Goal: Information Seeking & Learning: Learn about a topic

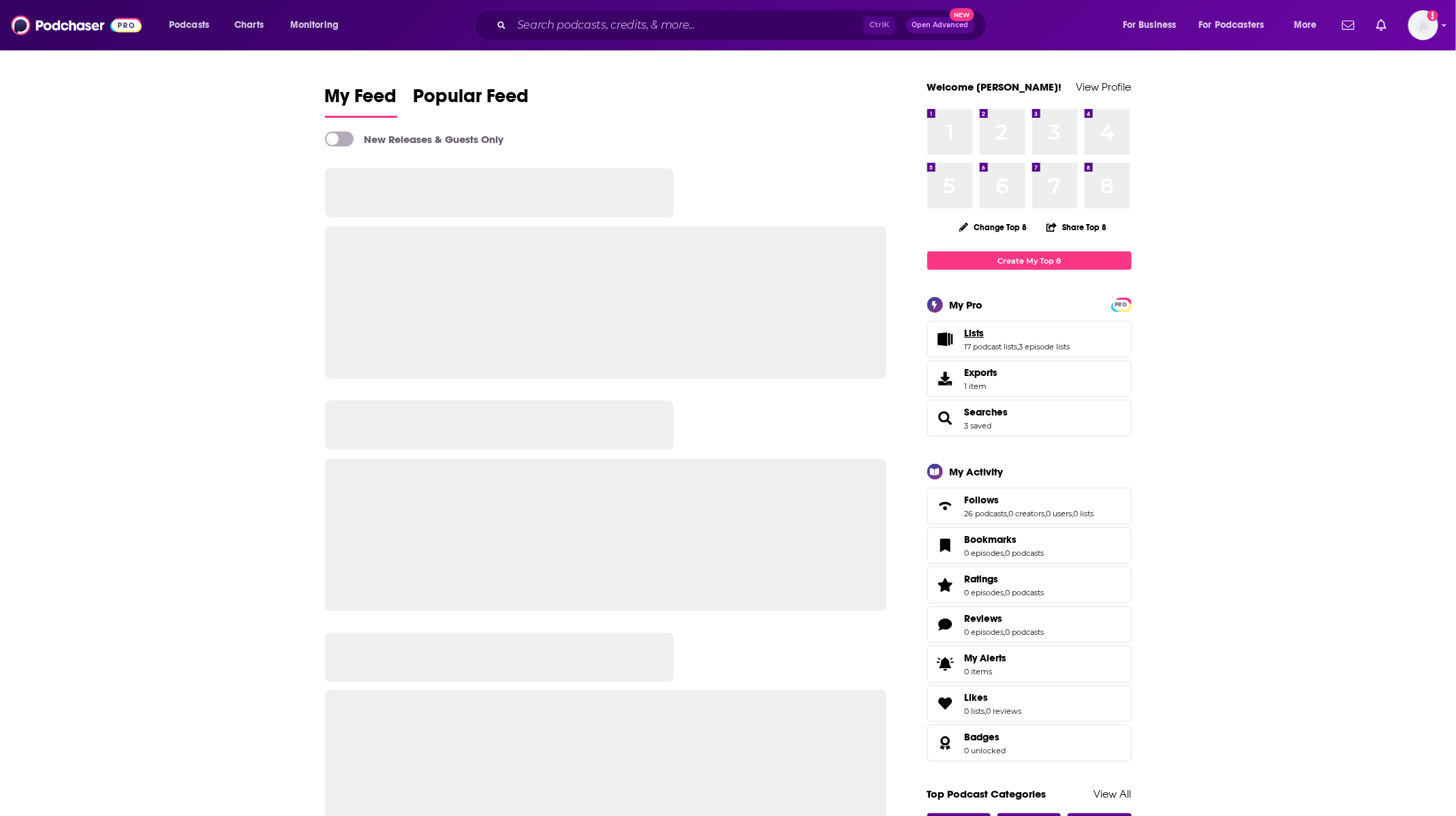
click at [971, 334] on span "Lists" at bounding box center [975, 333] width 20 height 12
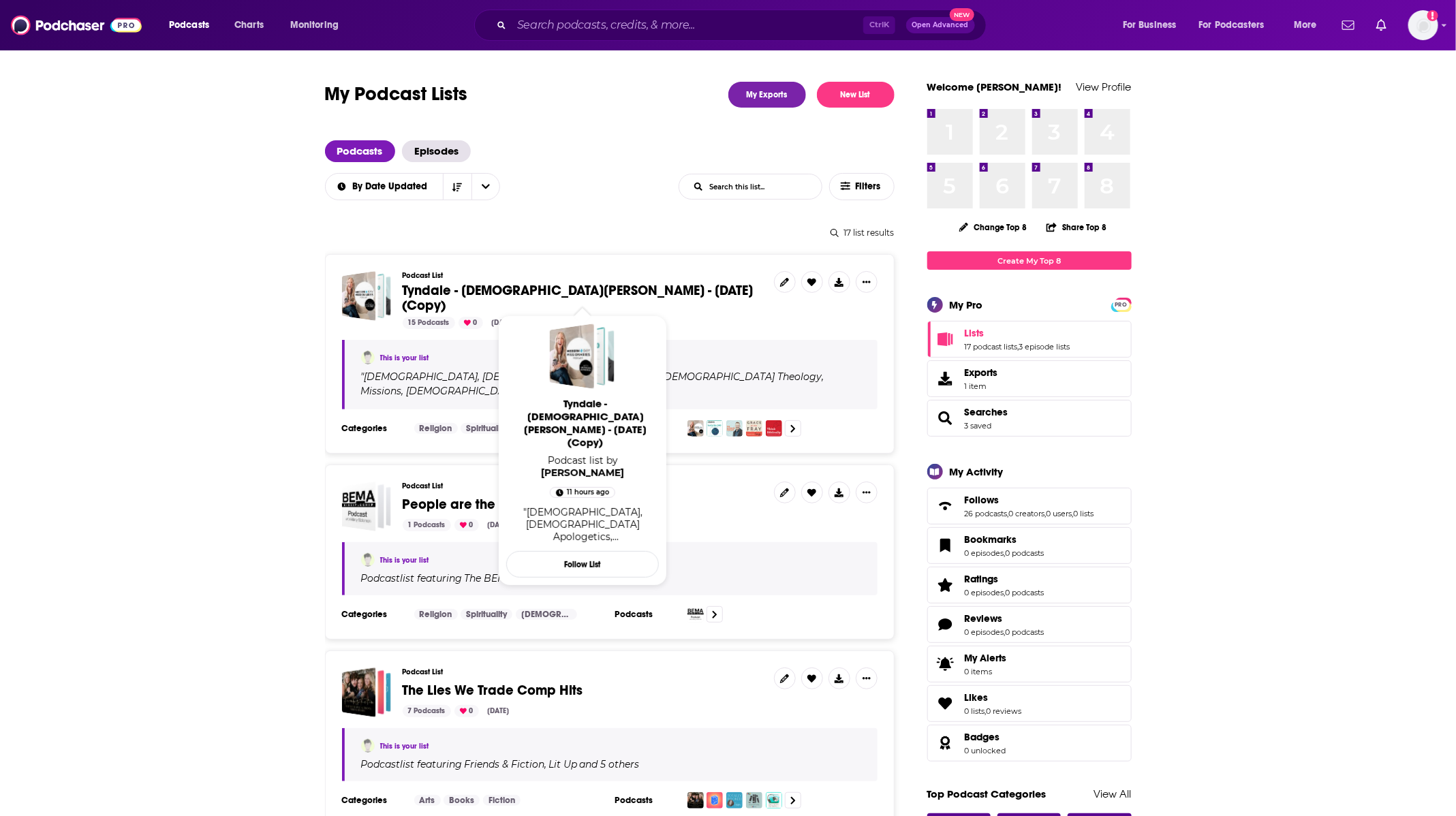
click at [614, 290] on span "Tyndale - [DEMOGRAPHIC_DATA][PERSON_NAME] - [DATE] (Copy)" at bounding box center [578, 298] width 351 height 32
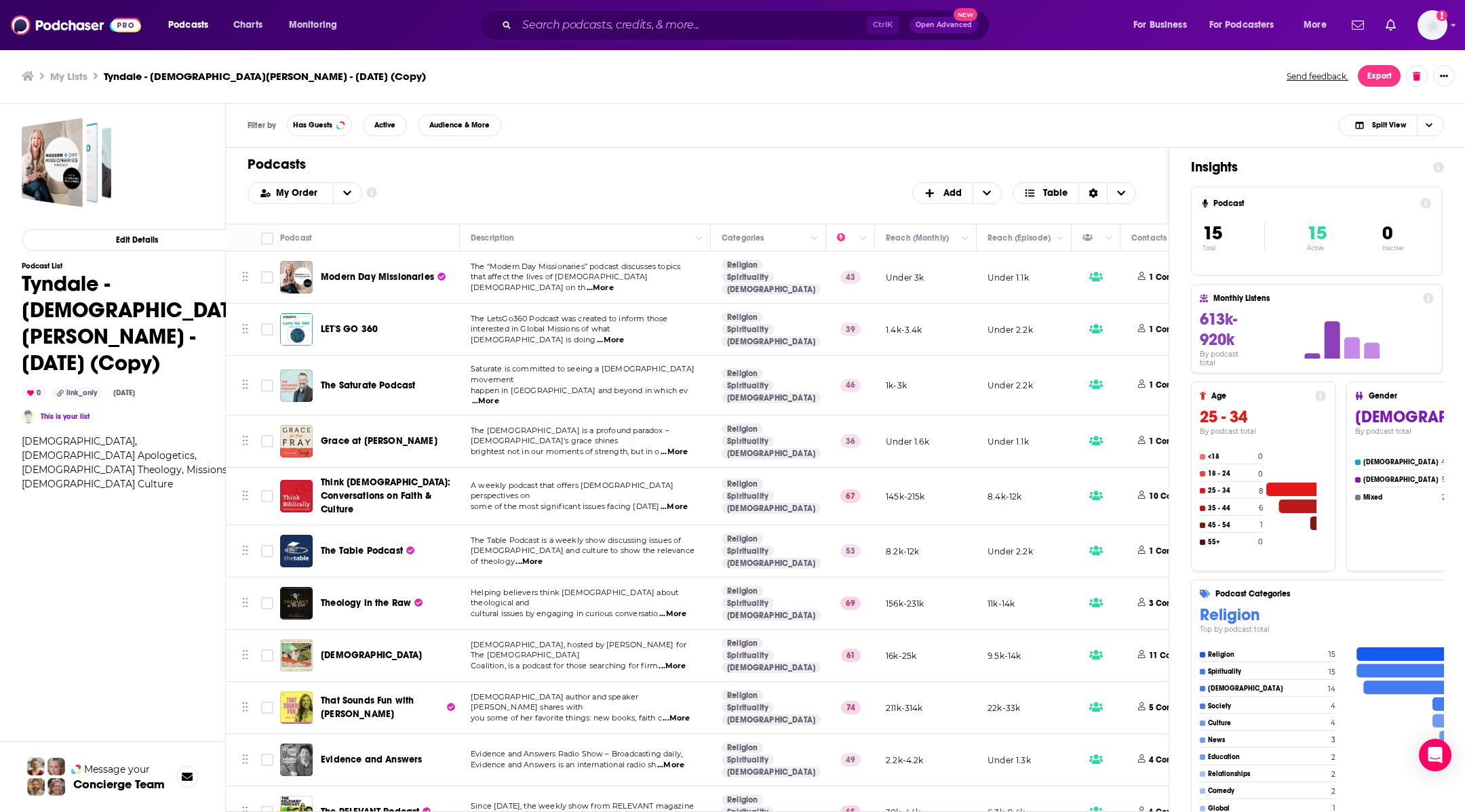
click at [364, 597] on span "Theology in the Raw" at bounding box center [366, 603] width 90 height 12
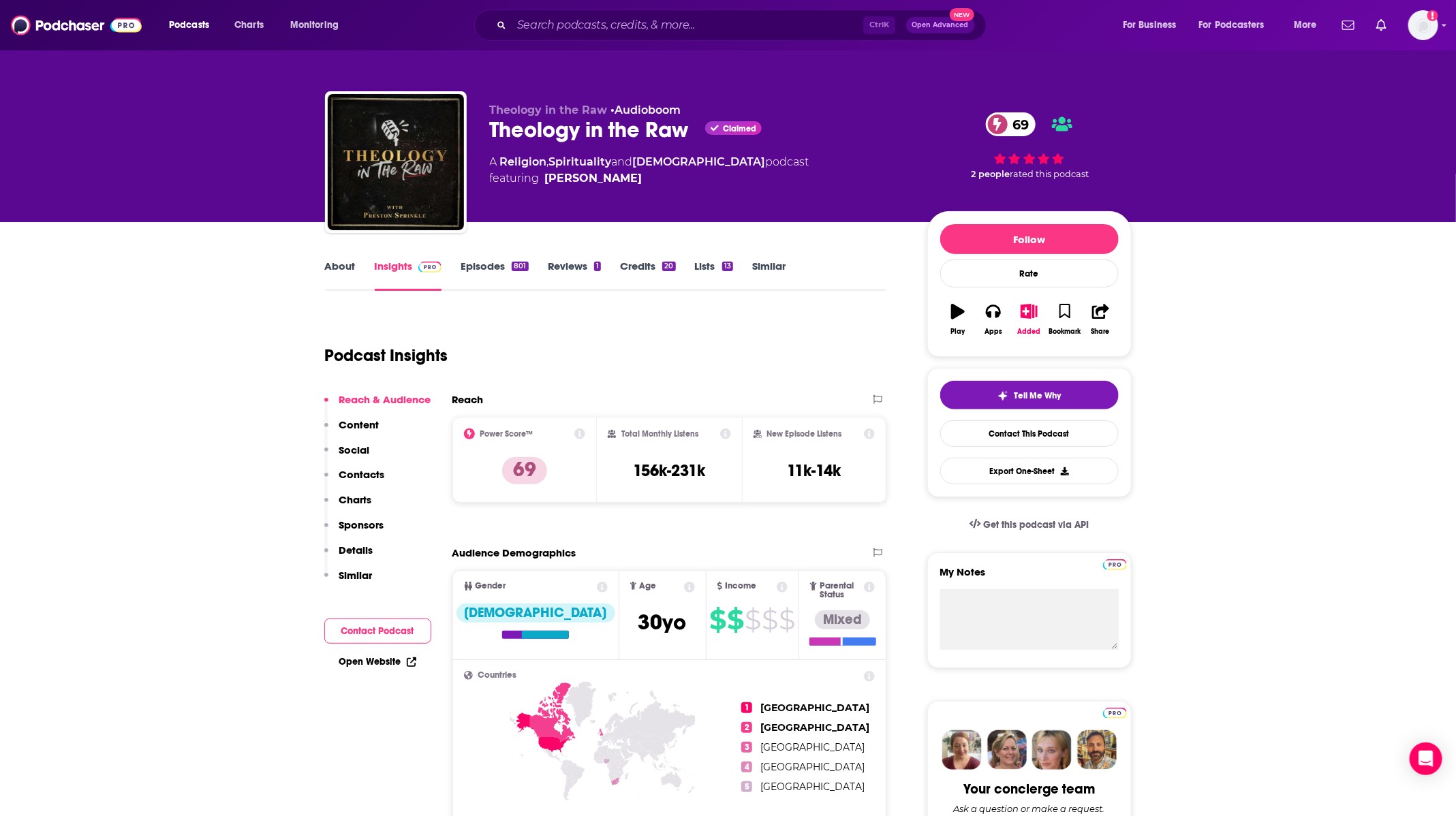
click at [505, 269] on link "Episodes 801" at bounding box center [495, 275] width 68 height 31
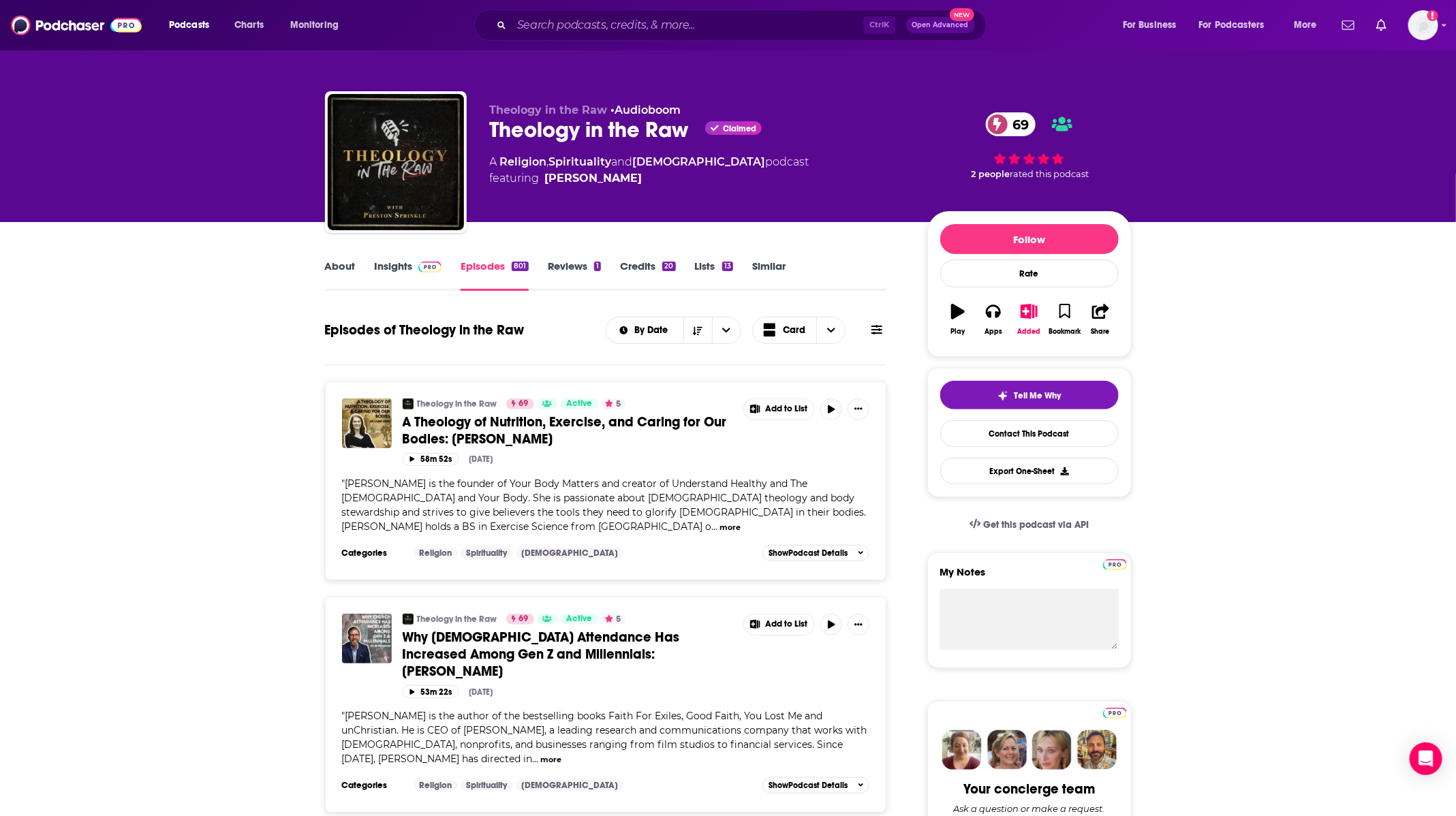
click at [337, 261] on link "About" at bounding box center [340, 275] width 31 height 31
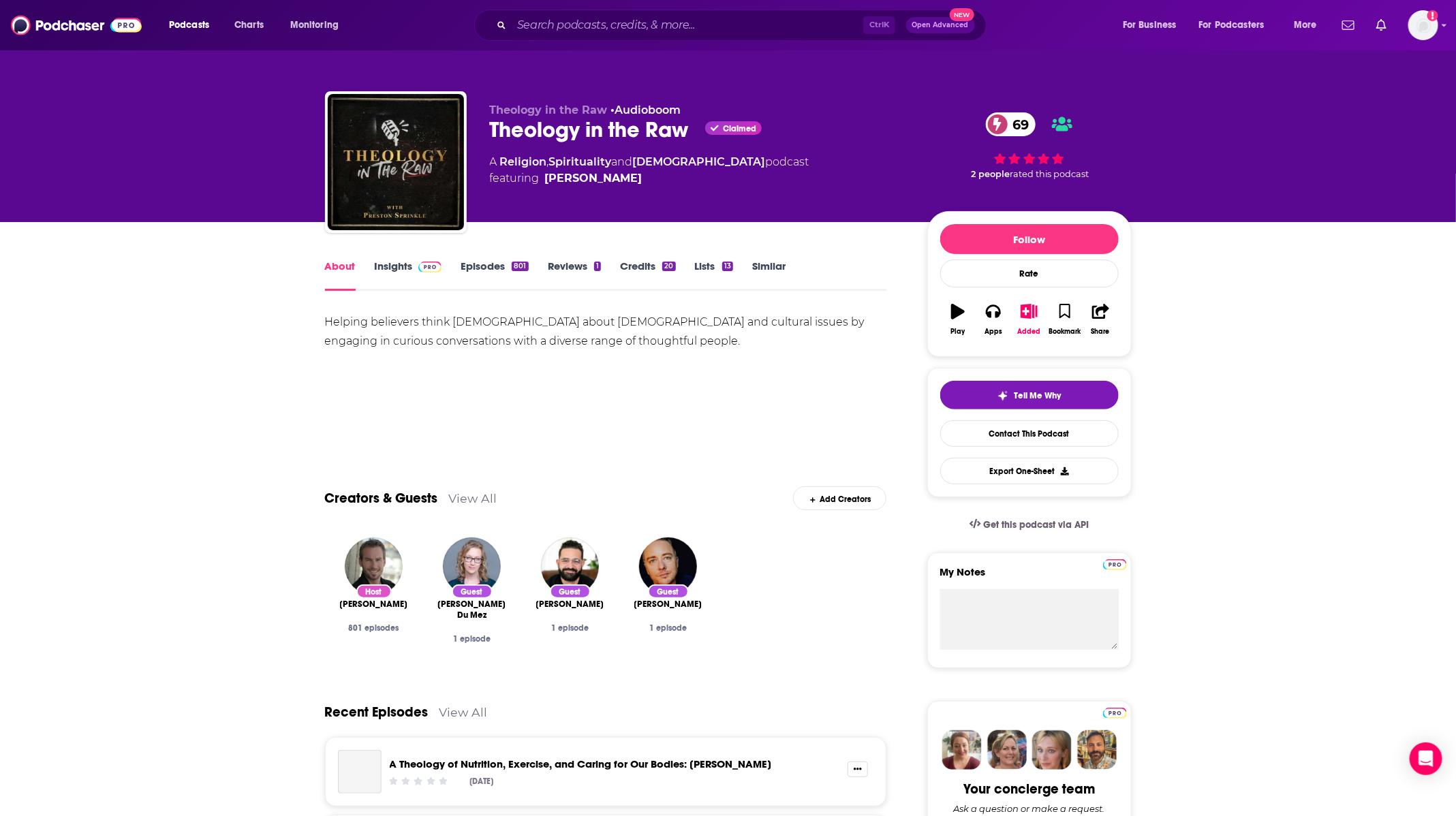
click at [395, 272] on link "Insights" at bounding box center [409, 275] width 68 height 31
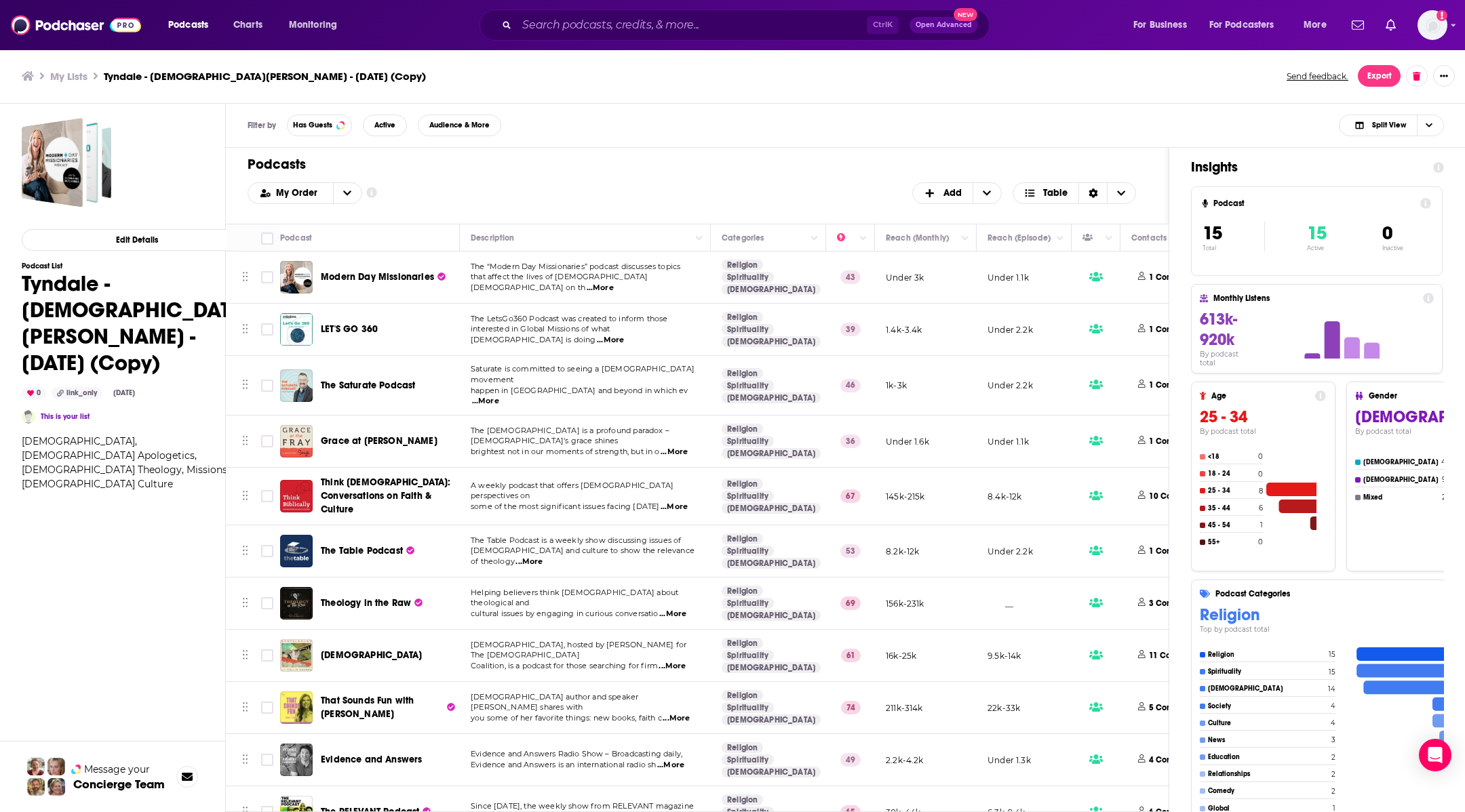
click at [369, 284] on div "Modern Day Missionaries" at bounding box center [391, 278] width 141 height 33
click at [614, 283] on span "...More" at bounding box center [600, 288] width 27 height 11
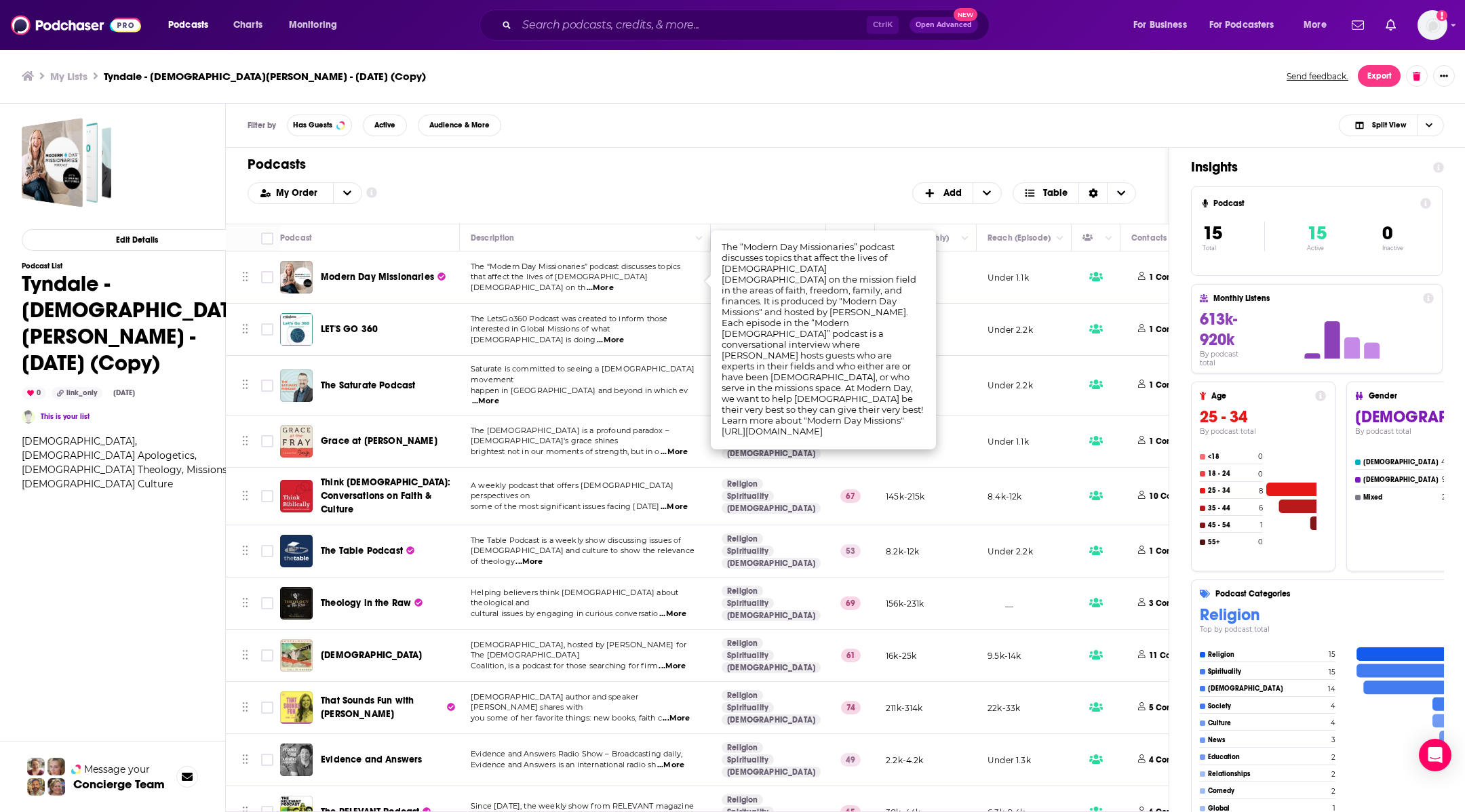
click at [345, 276] on span "Modern Day Missionaries" at bounding box center [377, 277] width 113 height 12
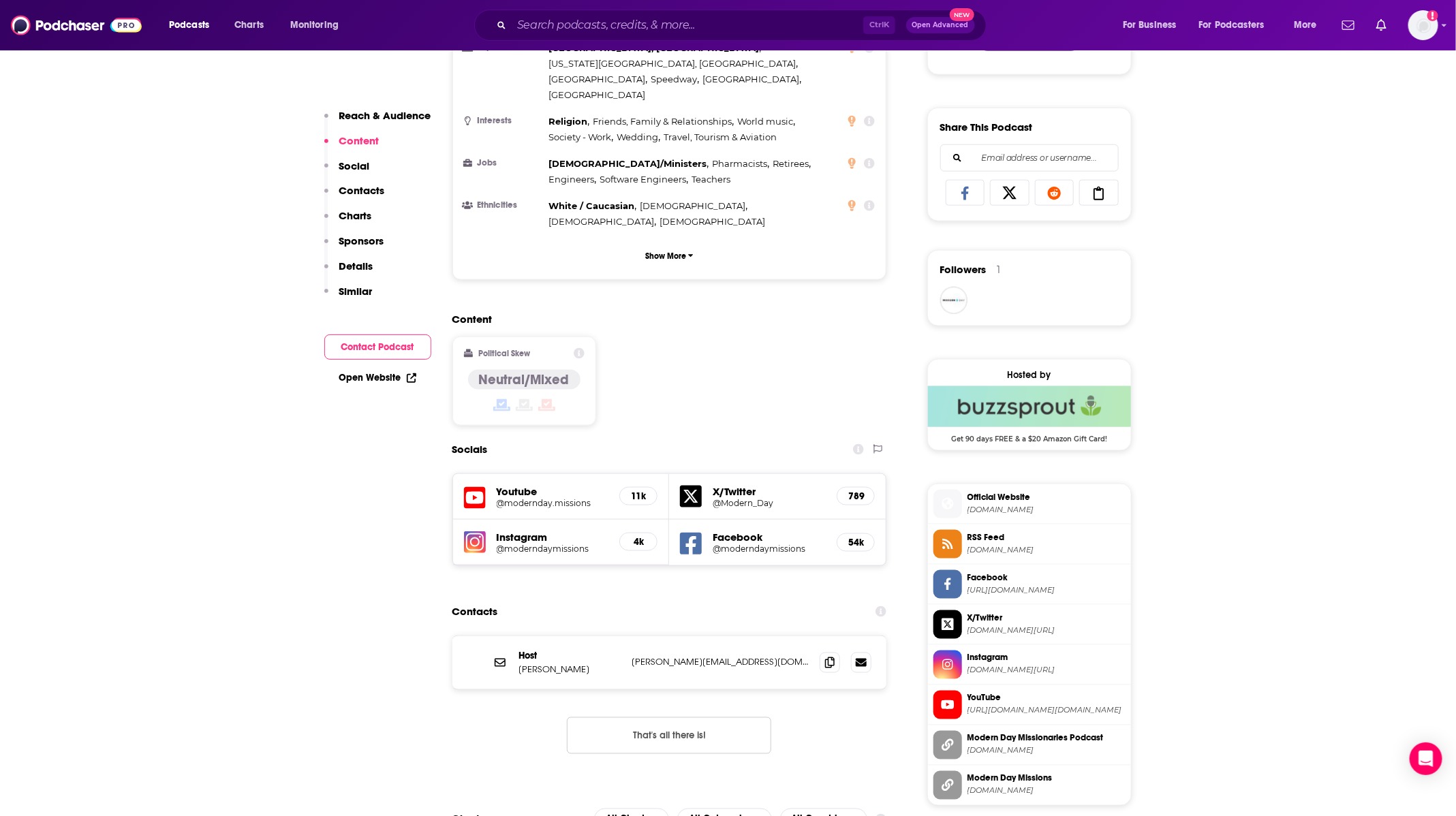
scroll to position [1022, 0]
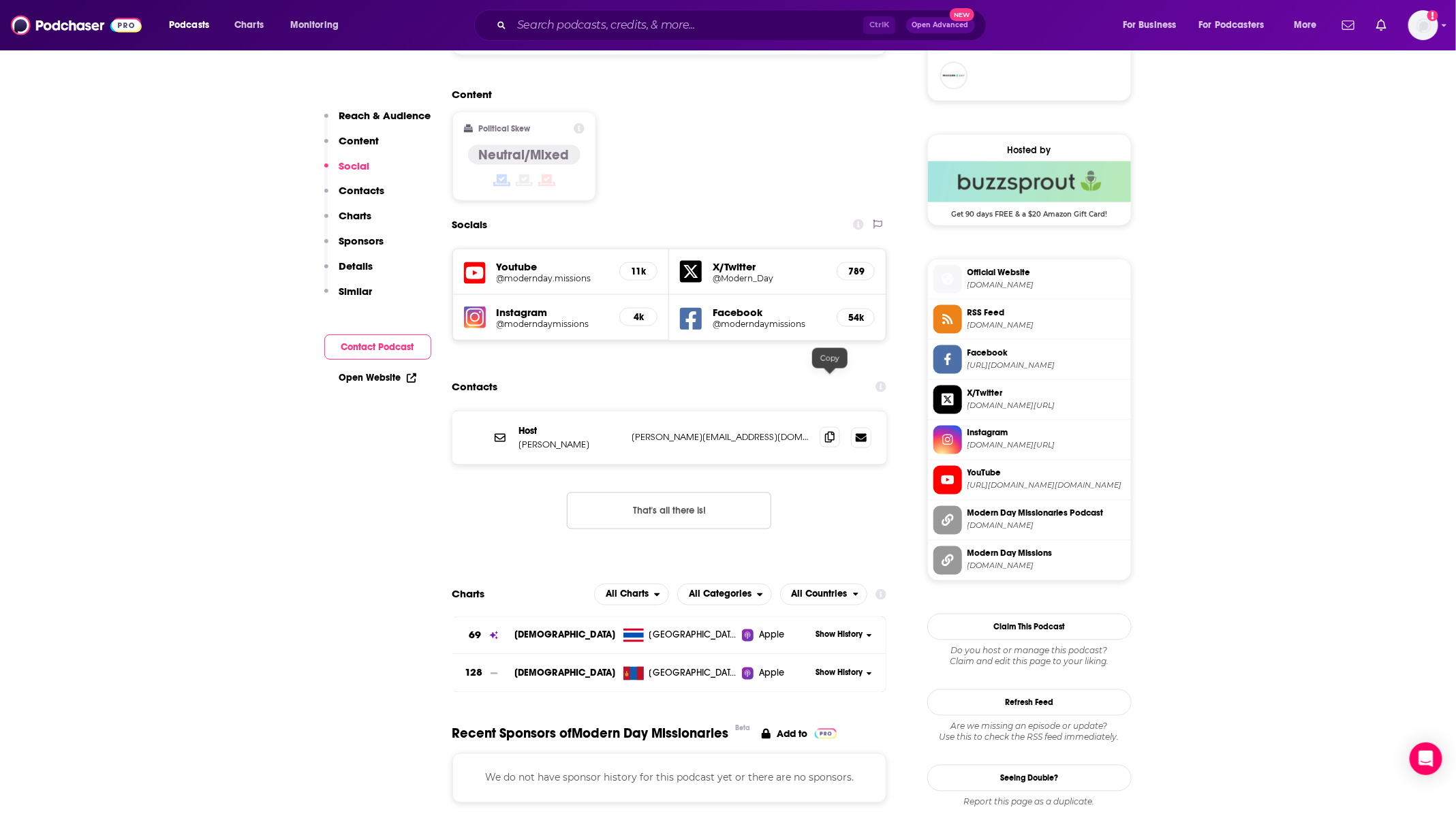
click at [836, 427] on span at bounding box center [829, 437] width 21 height 21
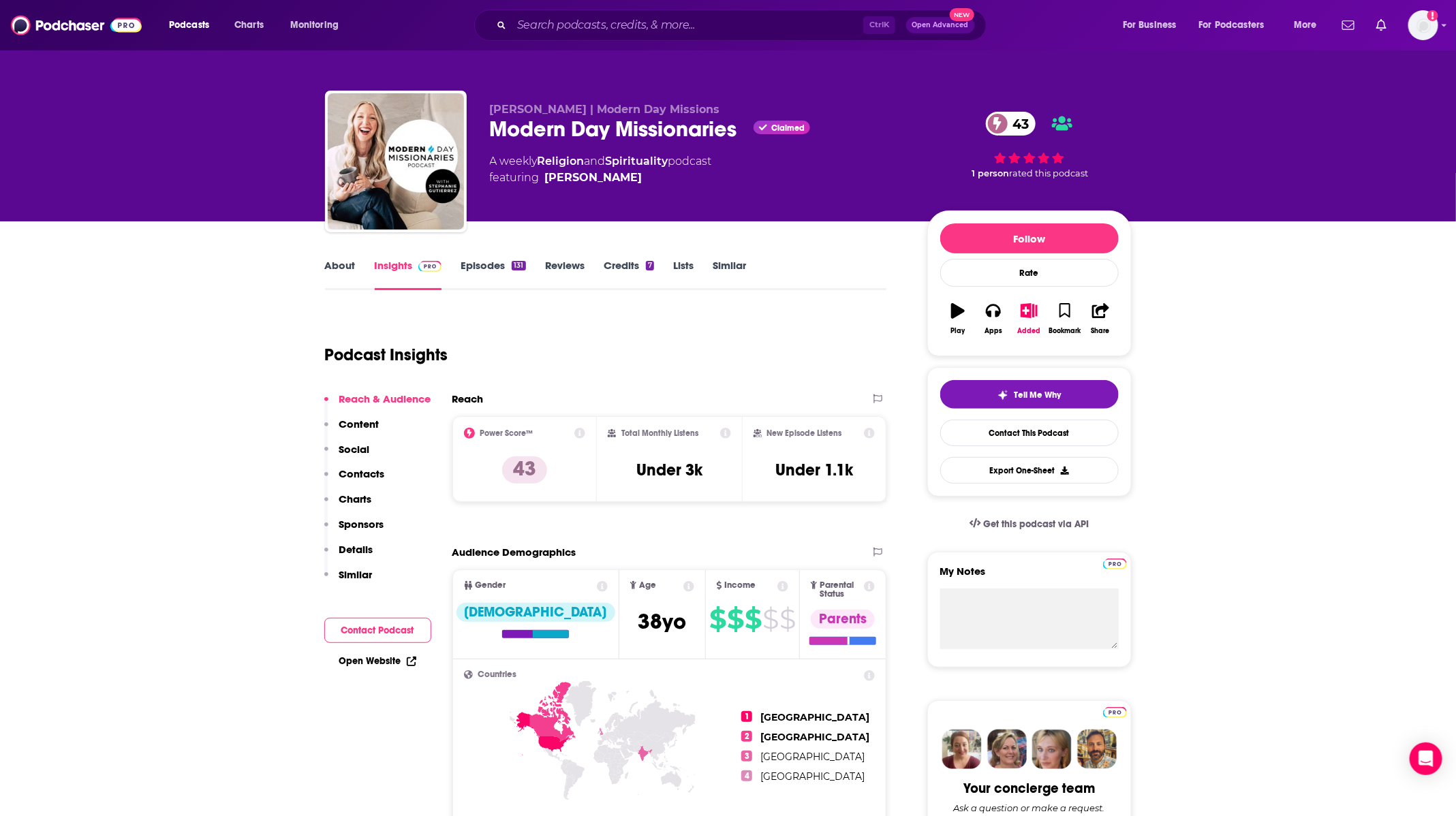
scroll to position [0, 0]
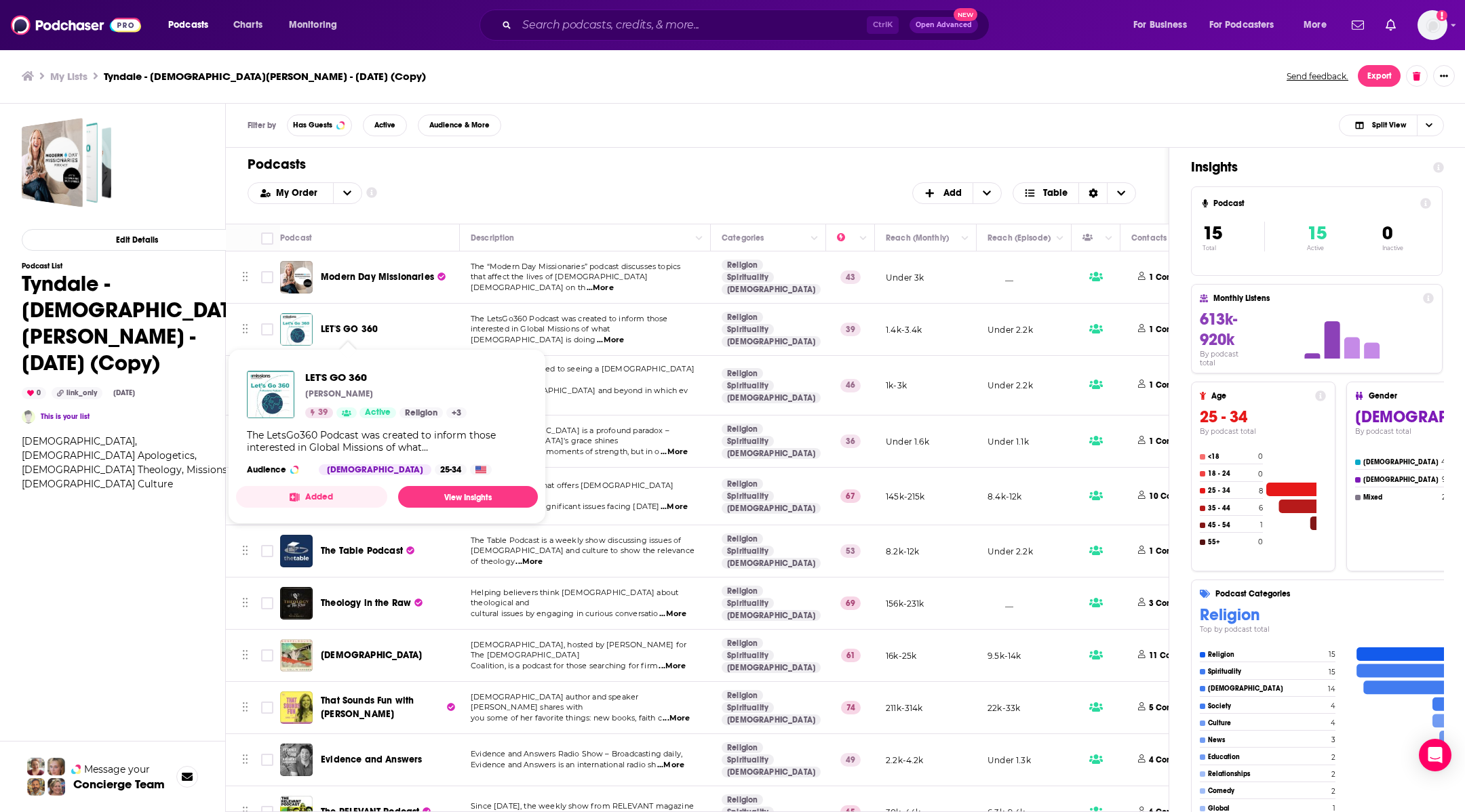
click at [353, 325] on span "LET'S GO 360" at bounding box center [349, 330] width 57 height 12
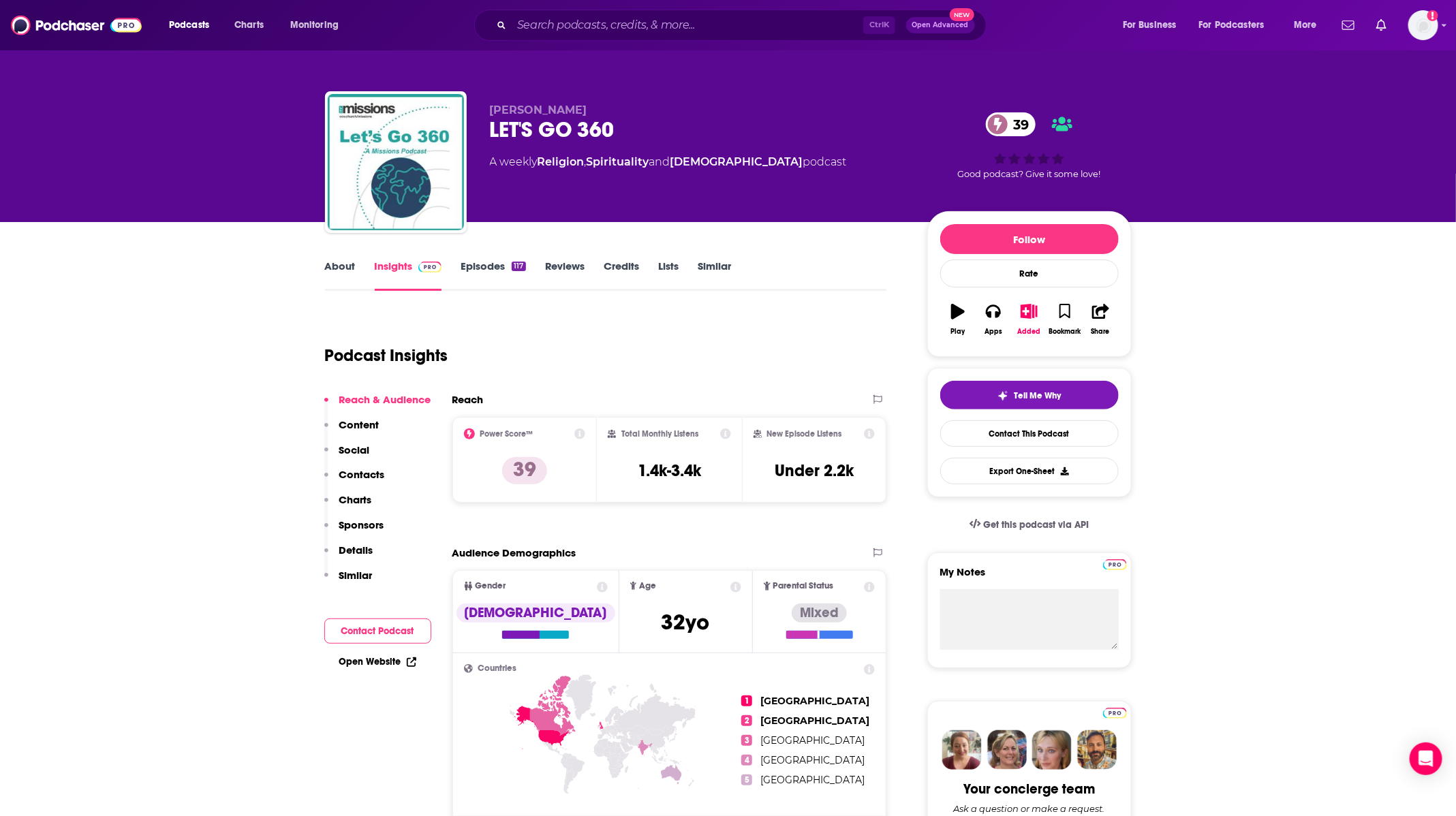
click at [339, 266] on link "About" at bounding box center [340, 275] width 31 height 31
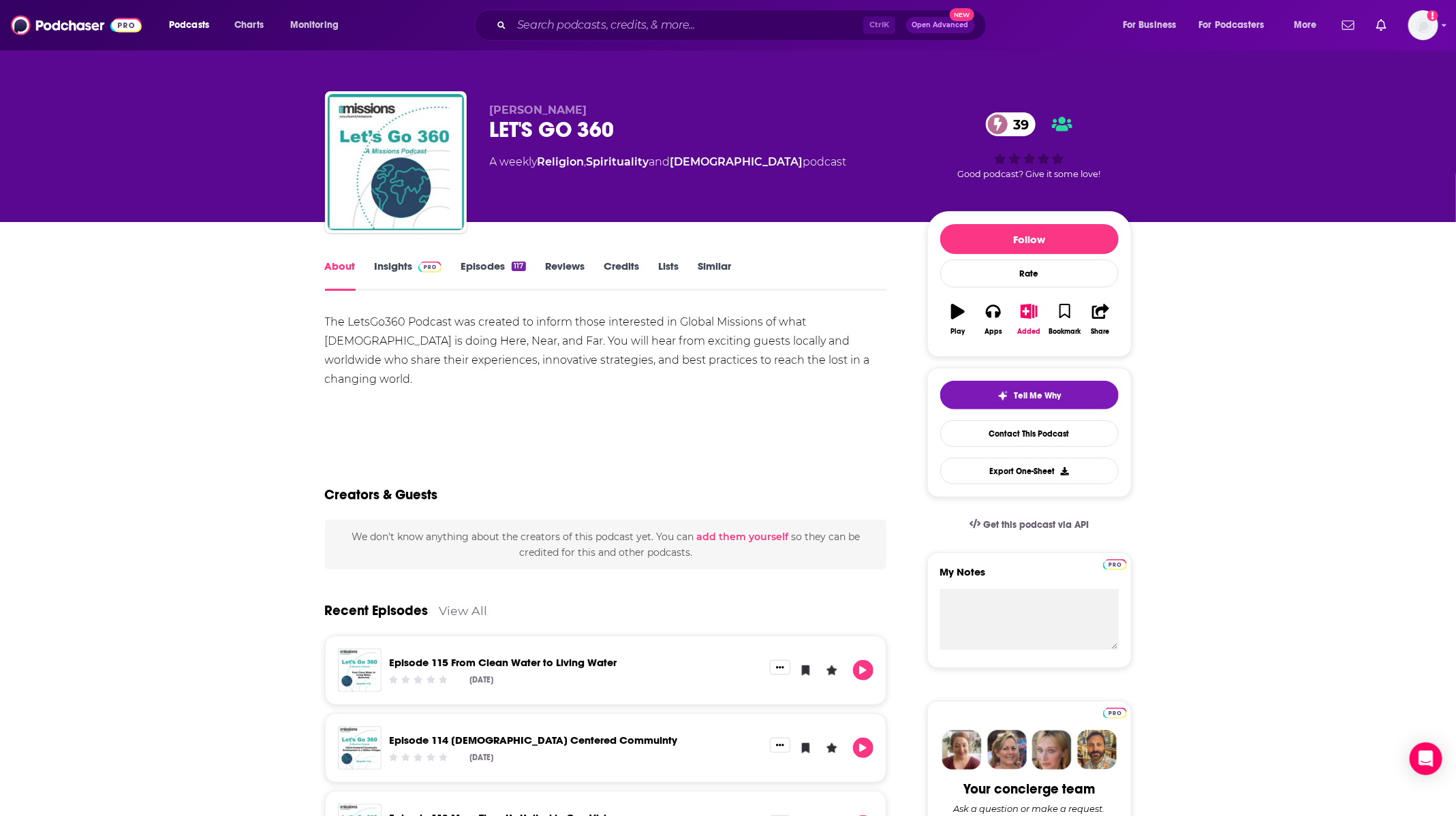
click at [407, 262] on link "Insights" at bounding box center [409, 275] width 68 height 31
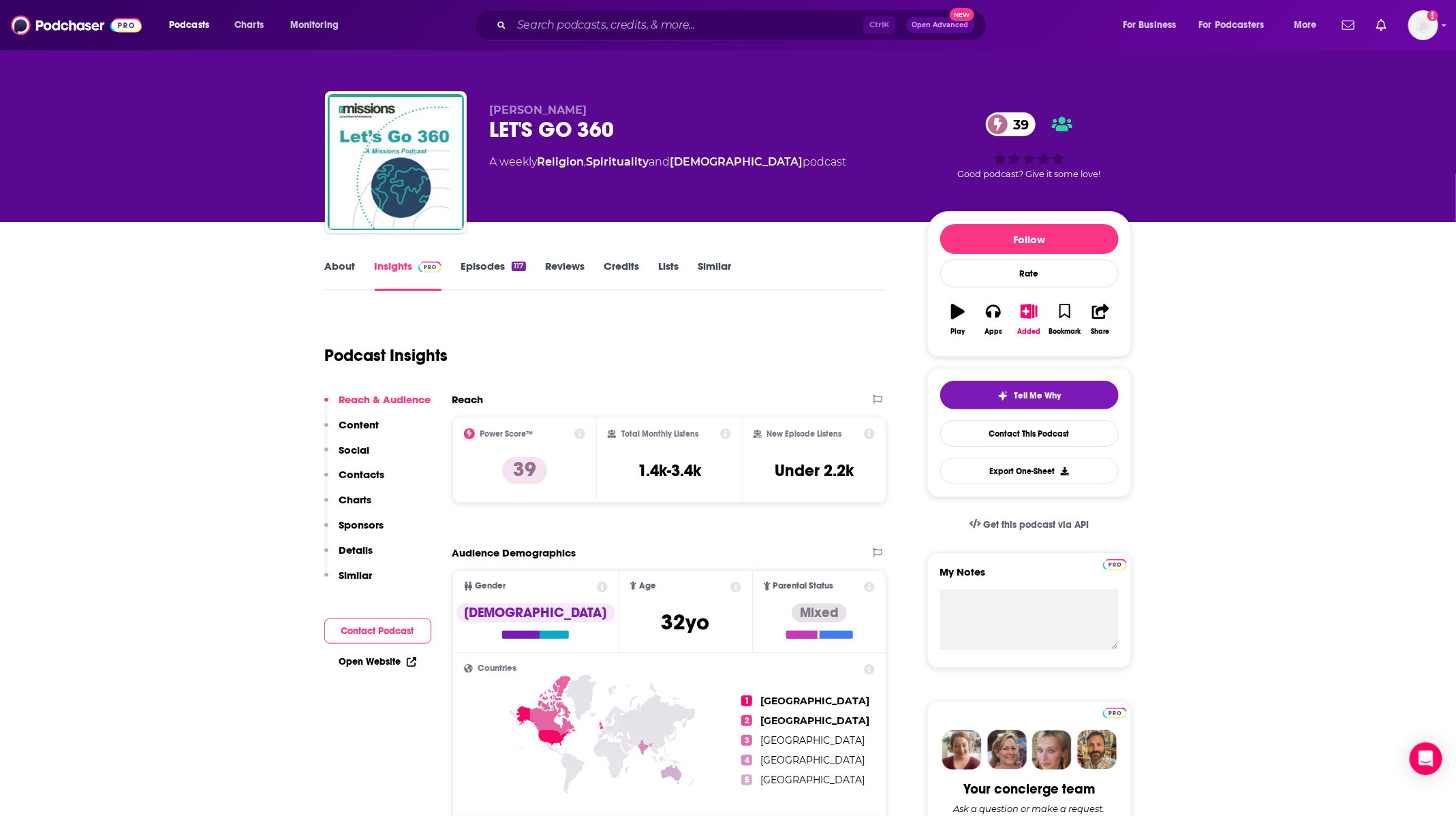
click at [493, 270] on link "Episodes 117" at bounding box center [493, 275] width 64 height 31
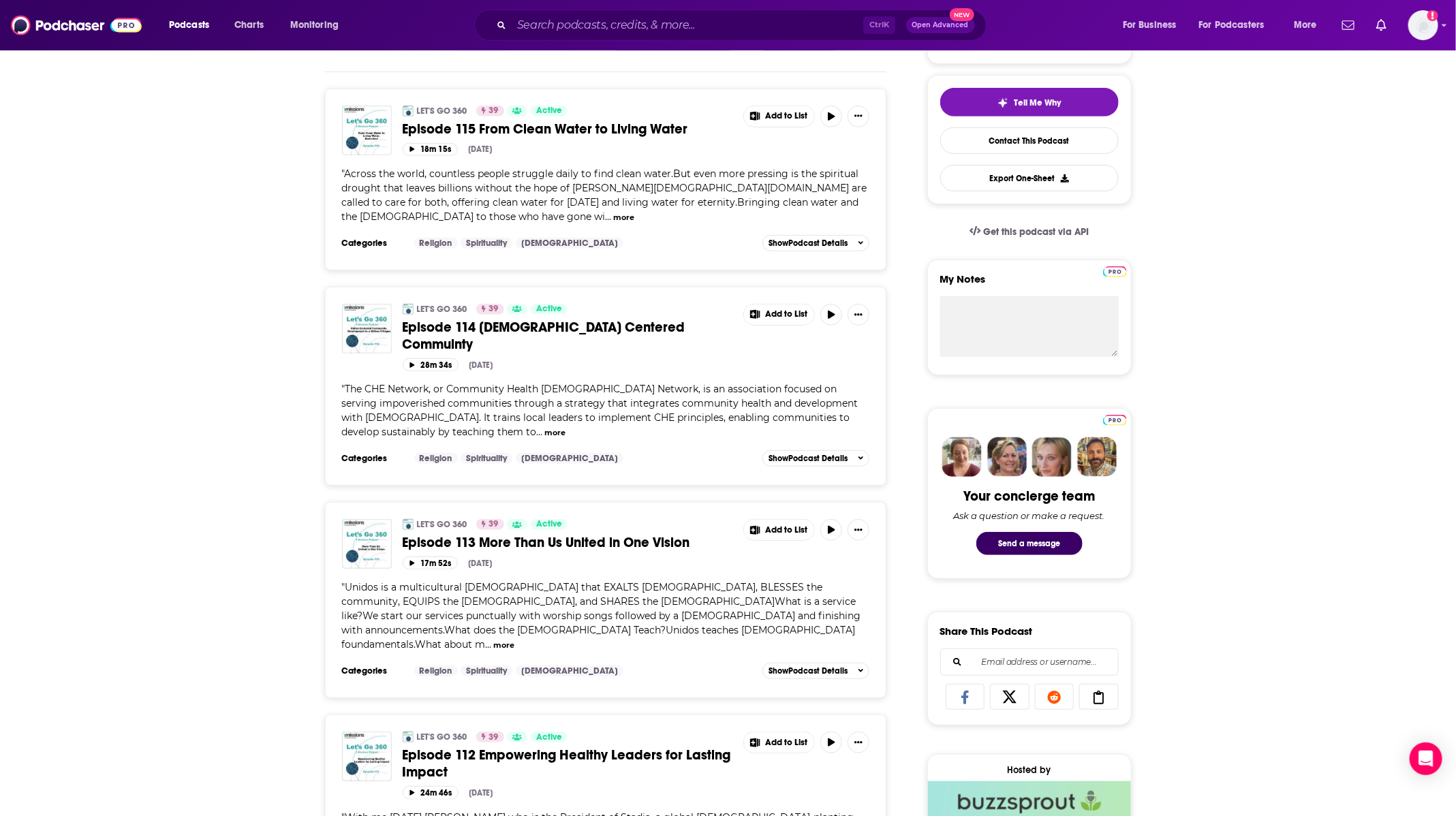
scroll to position [306, 0]
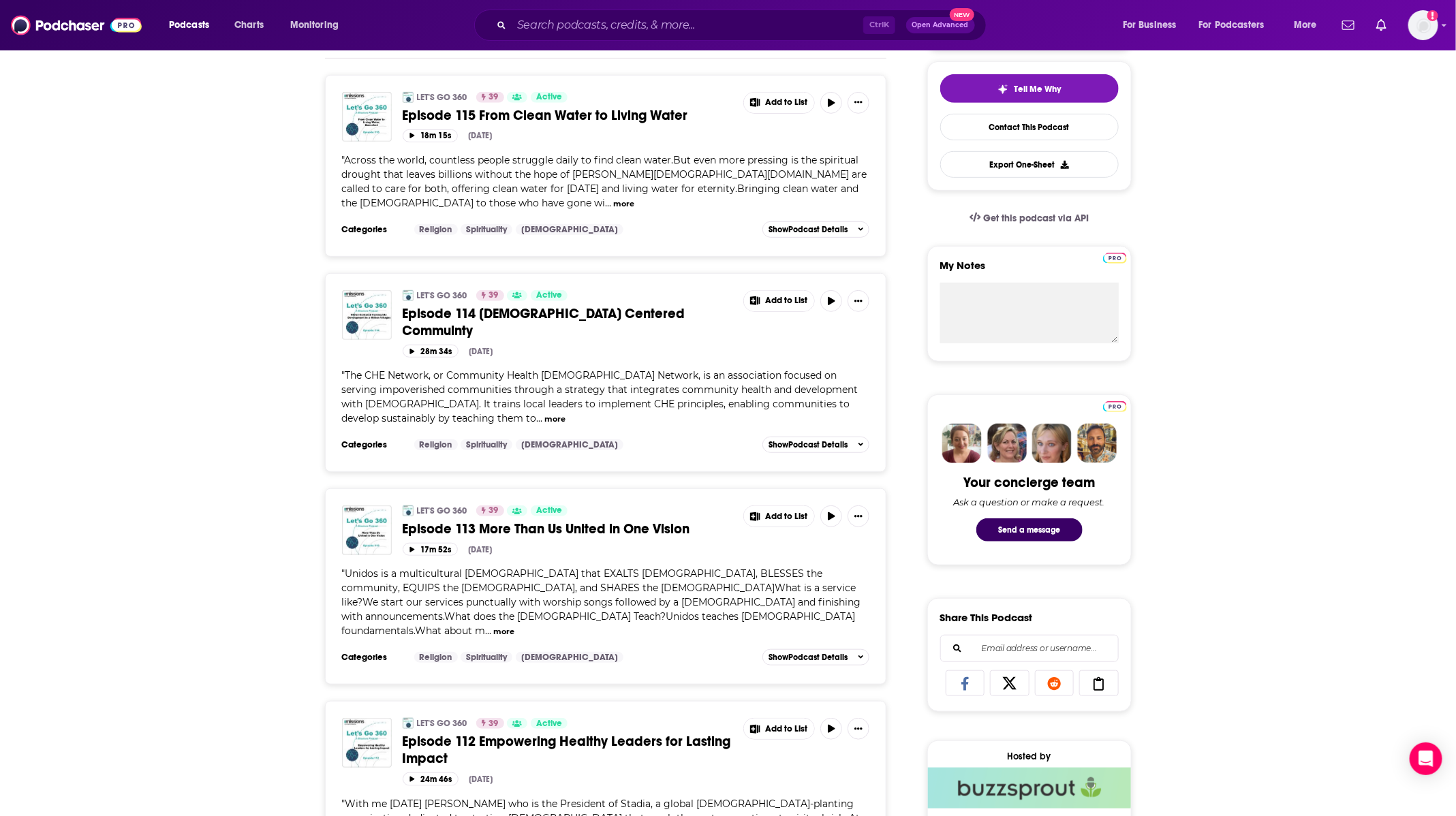
click at [544, 414] on button "more" at bounding box center [555, 420] width 21 height 12
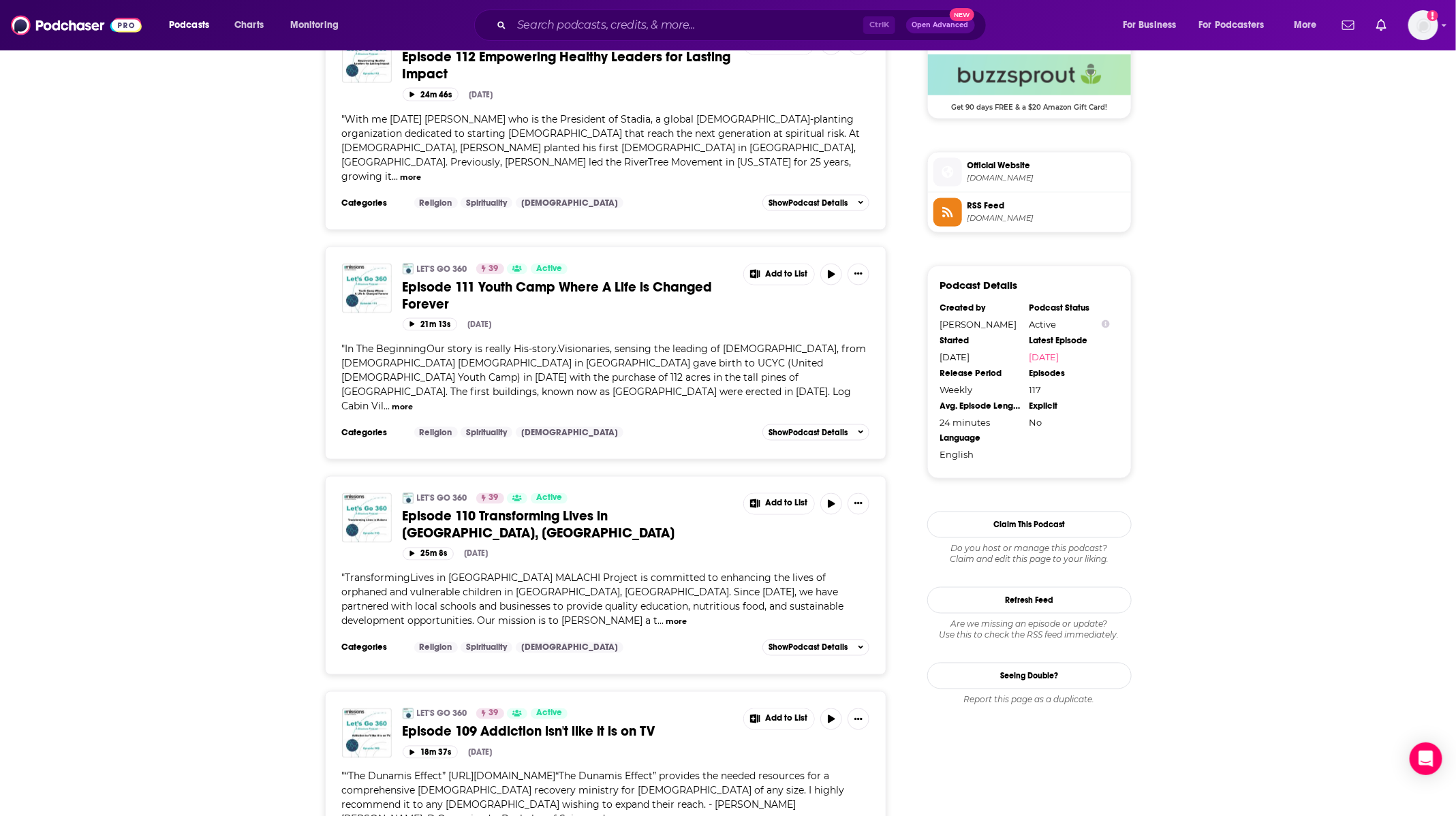
scroll to position [1022, 0]
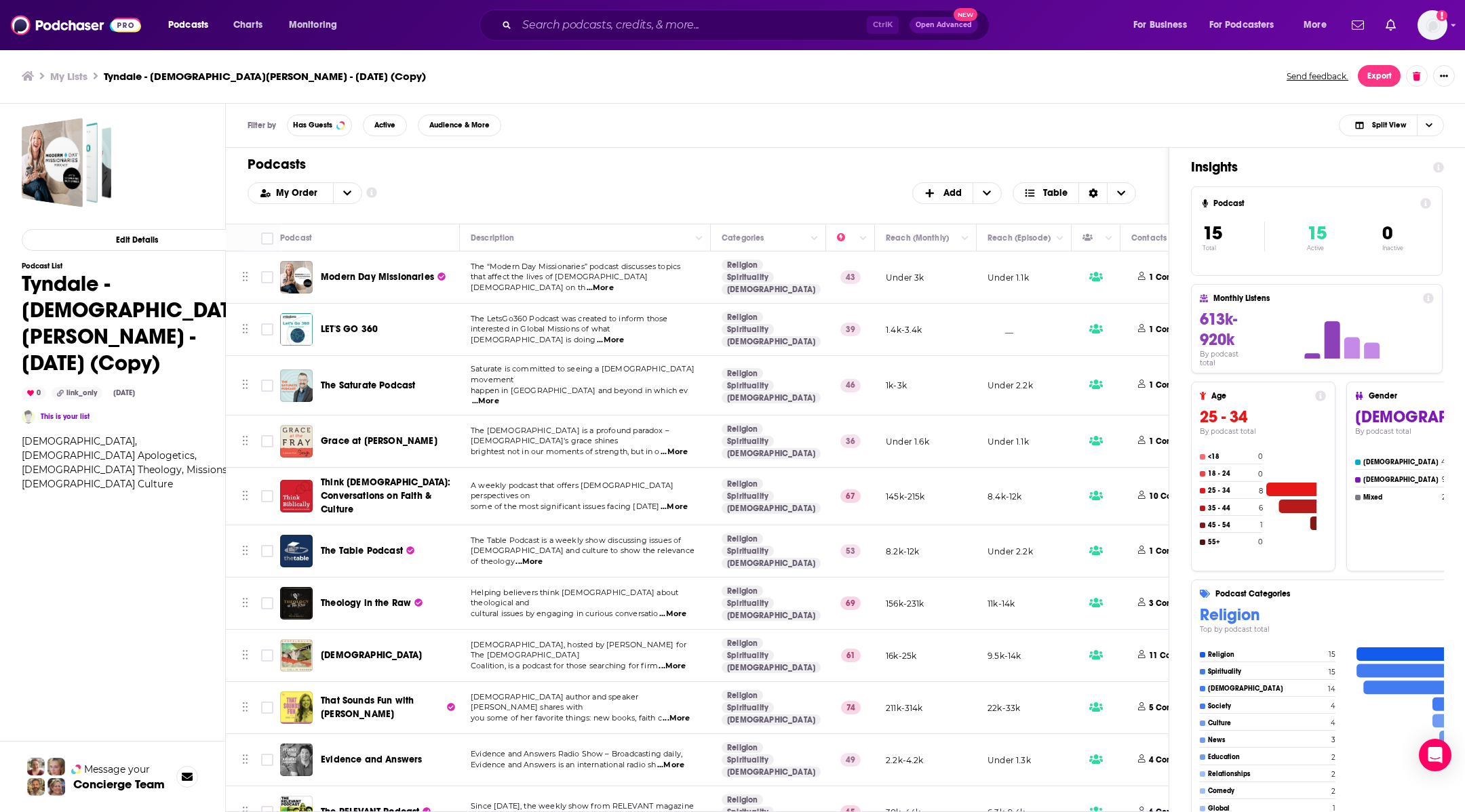
click at [393, 380] on span "The Saturate Podcast" at bounding box center [367, 385] width 95 height 12
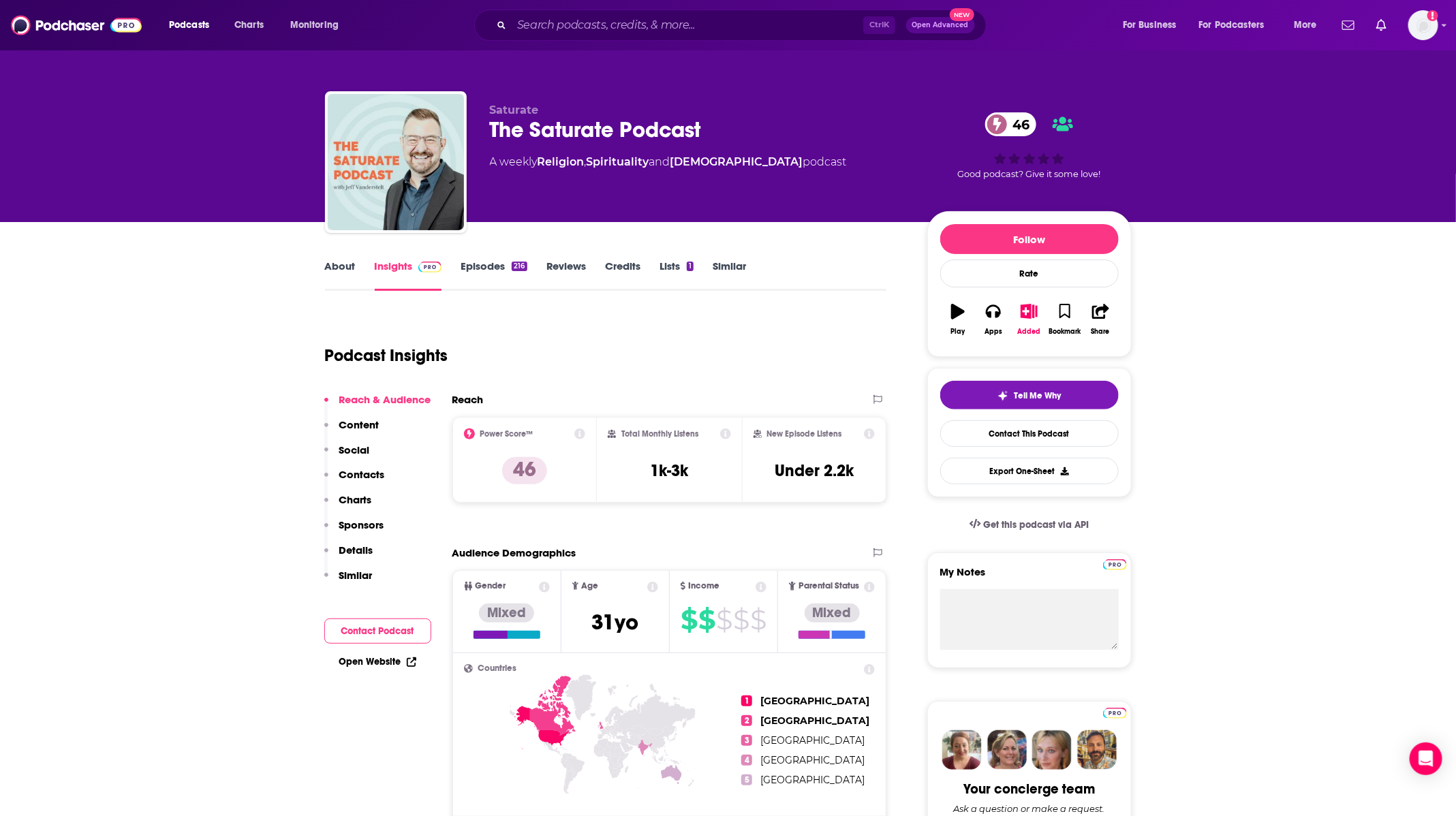
click at [345, 263] on link "About" at bounding box center [340, 275] width 31 height 31
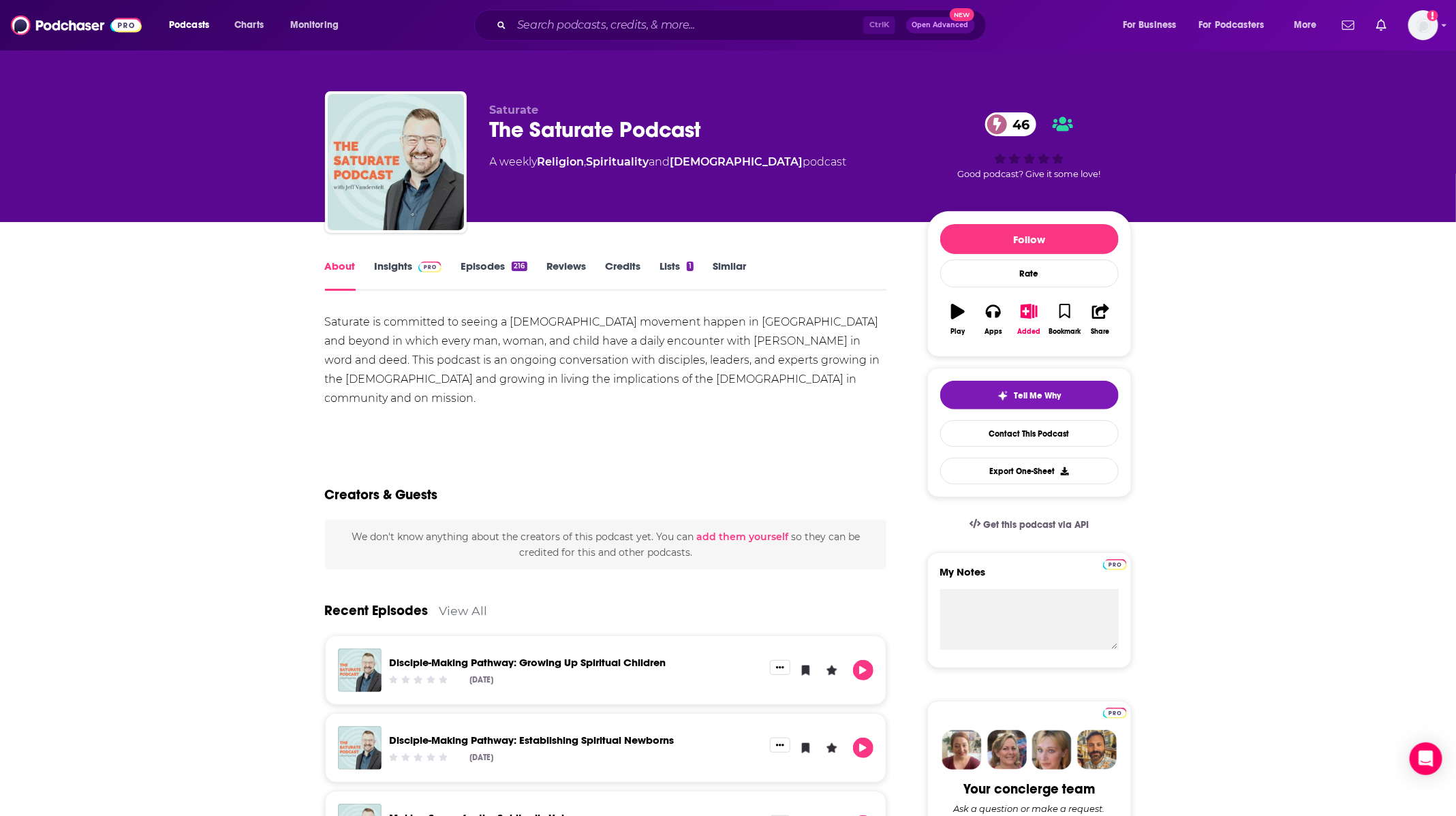
click at [496, 268] on link "Episodes 216" at bounding box center [494, 275] width 66 height 31
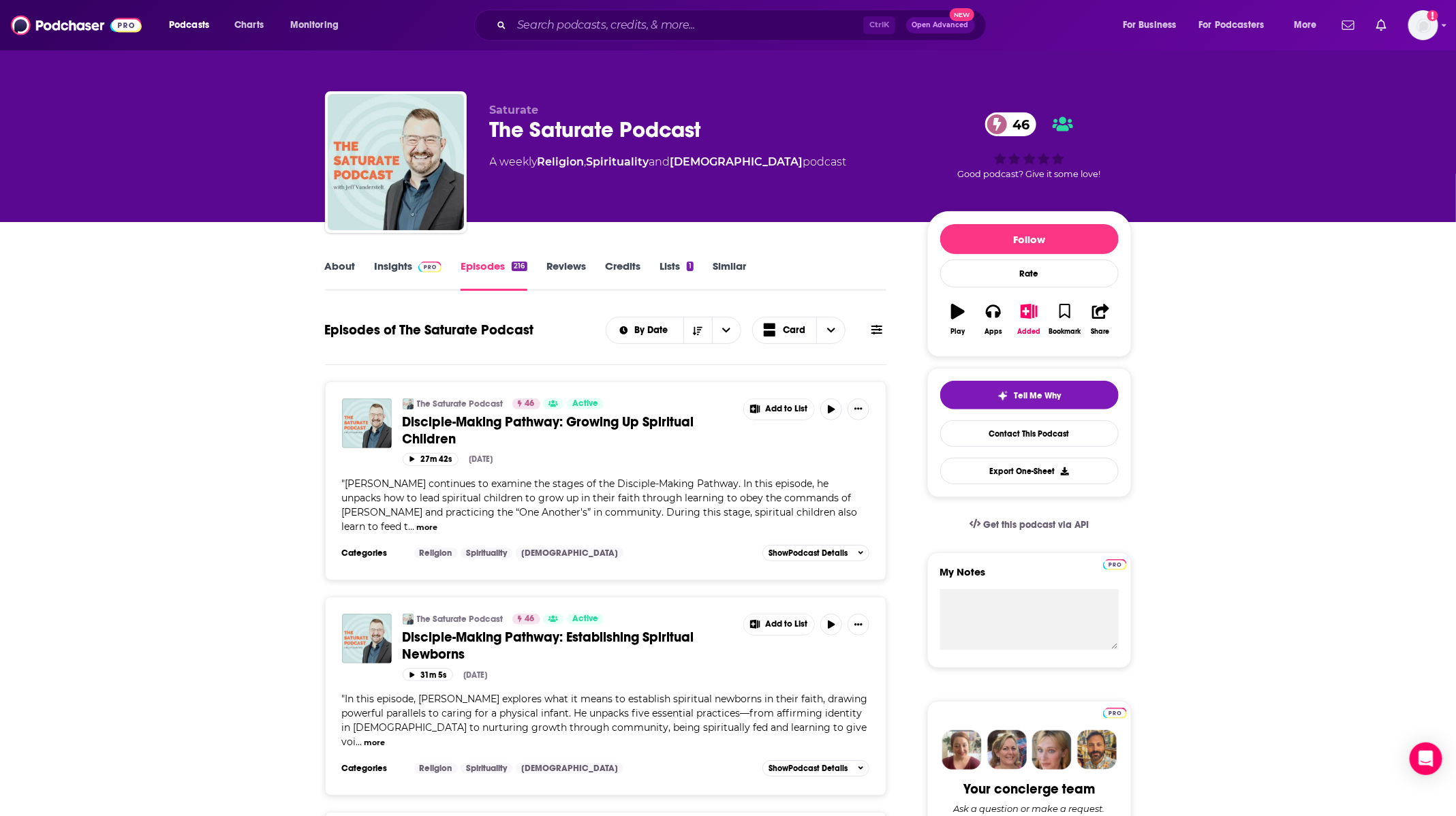
click at [407, 268] on link "Insights" at bounding box center [409, 275] width 68 height 31
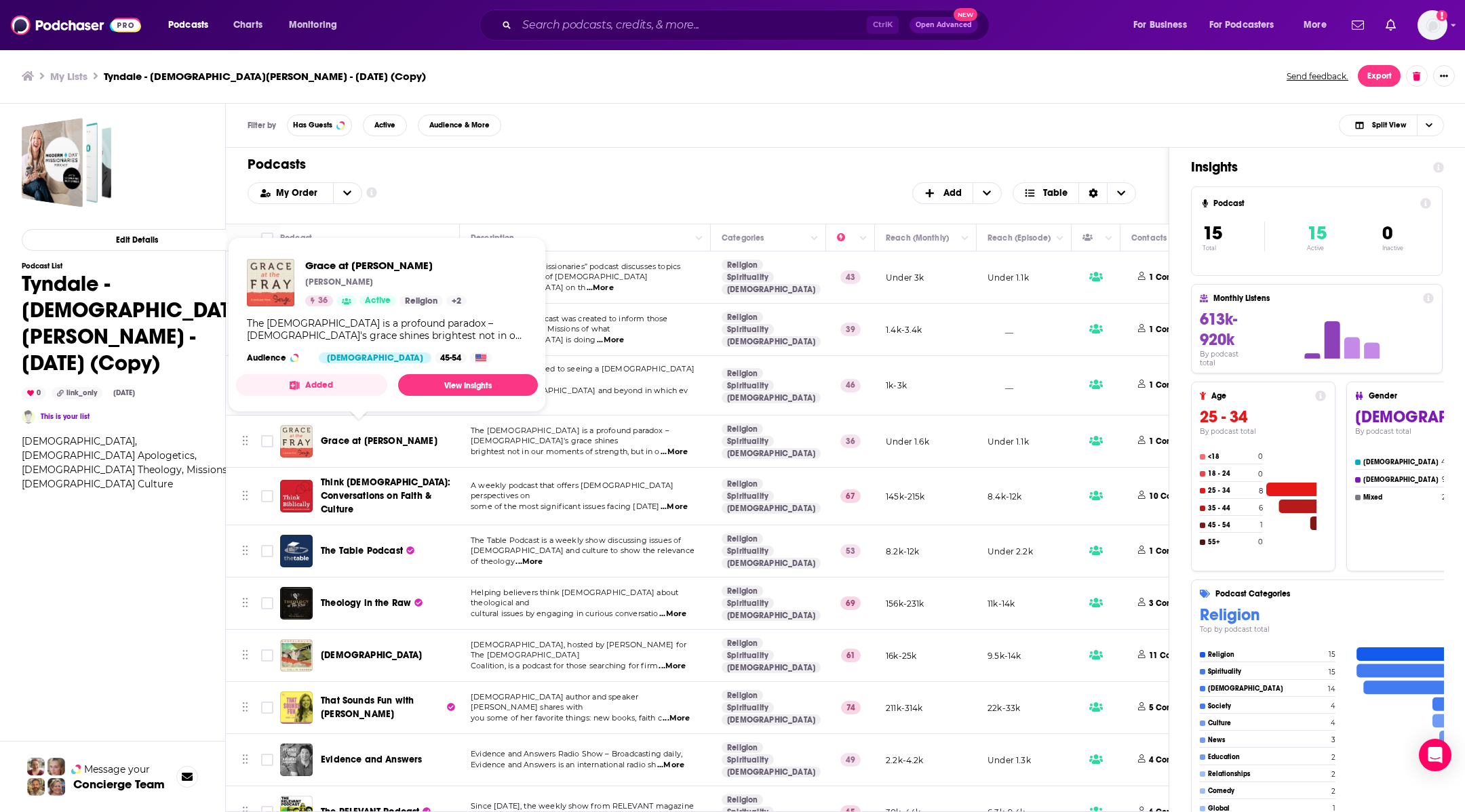
click at [363, 436] on span "Grace at [PERSON_NAME]" at bounding box center [379, 441] width 117 height 12
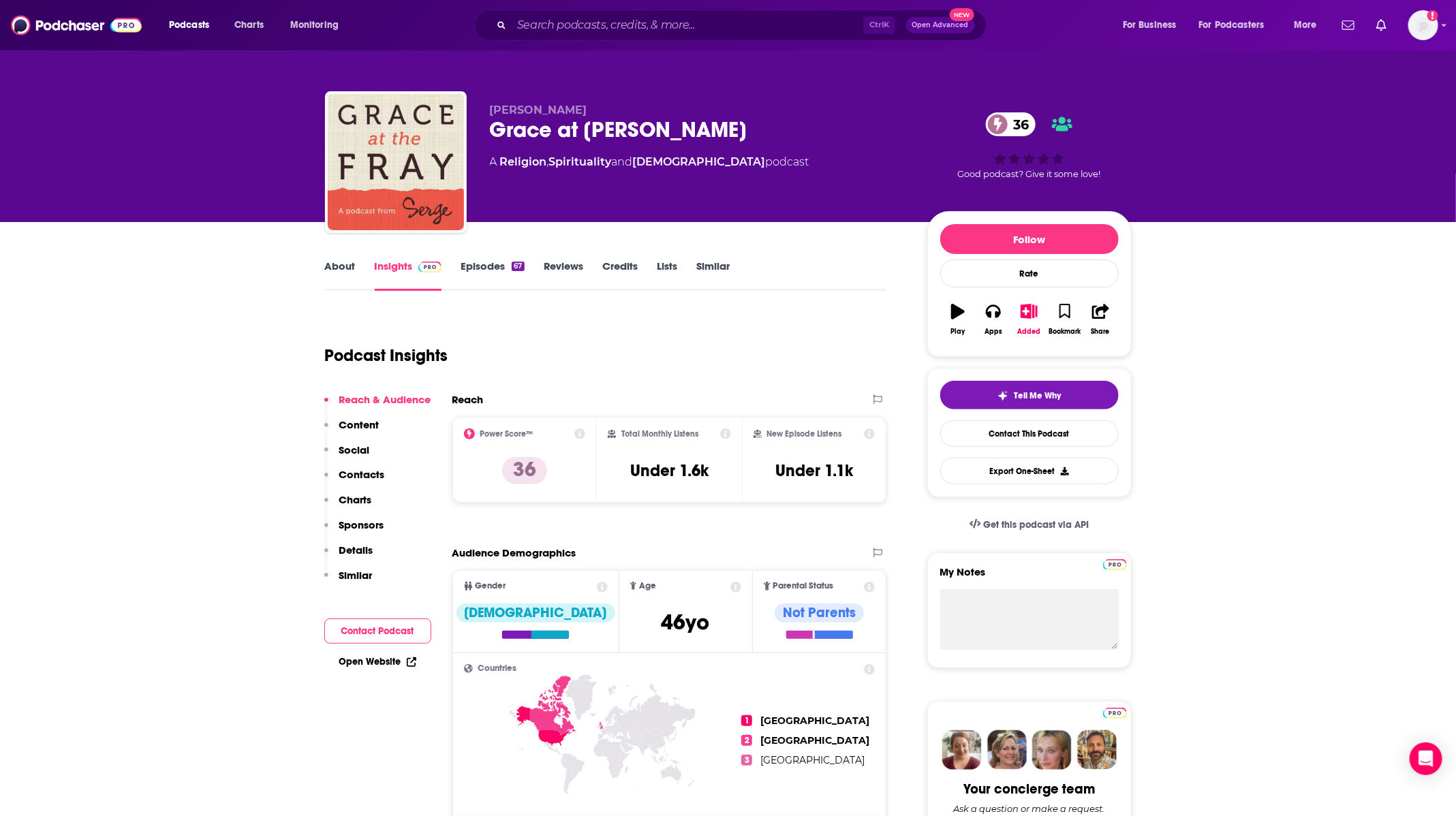
click at [335, 272] on link "About" at bounding box center [340, 275] width 31 height 31
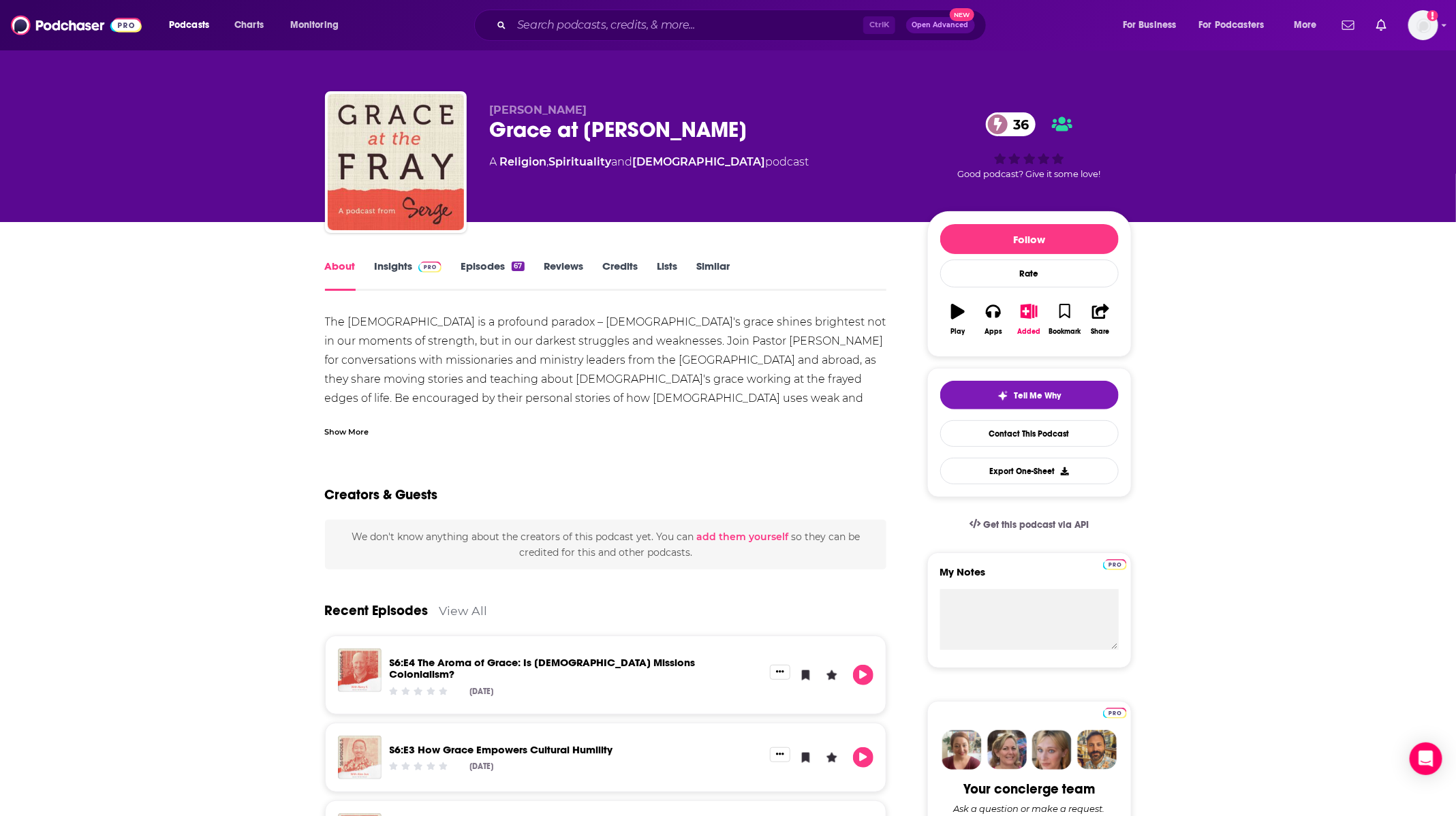
click at [335, 434] on div "Show More" at bounding box center [348, 431] width 45 height 13
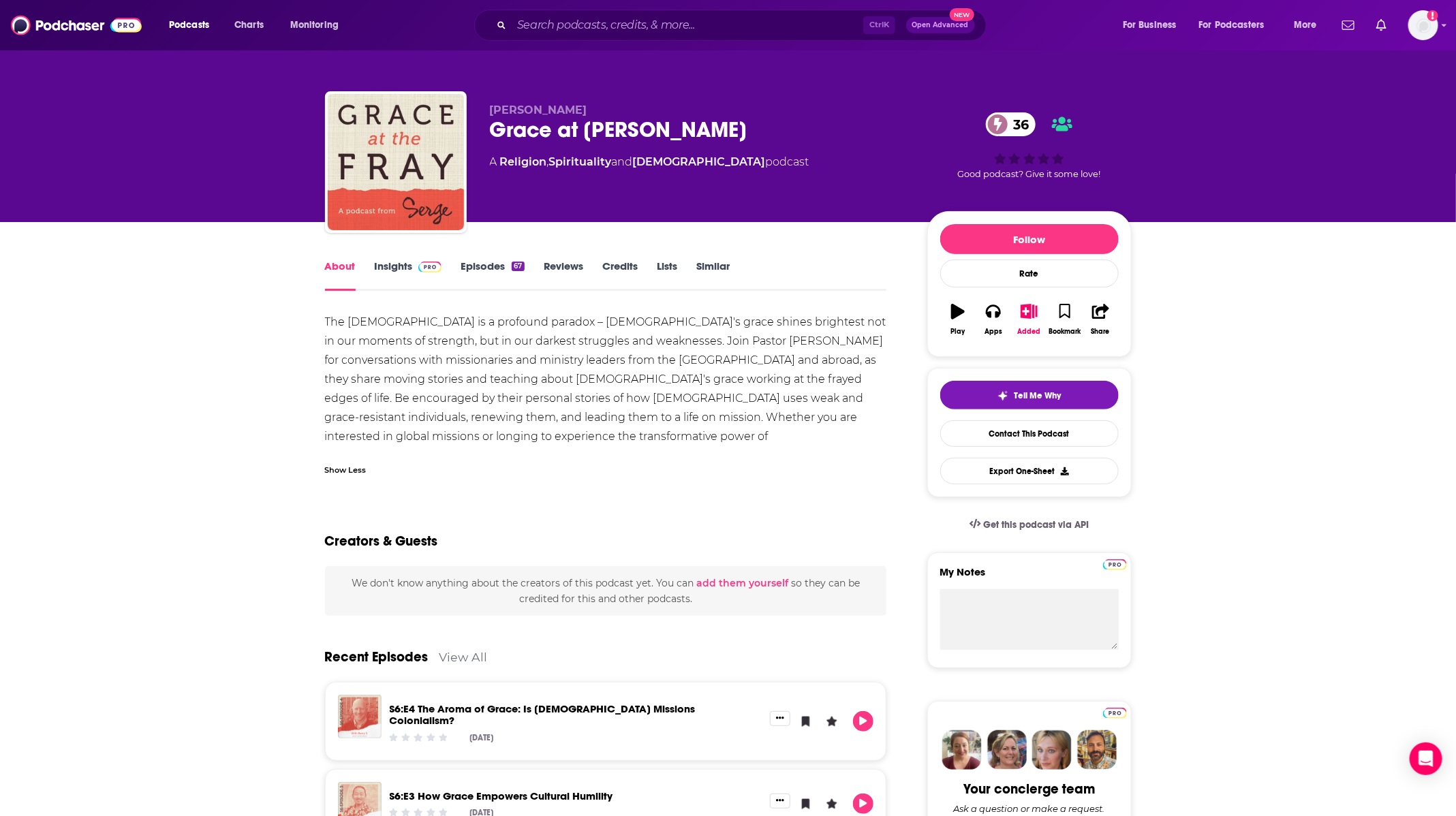
click at [470, 265] on link "Episodes 67" at bounding box center [492, 275] width 64 height 31
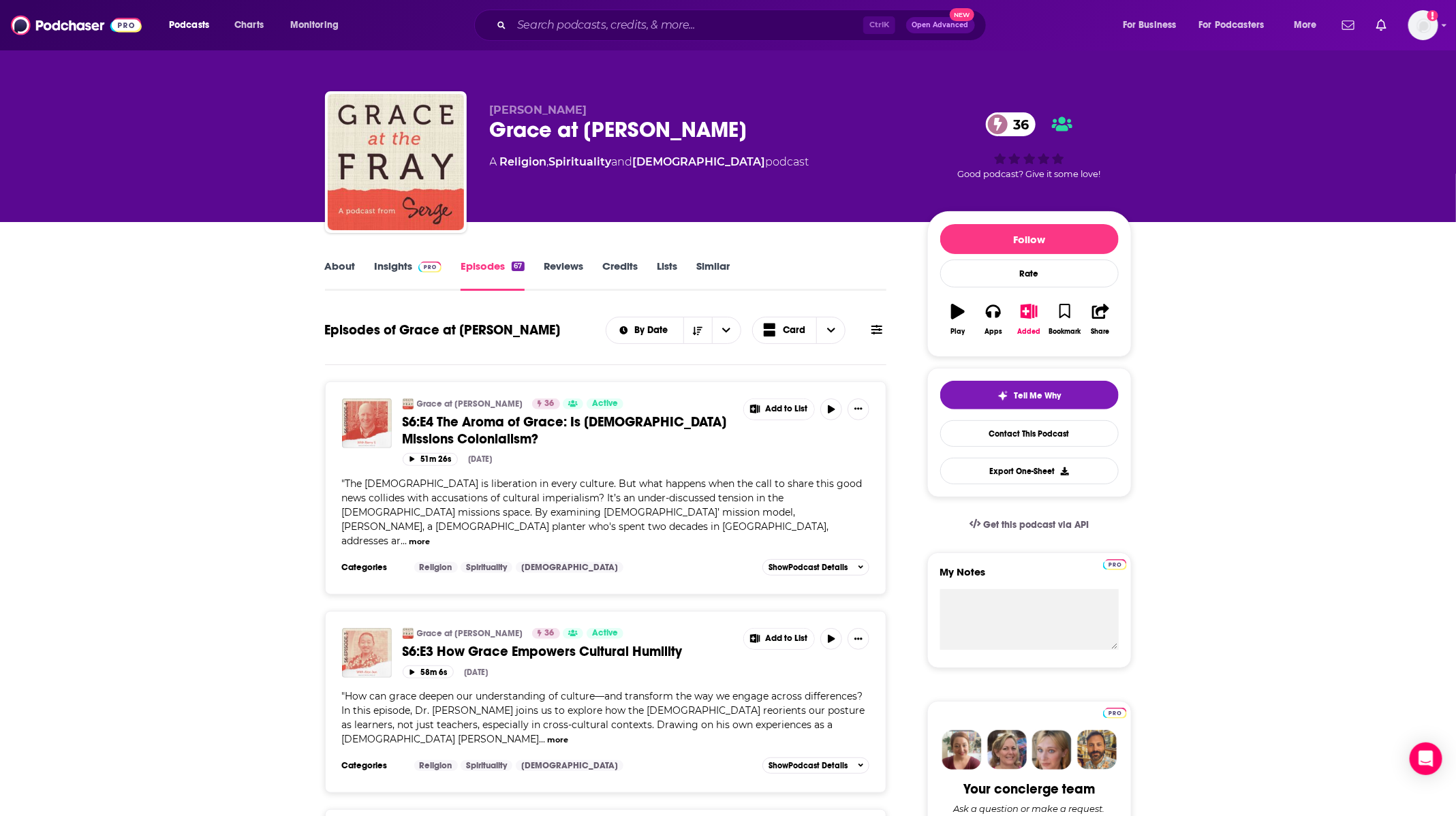
click at [397, 270] on link "Insights" at bounding box center [409, 275] width 68 height 31
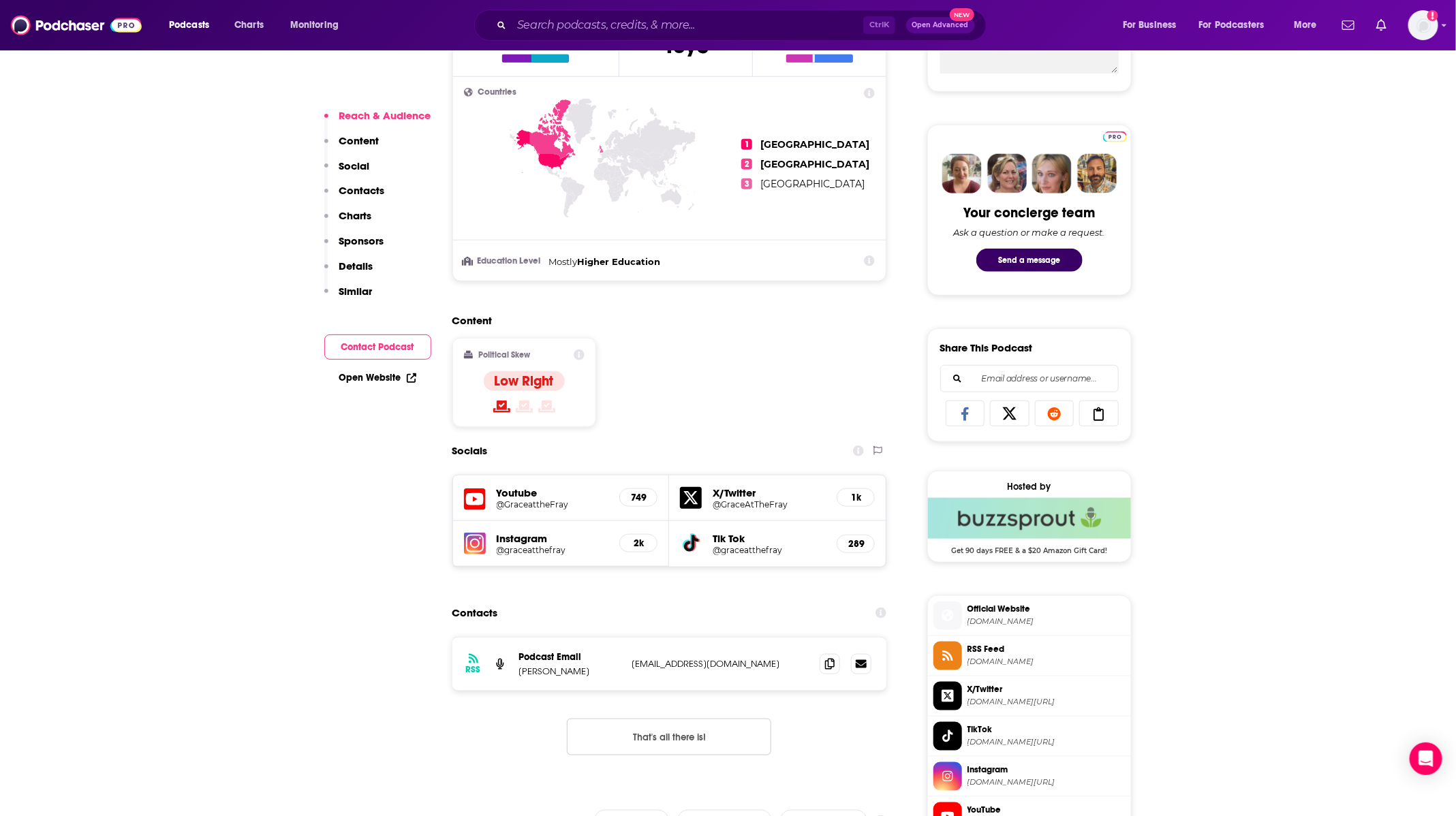
scroll to position [613, 0]
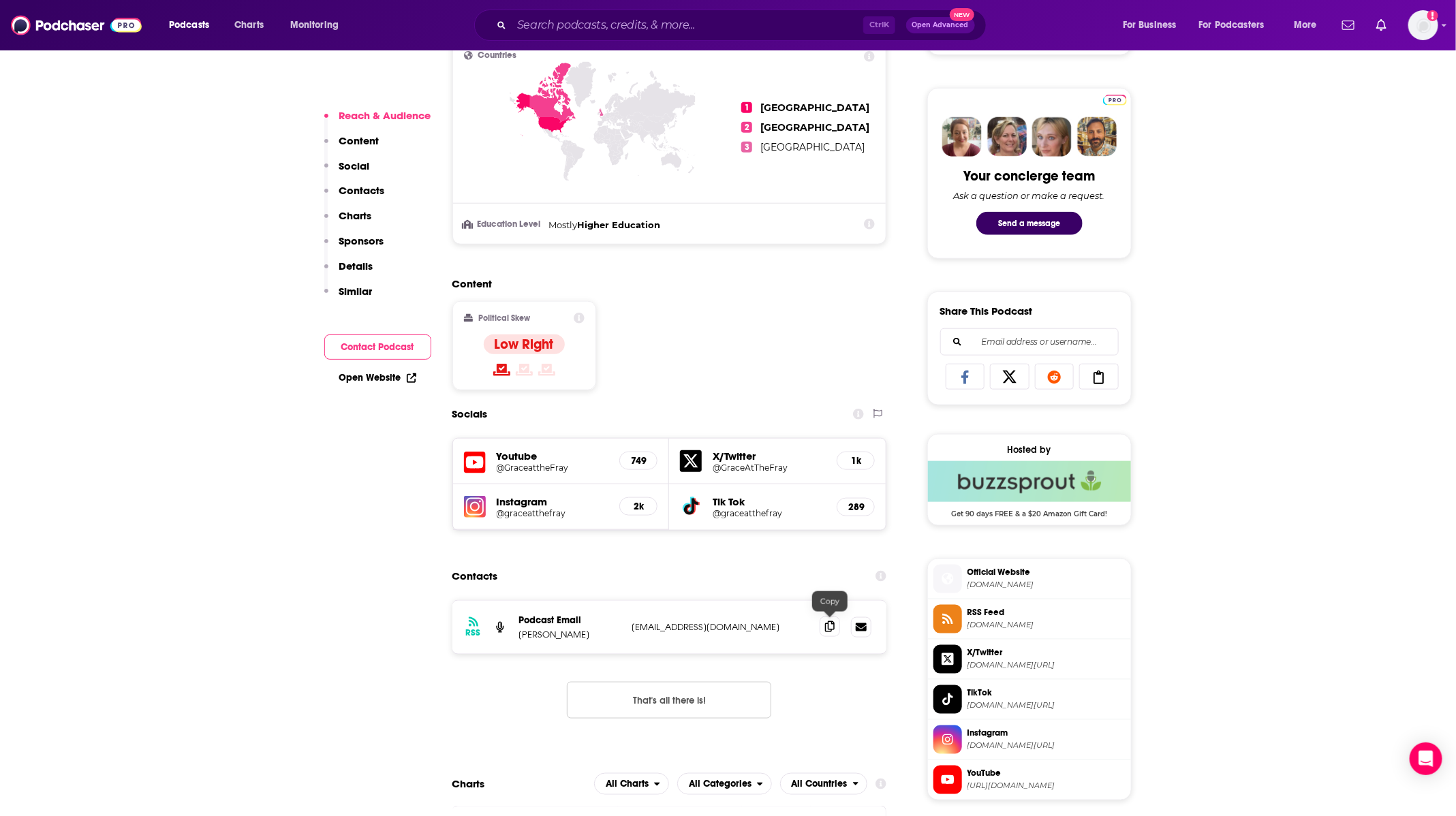
click at [833, 629] on icon at bounding box center [830, 626] width 10 height 11
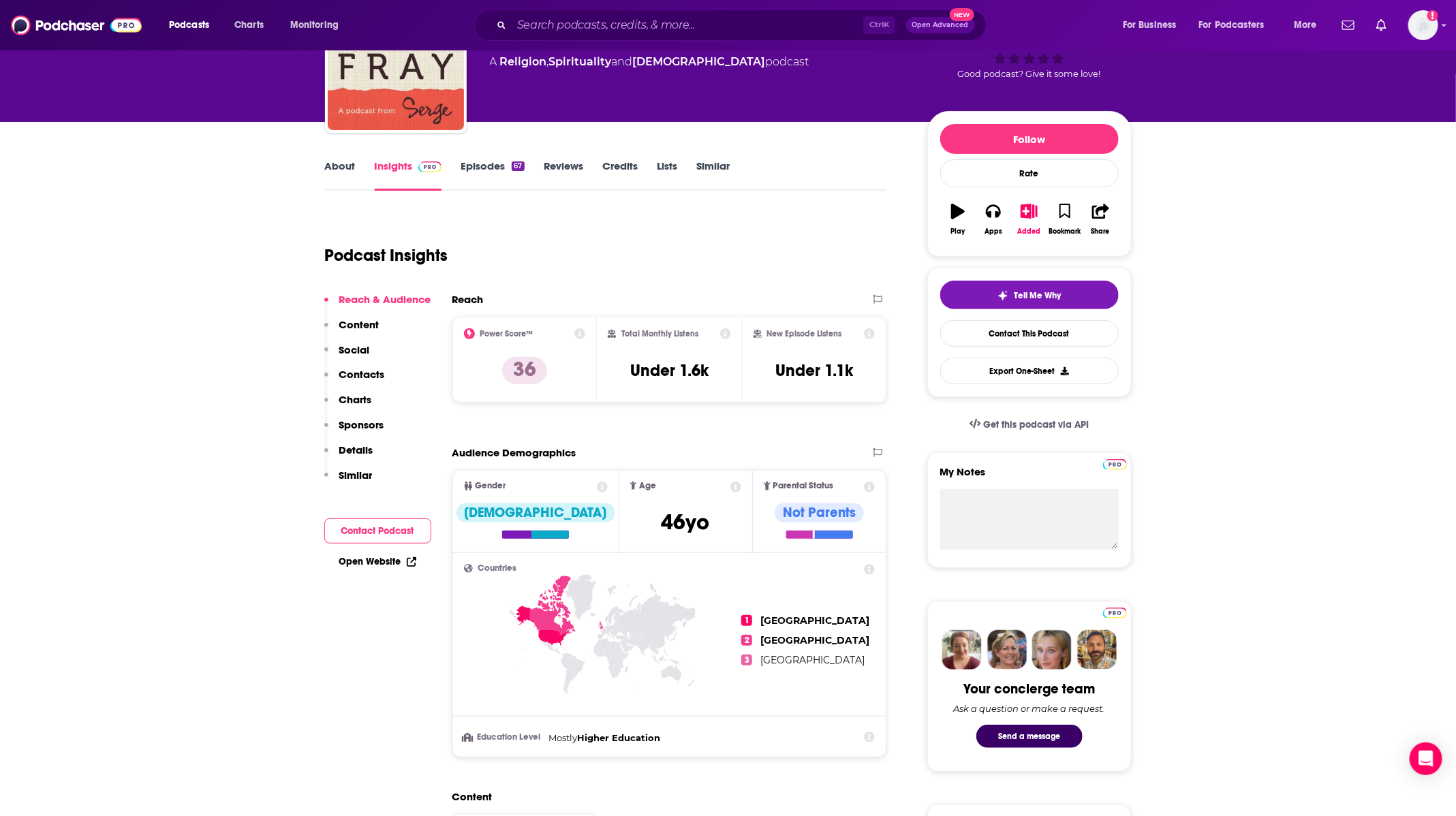
scroll to position [0, 0]
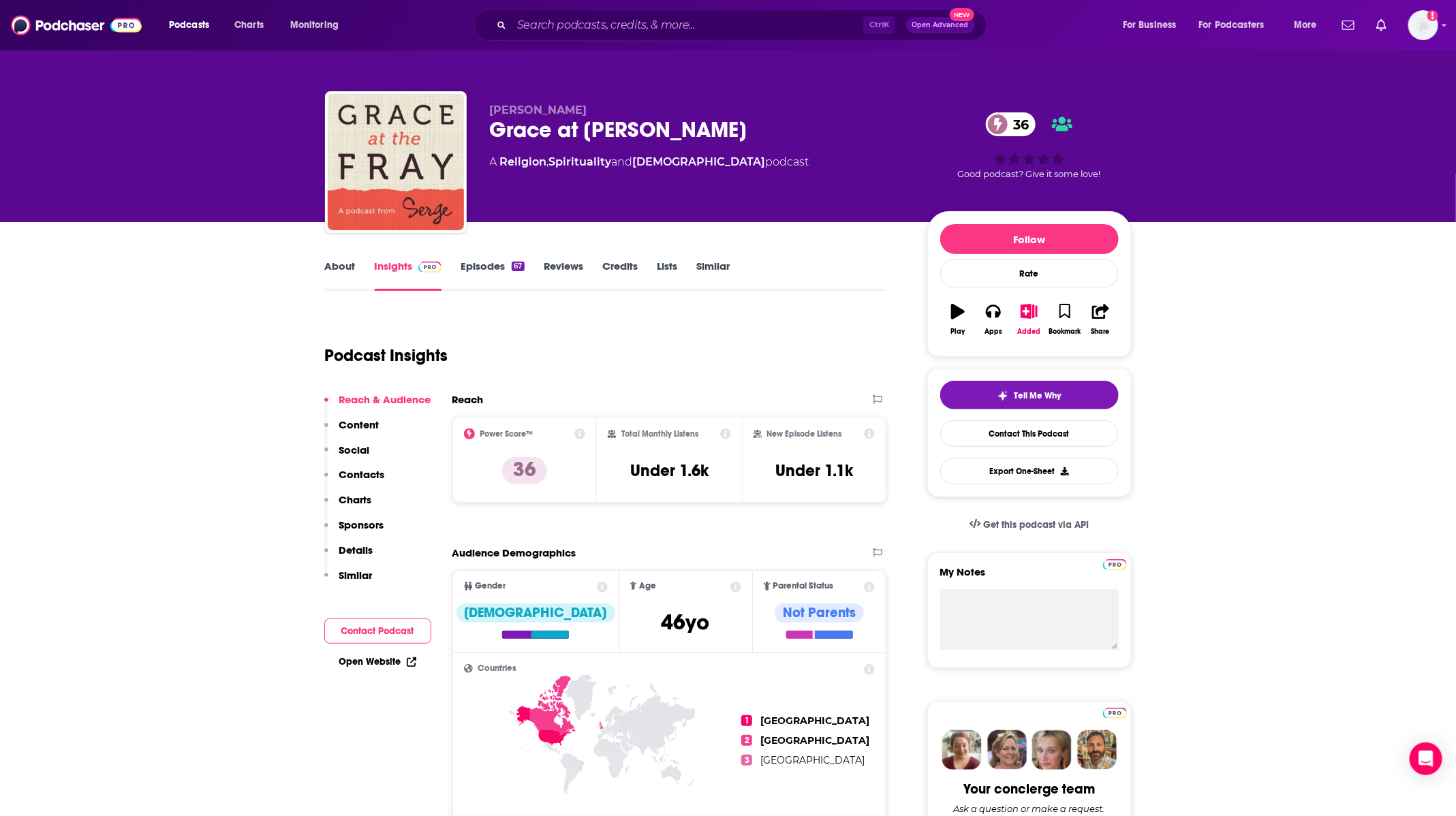
click at [337, 272] on link "About" at bounding box center [340, 275] width 31 height 31
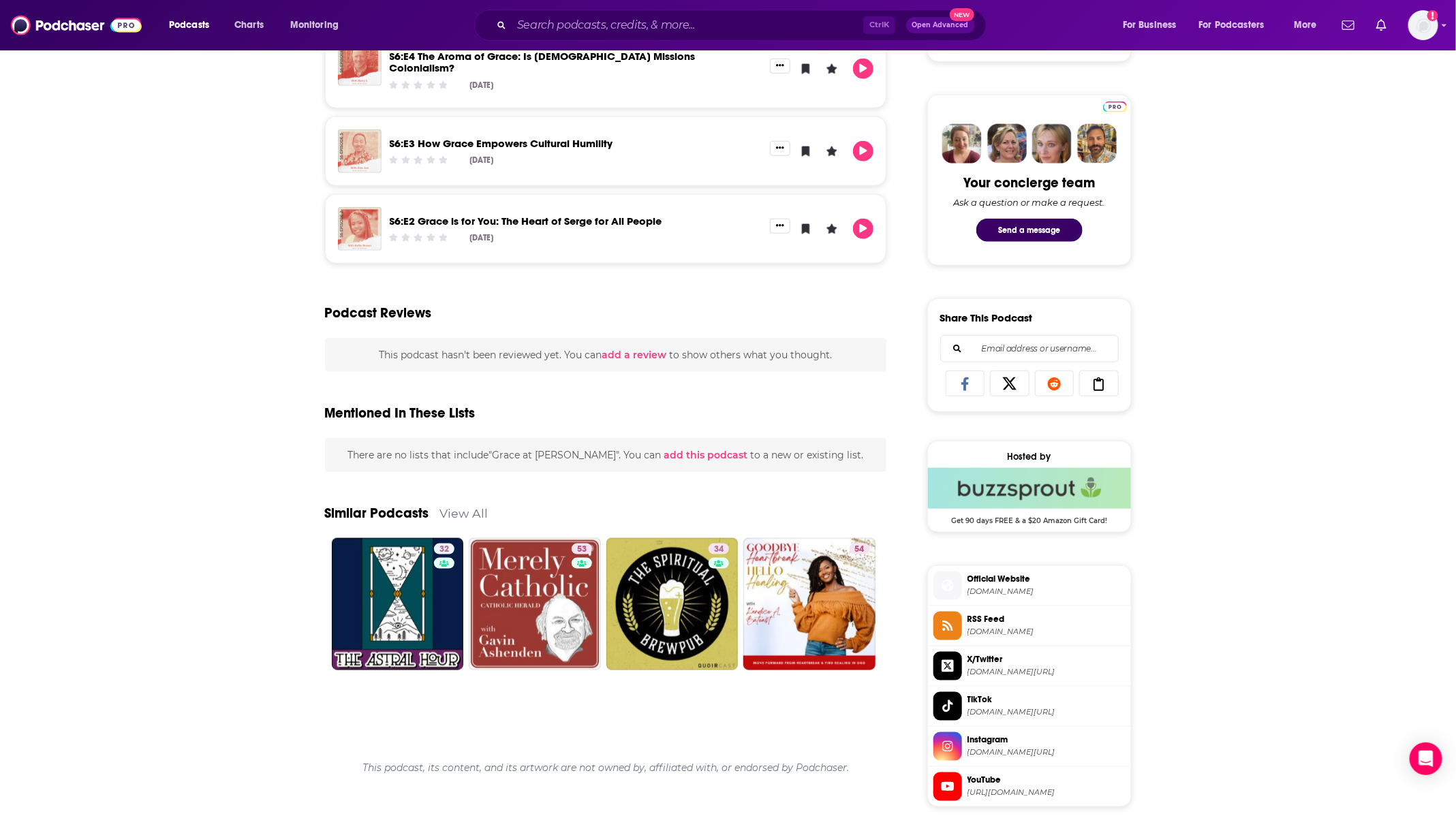
scroll to position [715, 0]
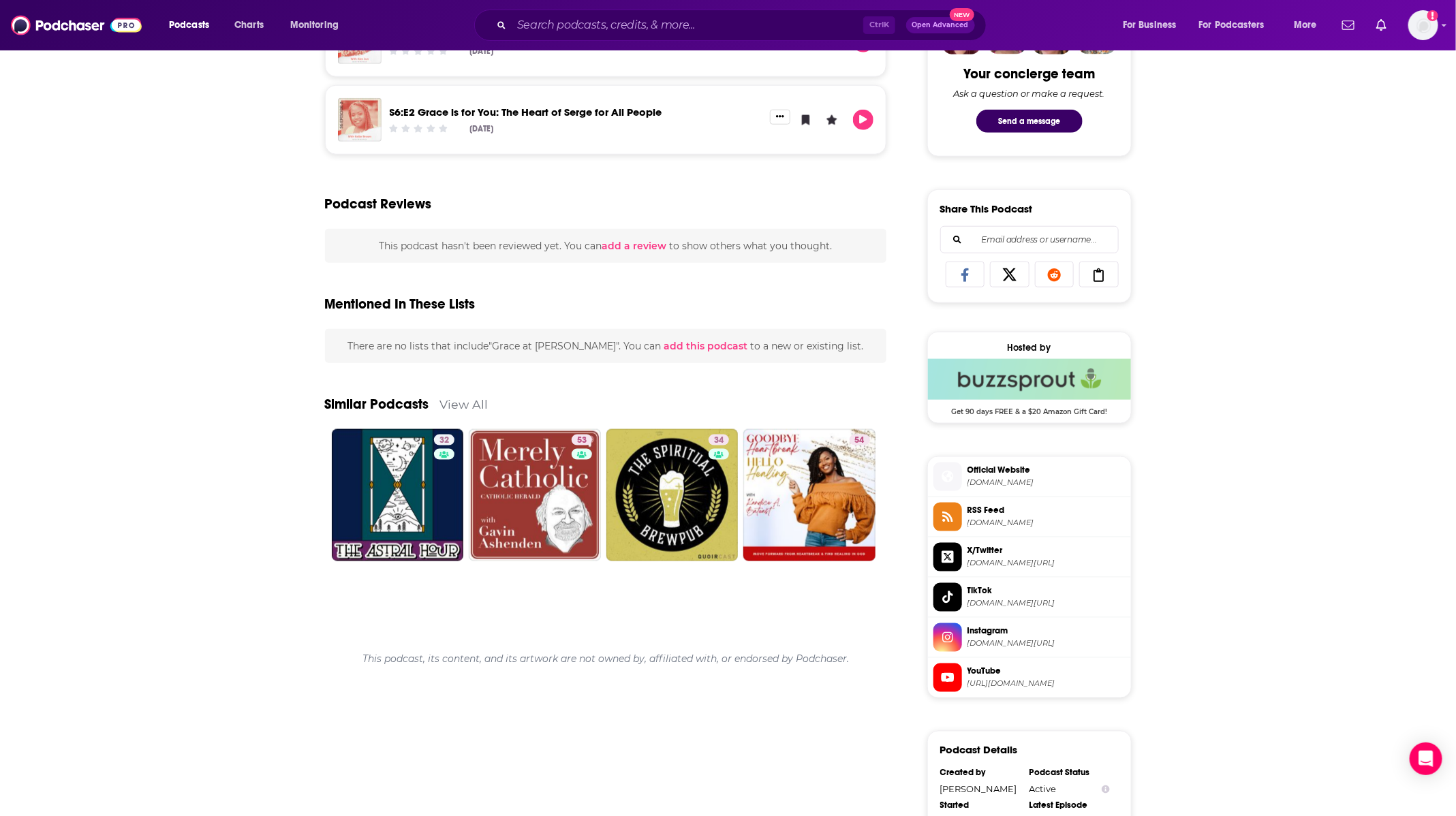
click at [995, 470] on span "Official Website" at bounding box center [1046, 470] width 158 height 12
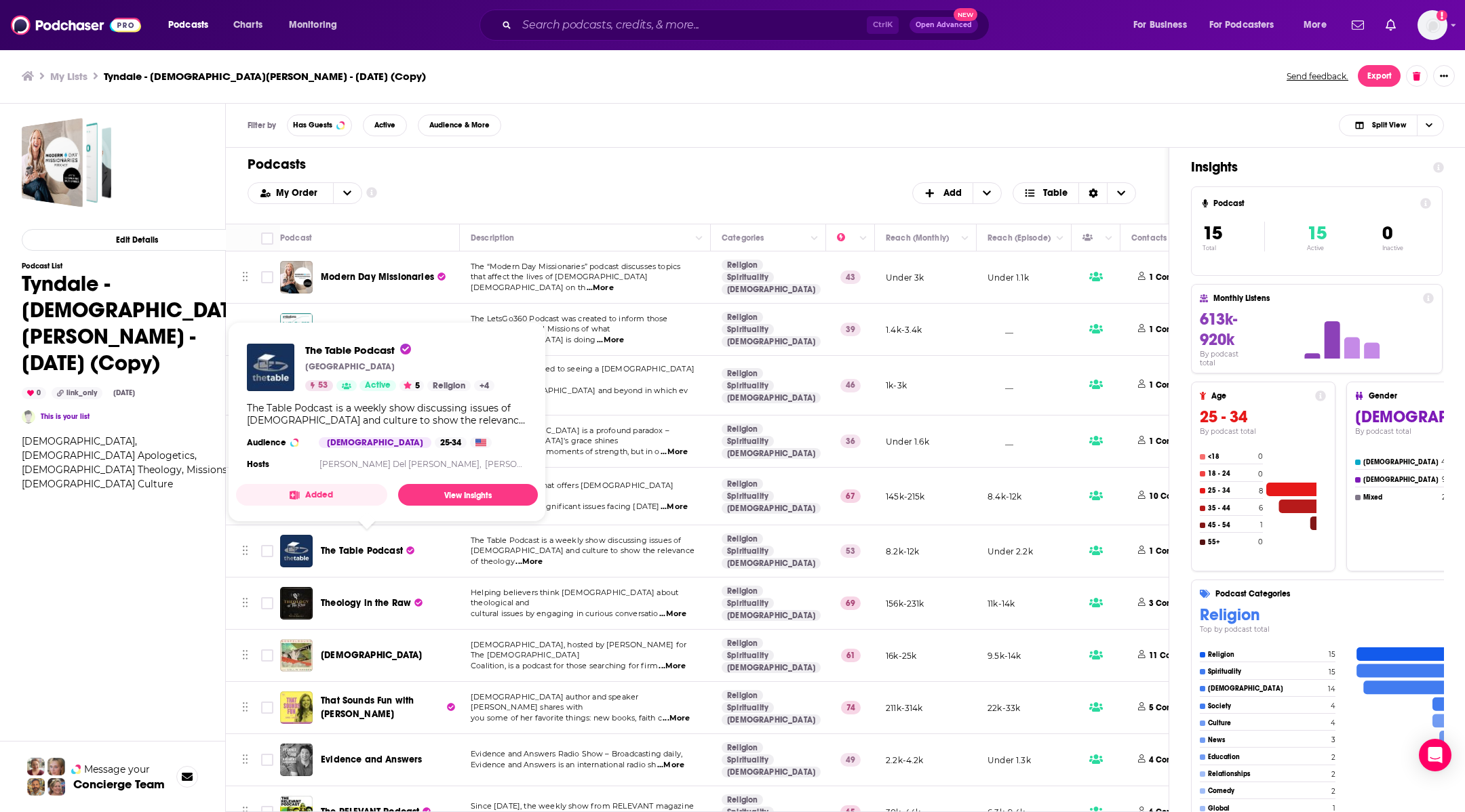
click at [377, 545] on span "The Table Podcast" at bounding box center [362, 551] width 82 height 12
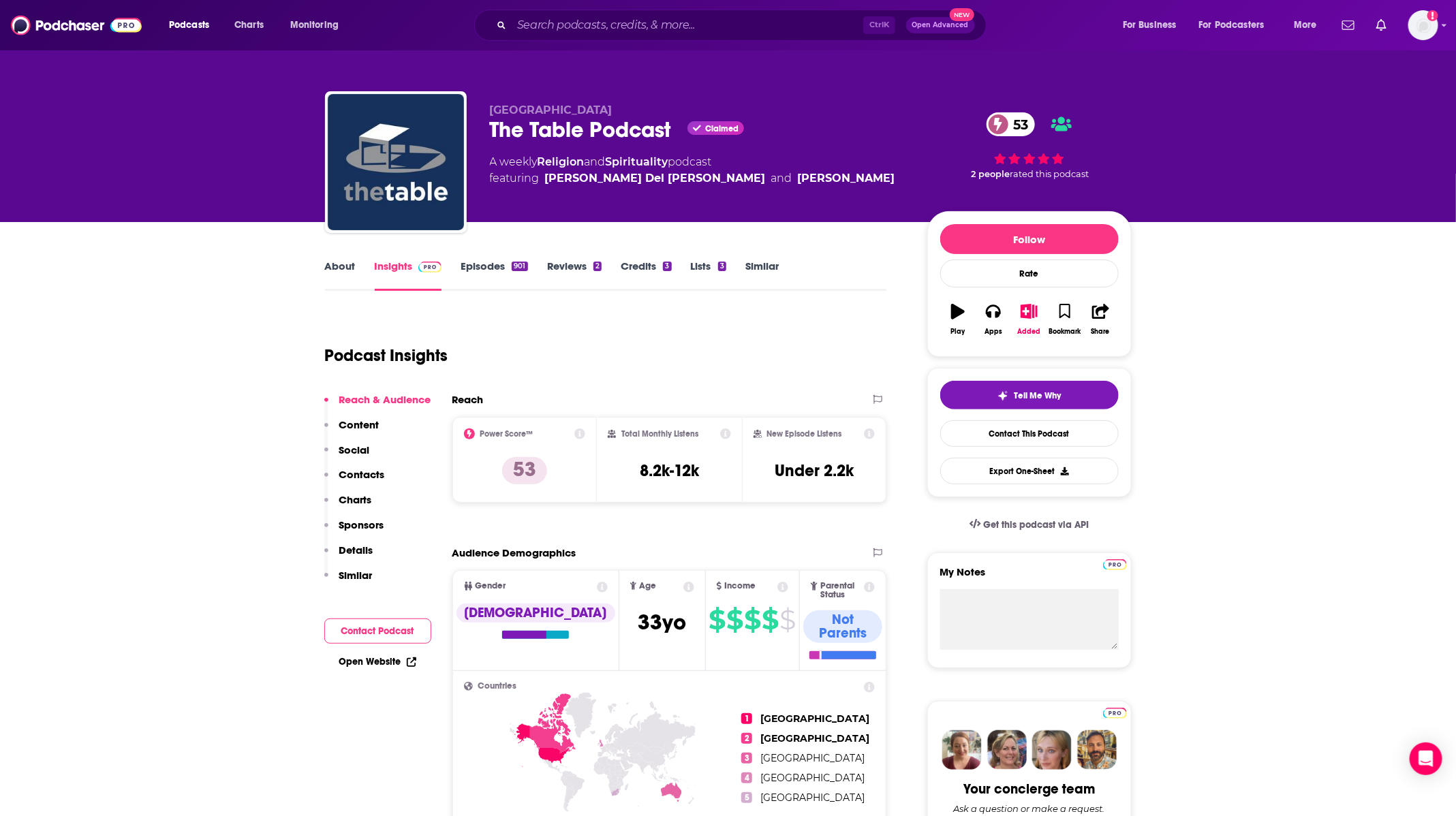
click at [350, 274] on link "About" at bounding box center [340, 275] width 31 height 31
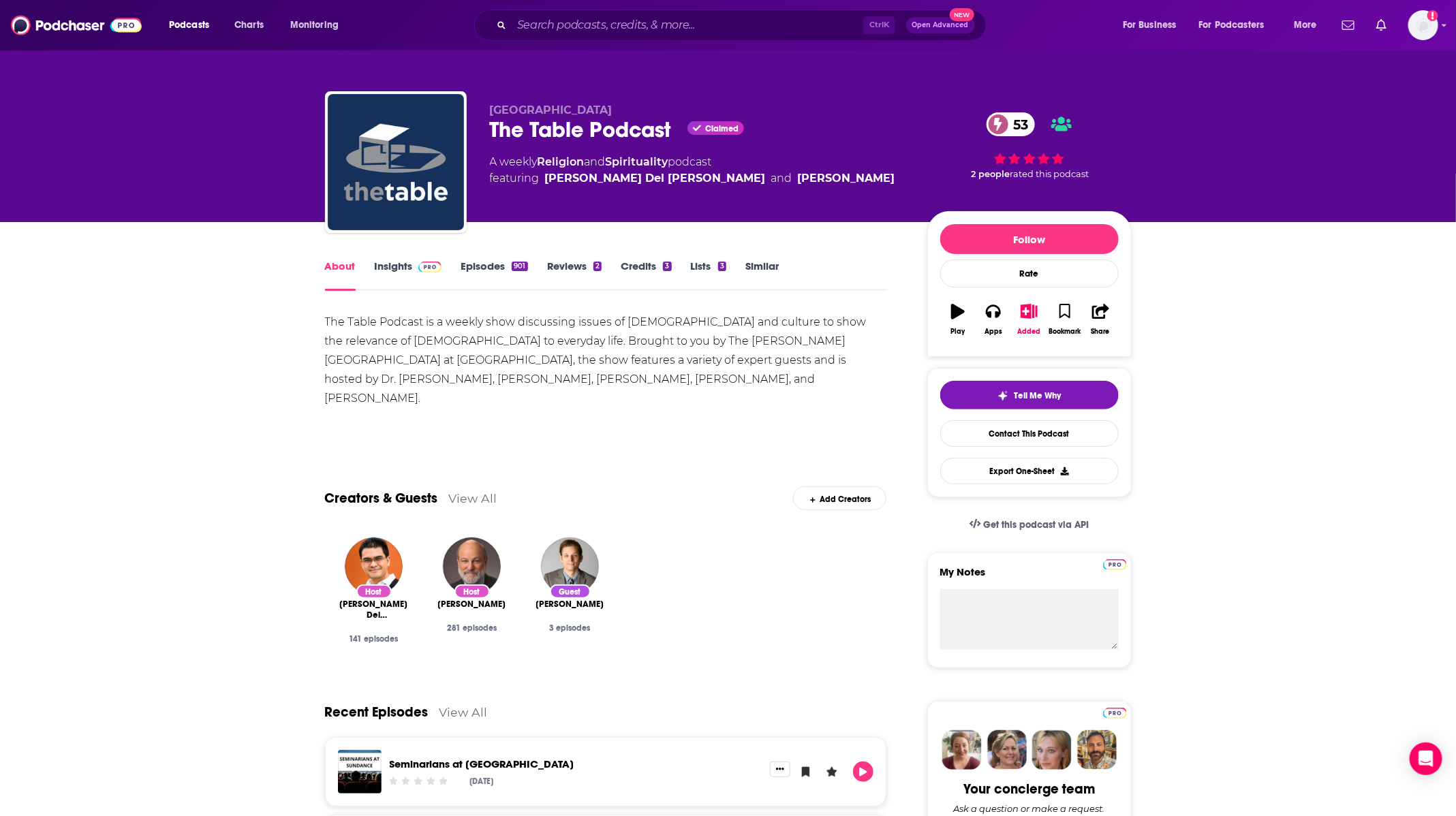
click at [496, 260] on link "Episodes 901" at bounding box center [494, 275] width 67 height 31
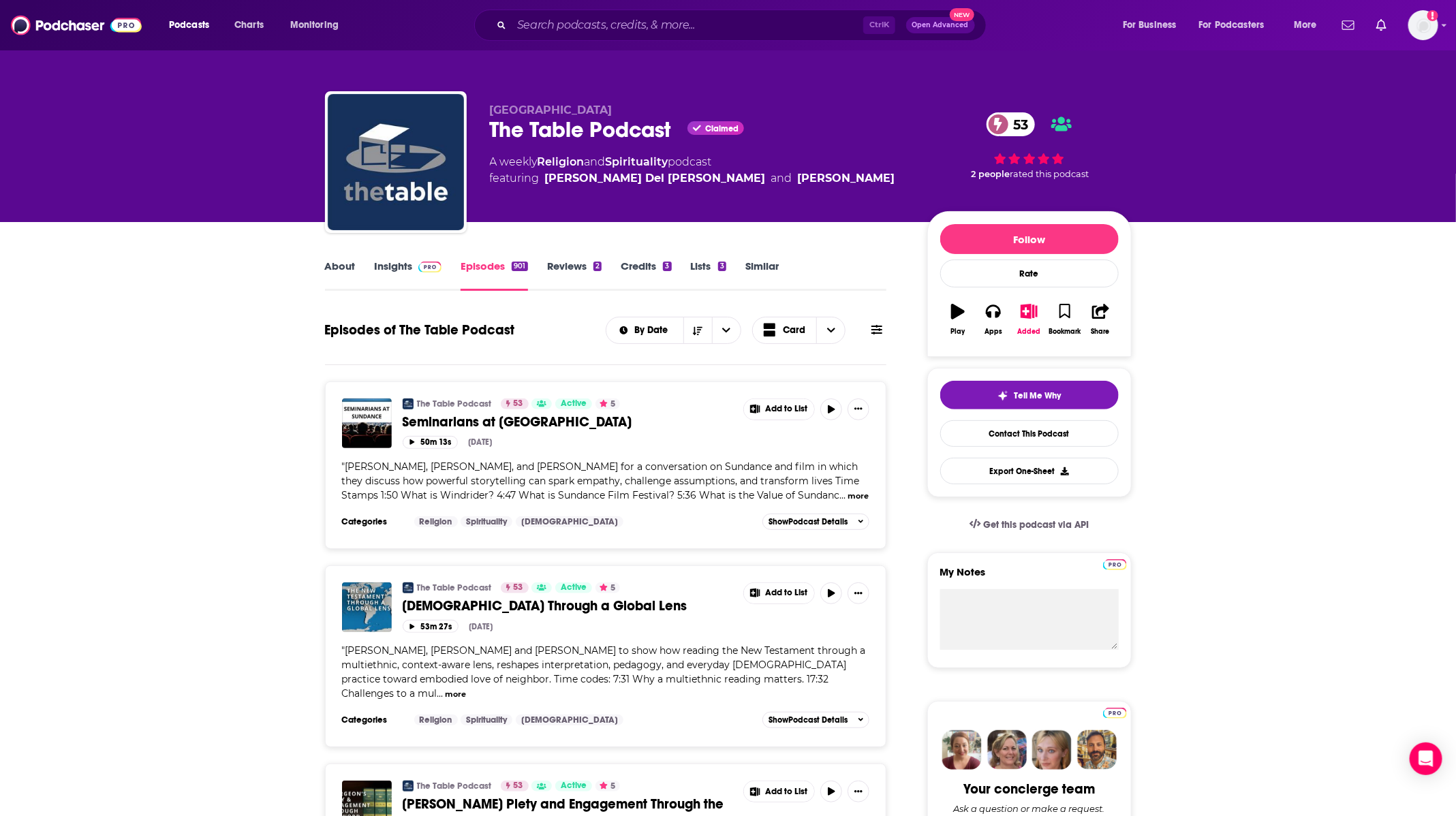
drag, startPoint x: 427, startPoint y: 258, endPoint x: 419, endPoint y: 263, distance: 9.4
click at [427, 258] on div "About Insights Episodes 901 Reviews 2 Credits 3 Lists 3 Similar" at bounding box center [606, 274] width 562 height 33
click at [407, 268] on link "Insights" at bounding box center [409, 275] width 68 height 31
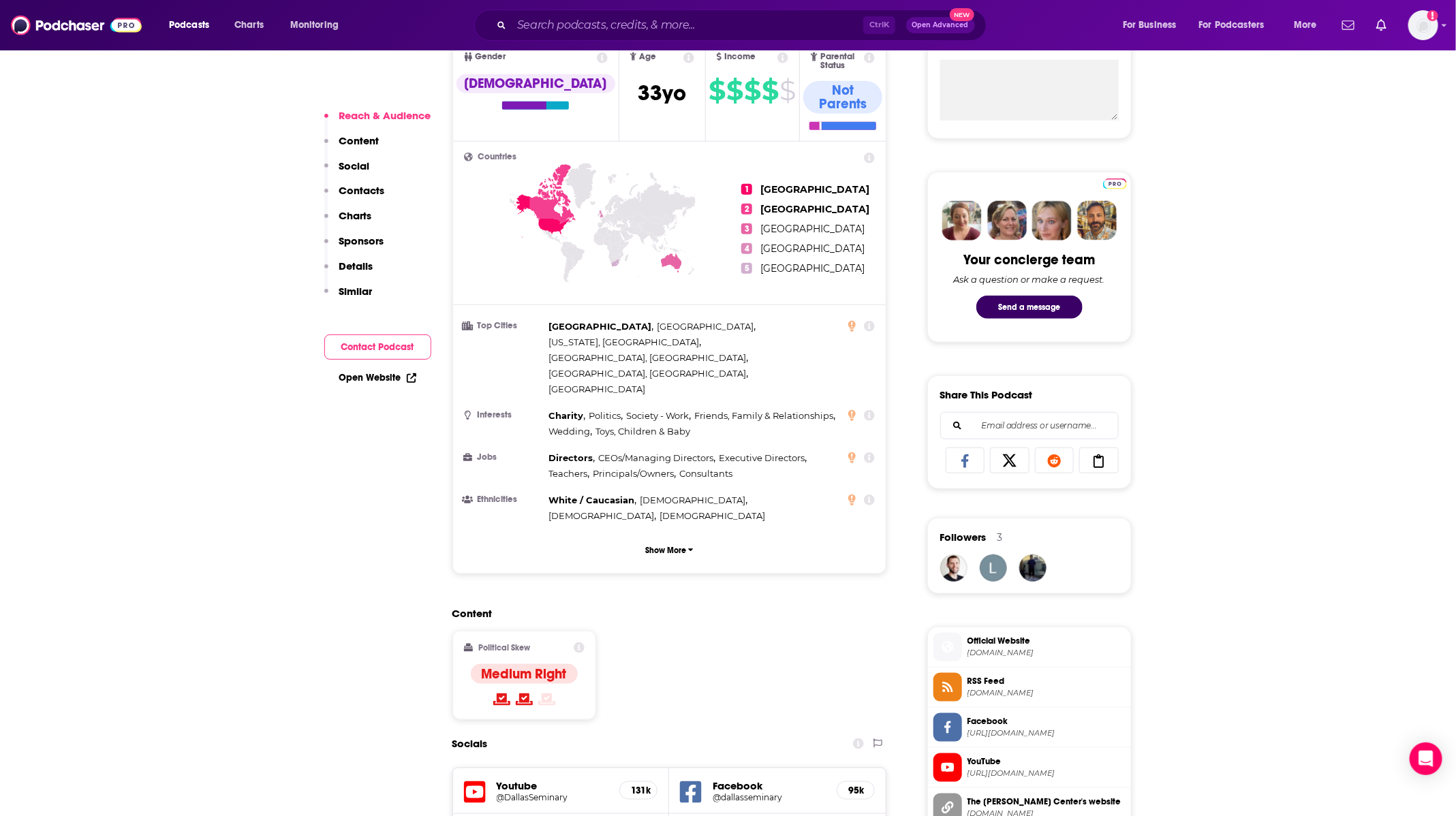
scroll to position [818, 0]
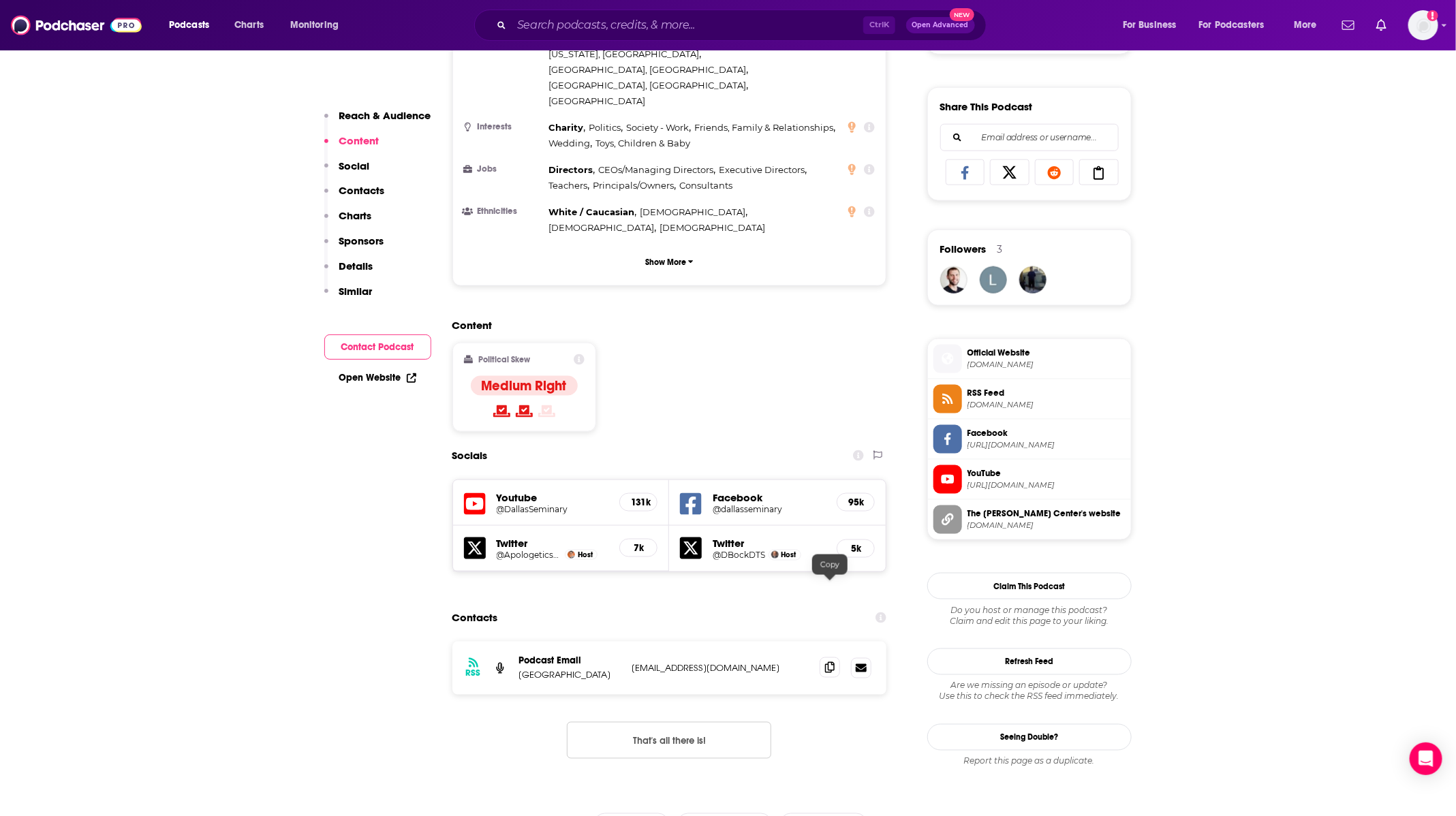
click at [832, 662] on icon at bounding box center [830, 667] width 10 height 11
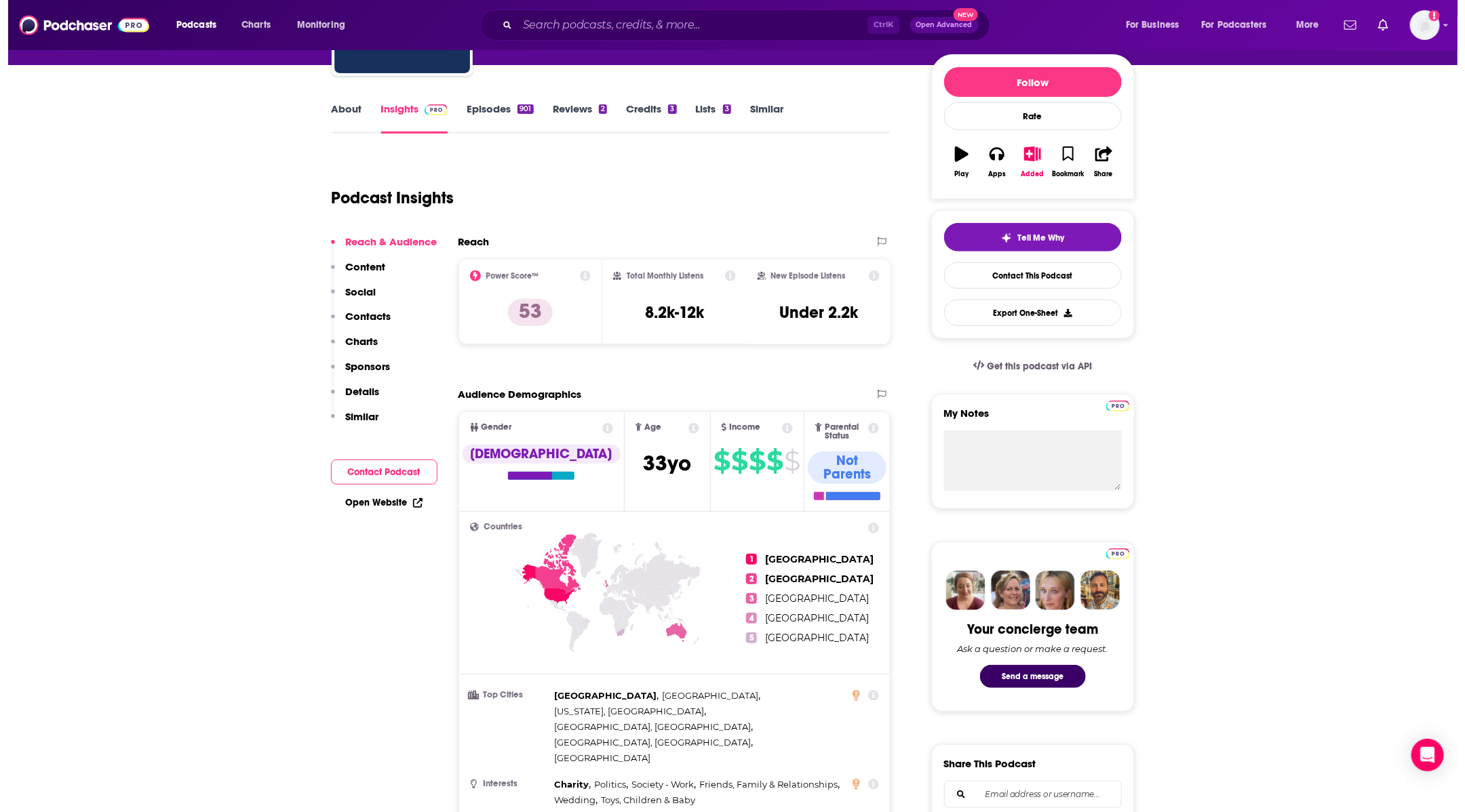
scroll to position [0, 0]
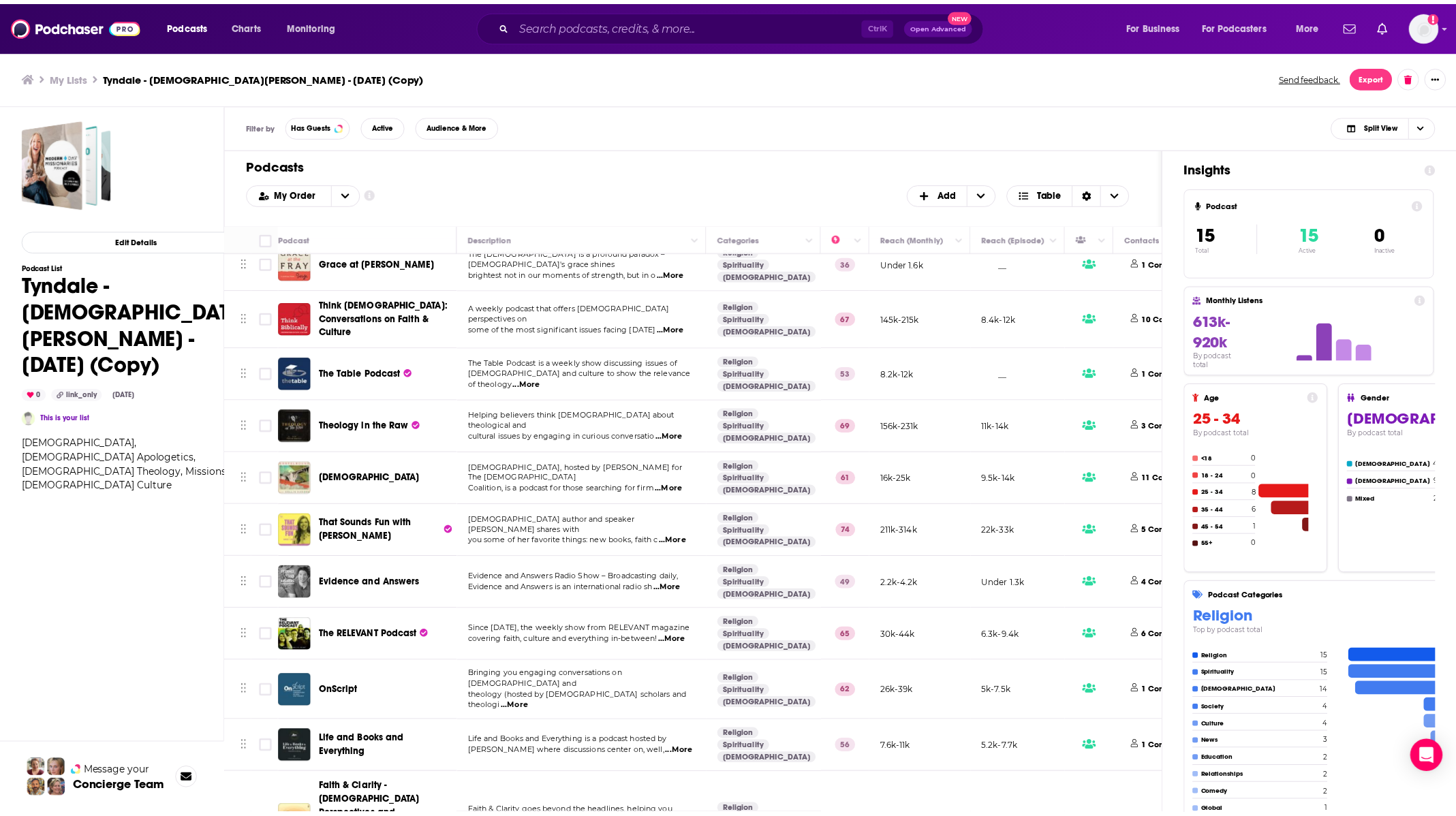
scroll to position [204, 0]
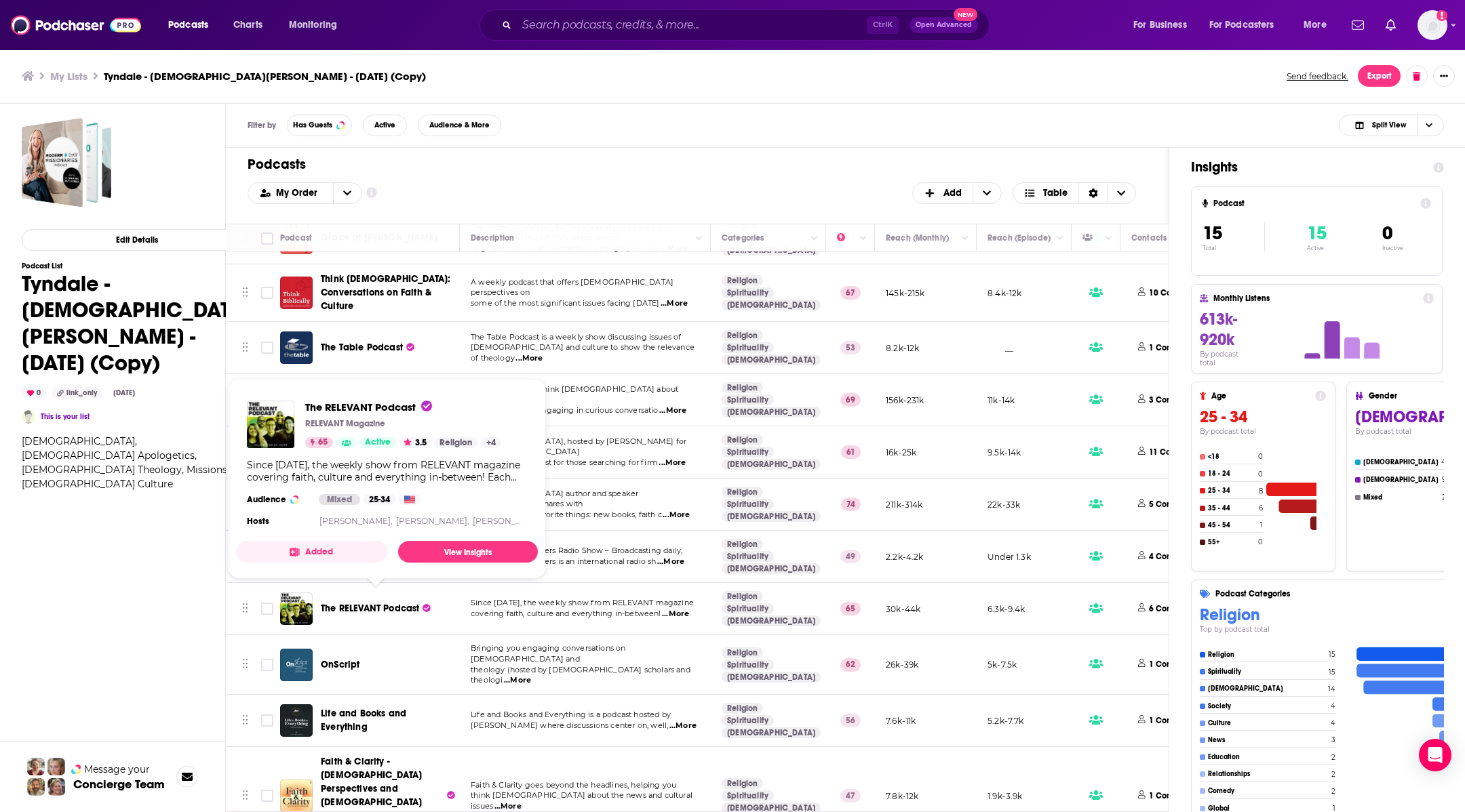
click at [374, 602] on span "The RELEVANT Podcast" at bounding box center [370, 608] width 99 height 12
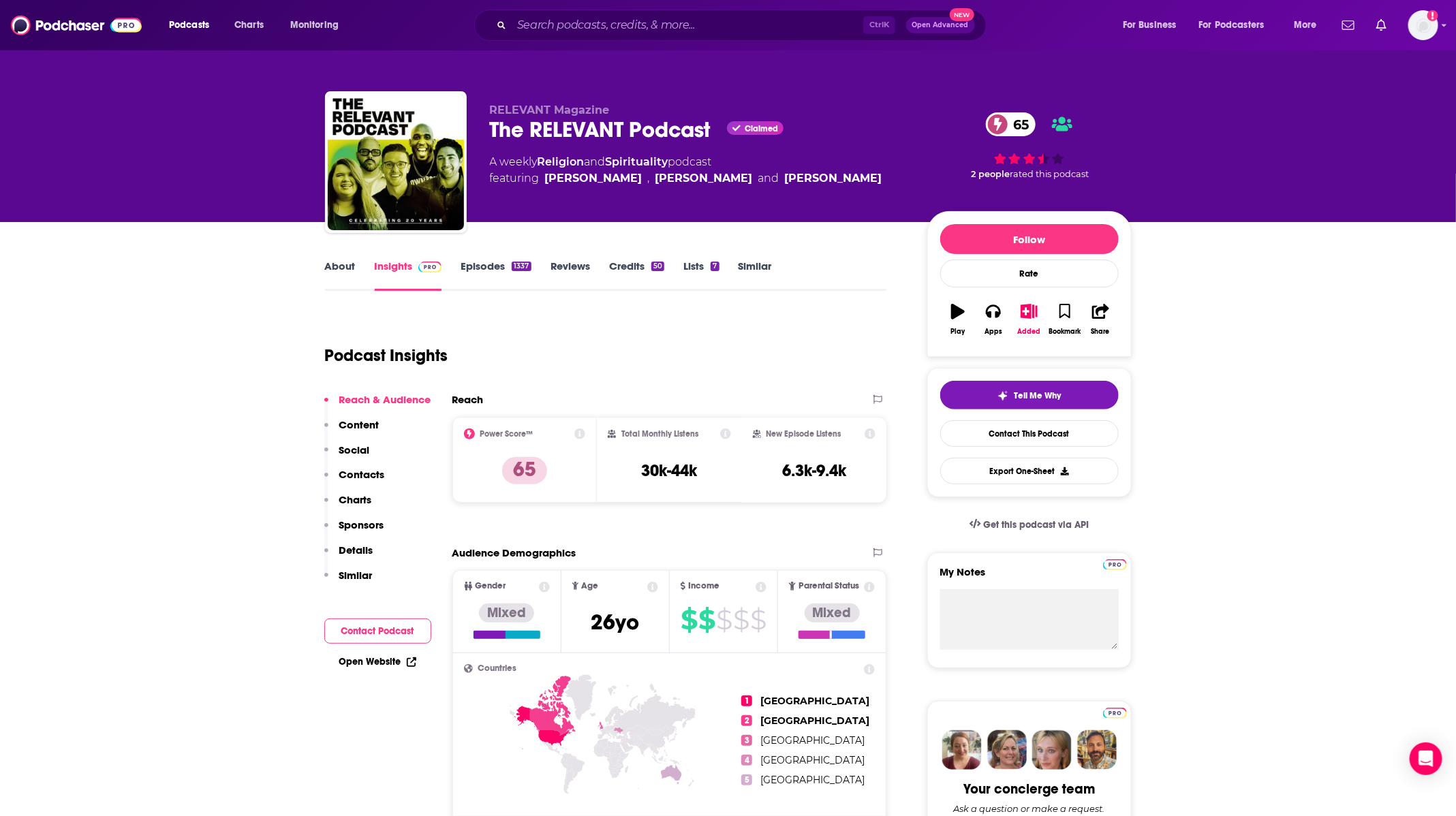
click at [485, 278] on link "Episodes 1337" at bounding box center [496, 275] width 70 height 31
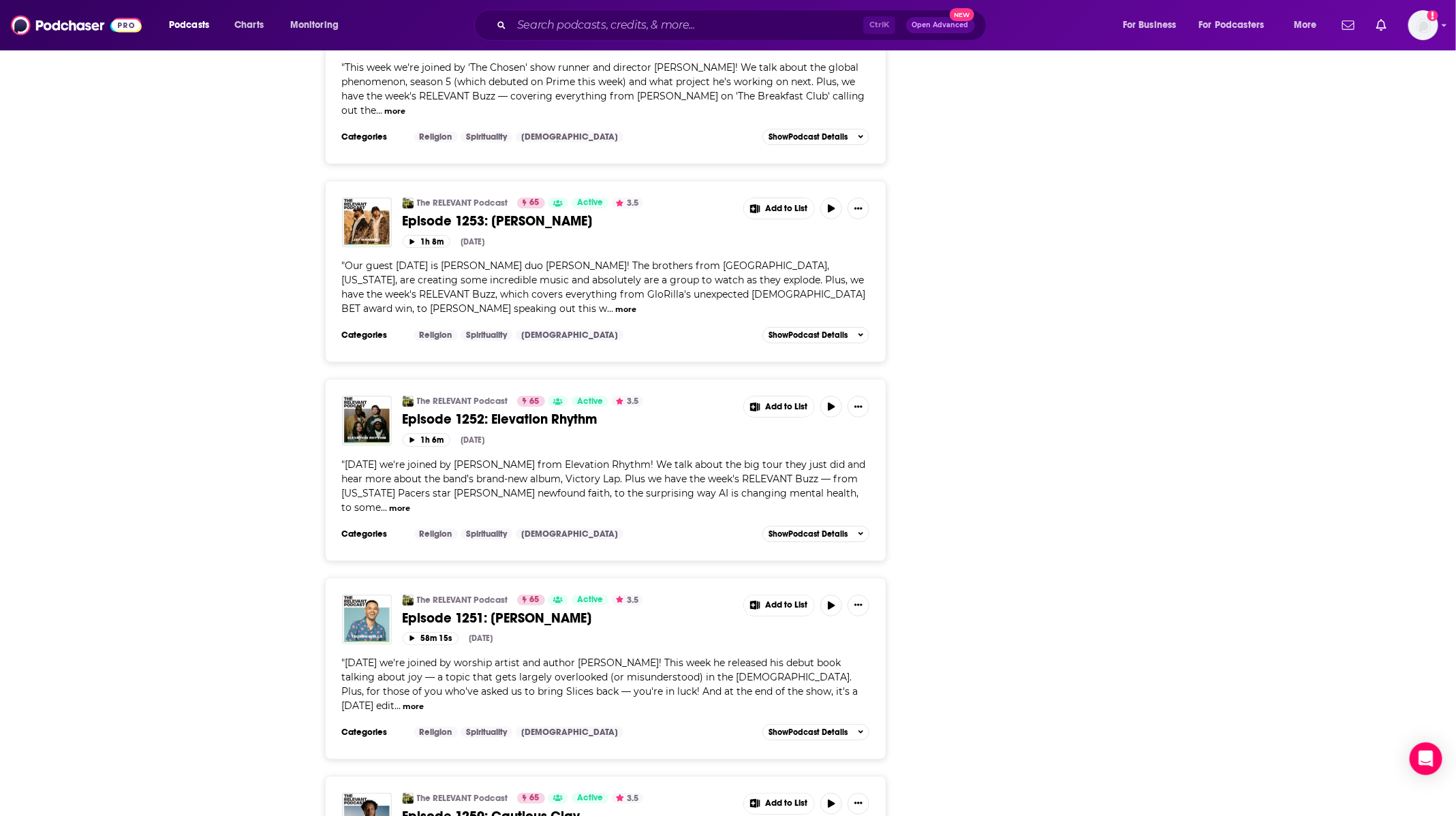
scroll to position [2759, 0]
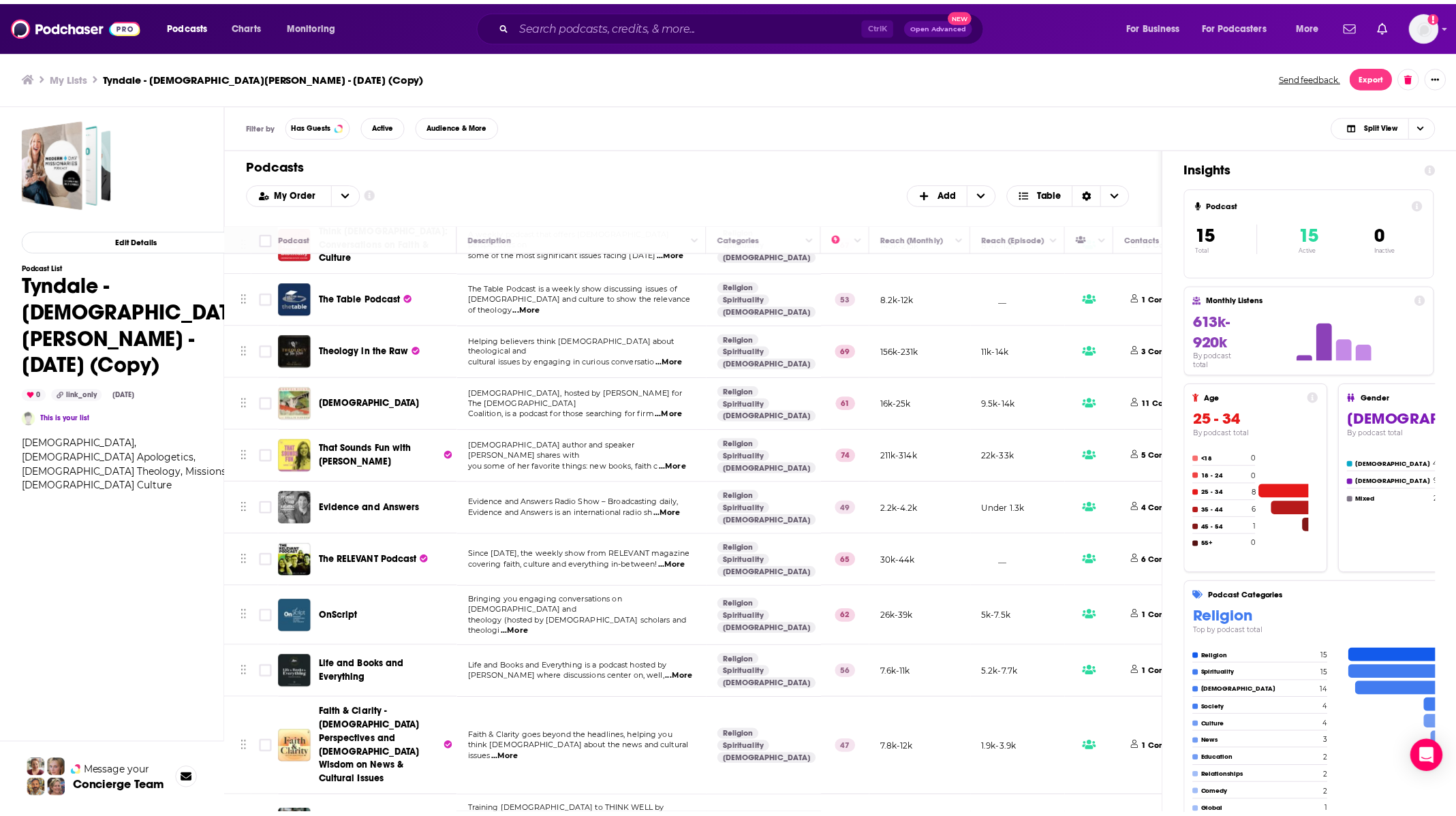
scroll to position [258, 0]
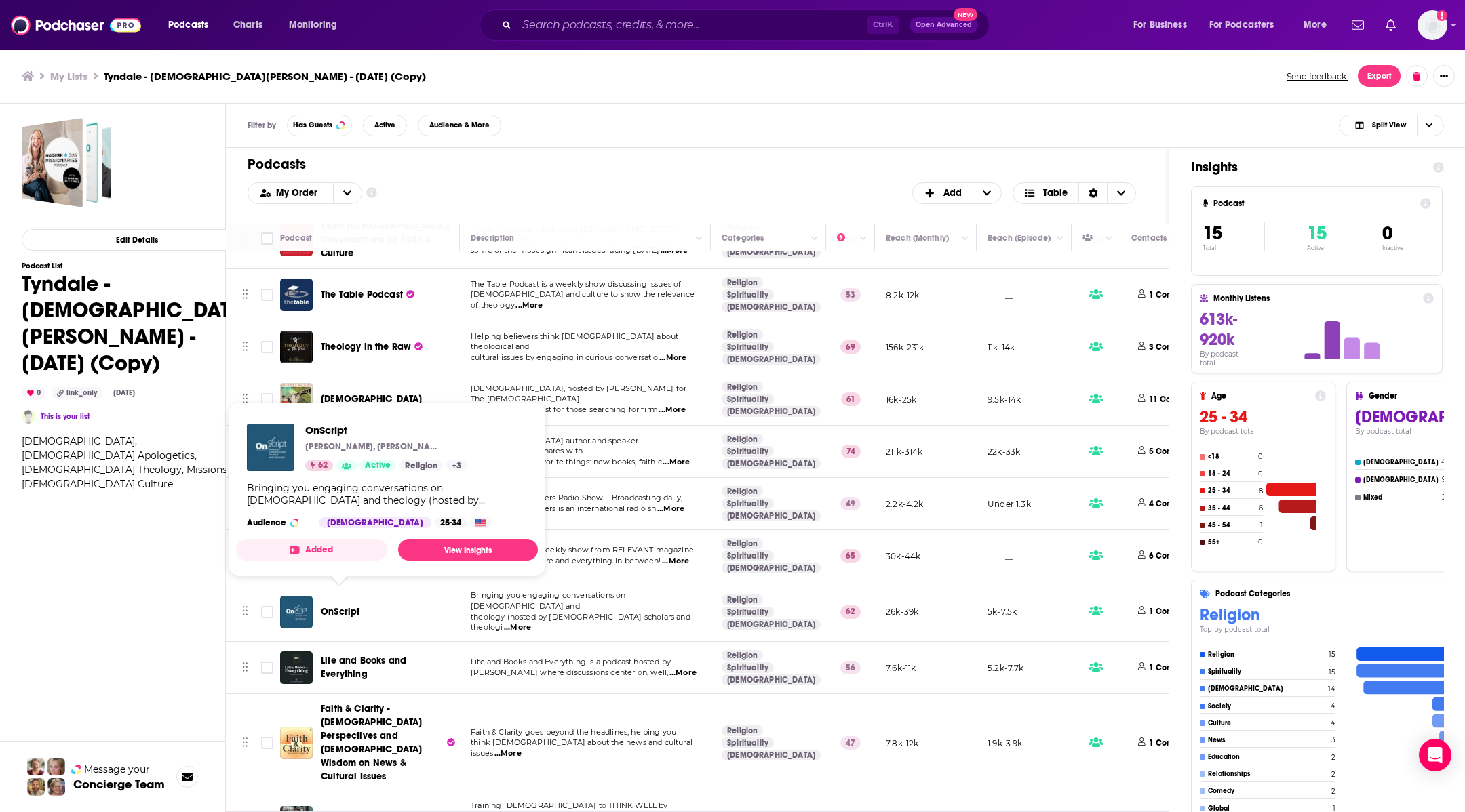
click at [343, 606] on span "OnScript" at bounding box center [340, 612] width 39 height 13
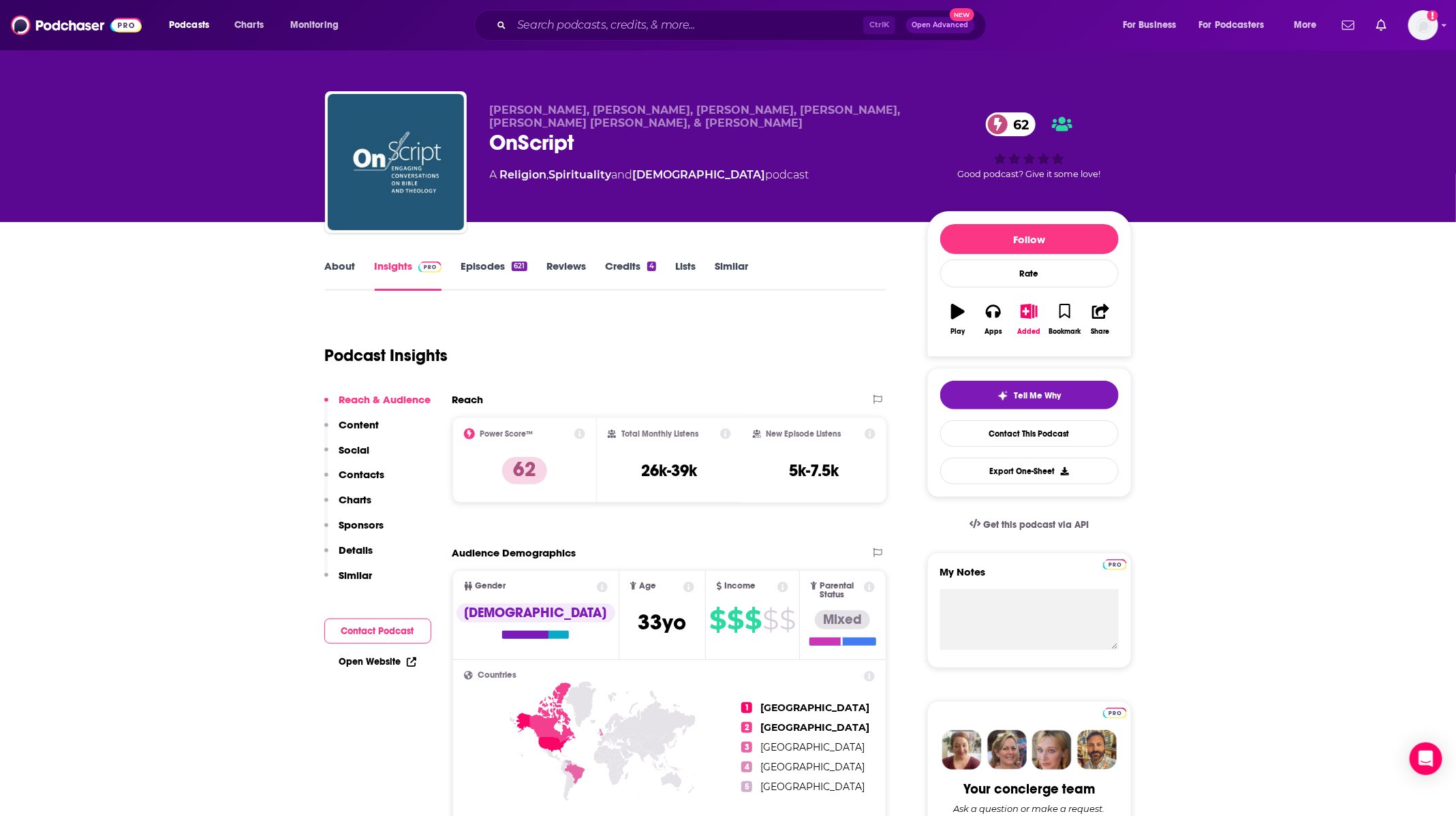
click at [487, 269] on link "Episodes 621" at bounding box center [494, 275] width 66 height 31
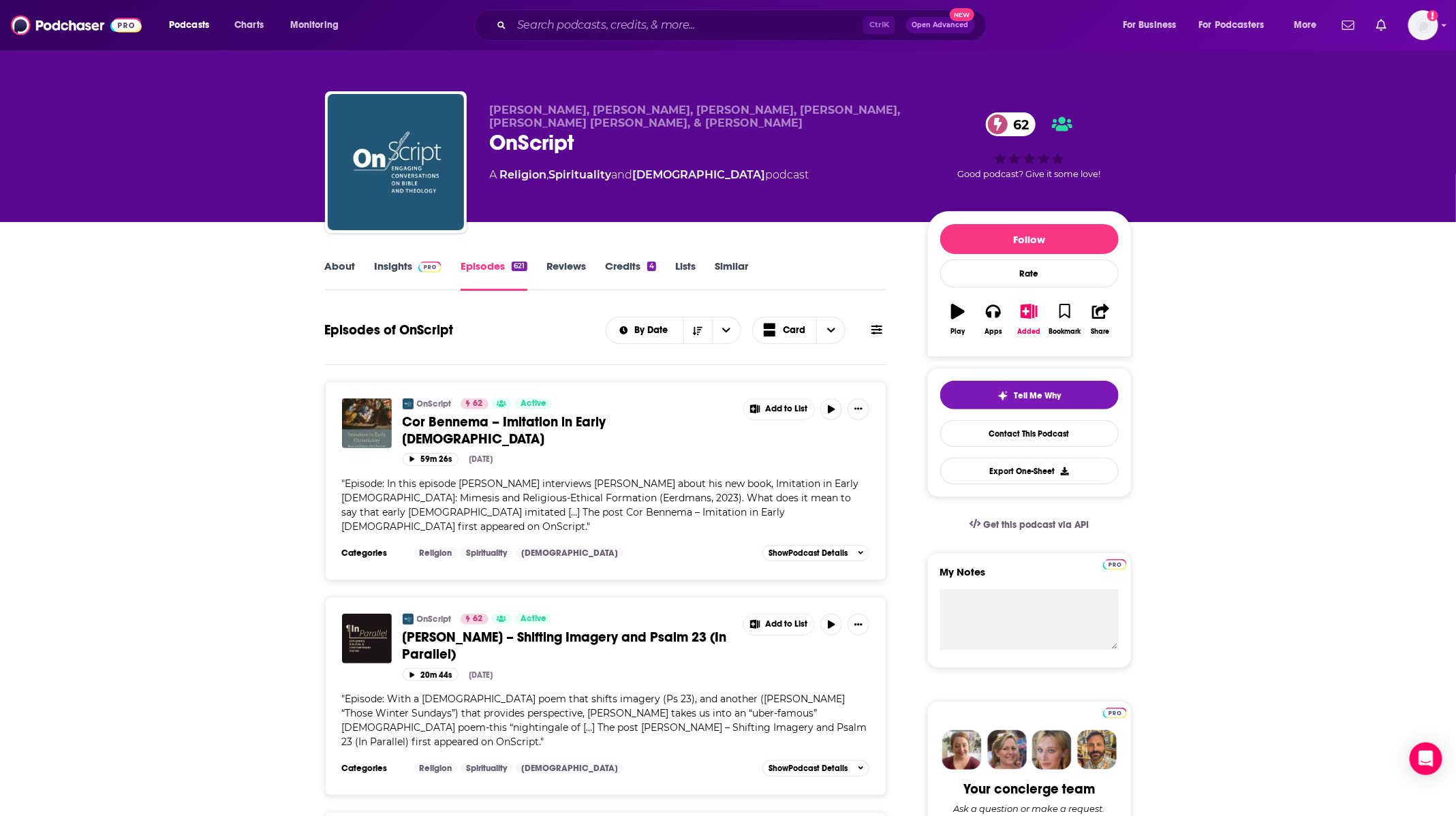
click at [395, 265] on link "Insights" at bounding box center [409, 275] width 68 height 31
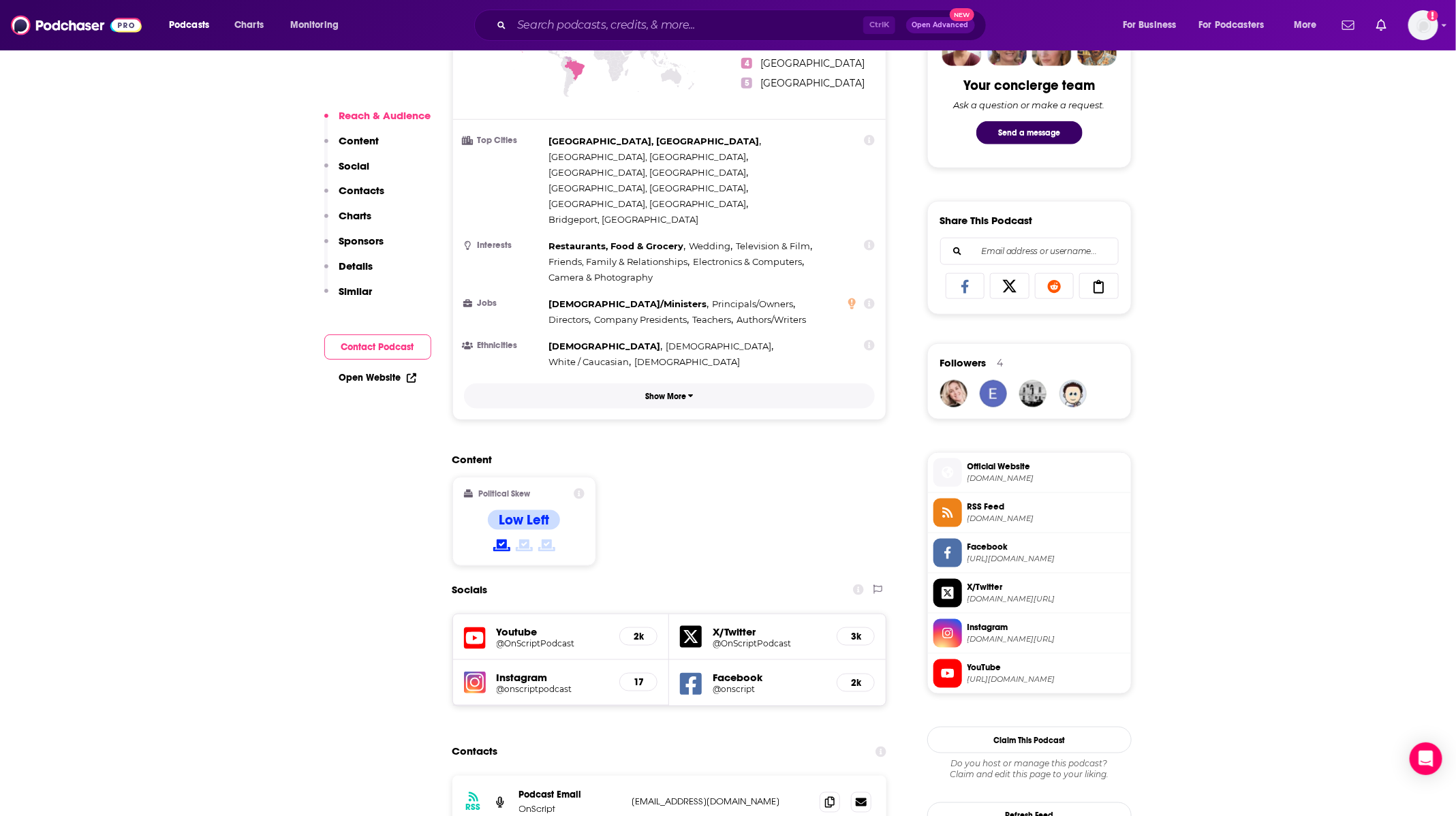
scroll to position [715, 0]
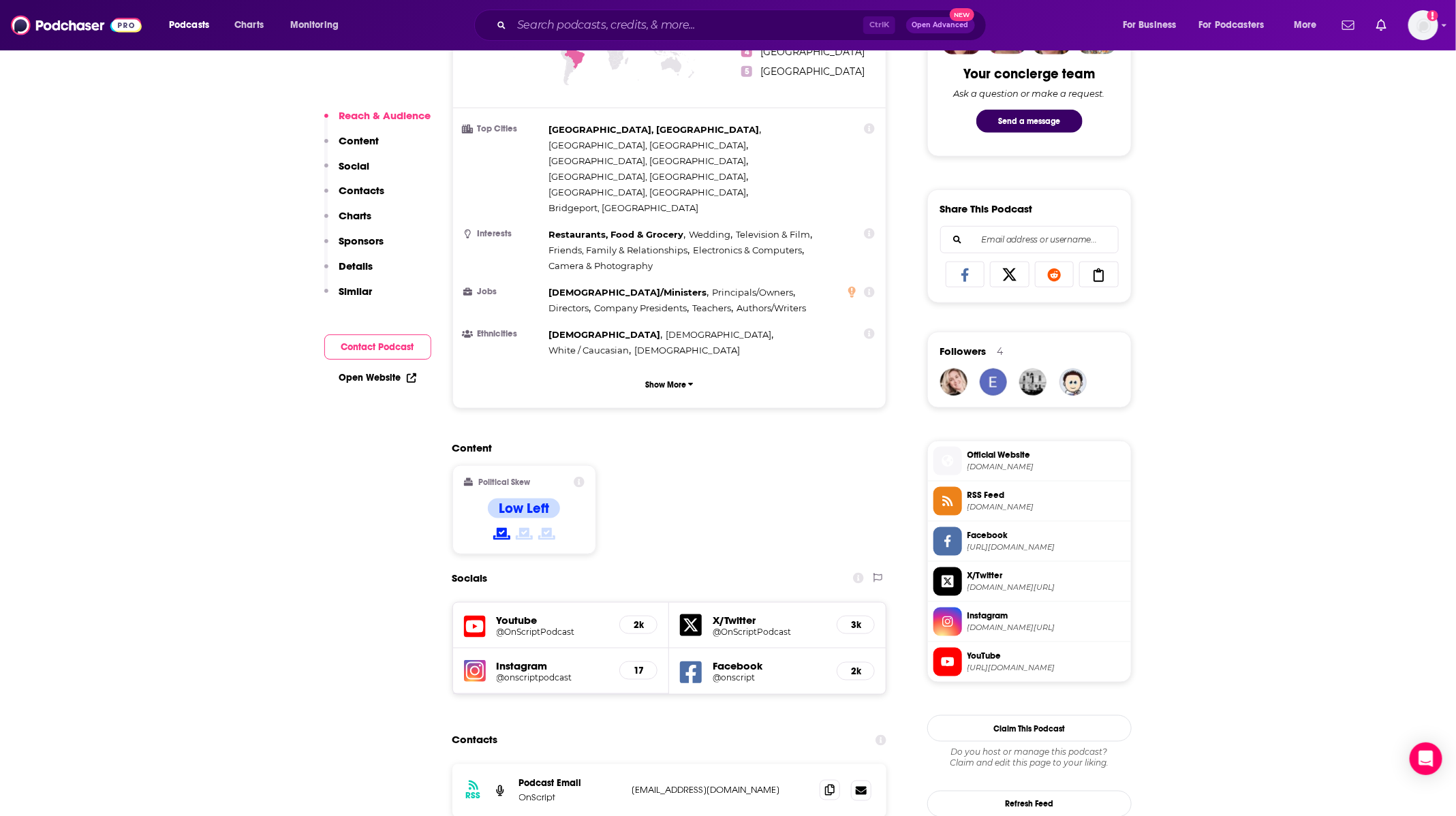
click at [828, 780] on span at bounding box center [829, 790] width 21 height 21
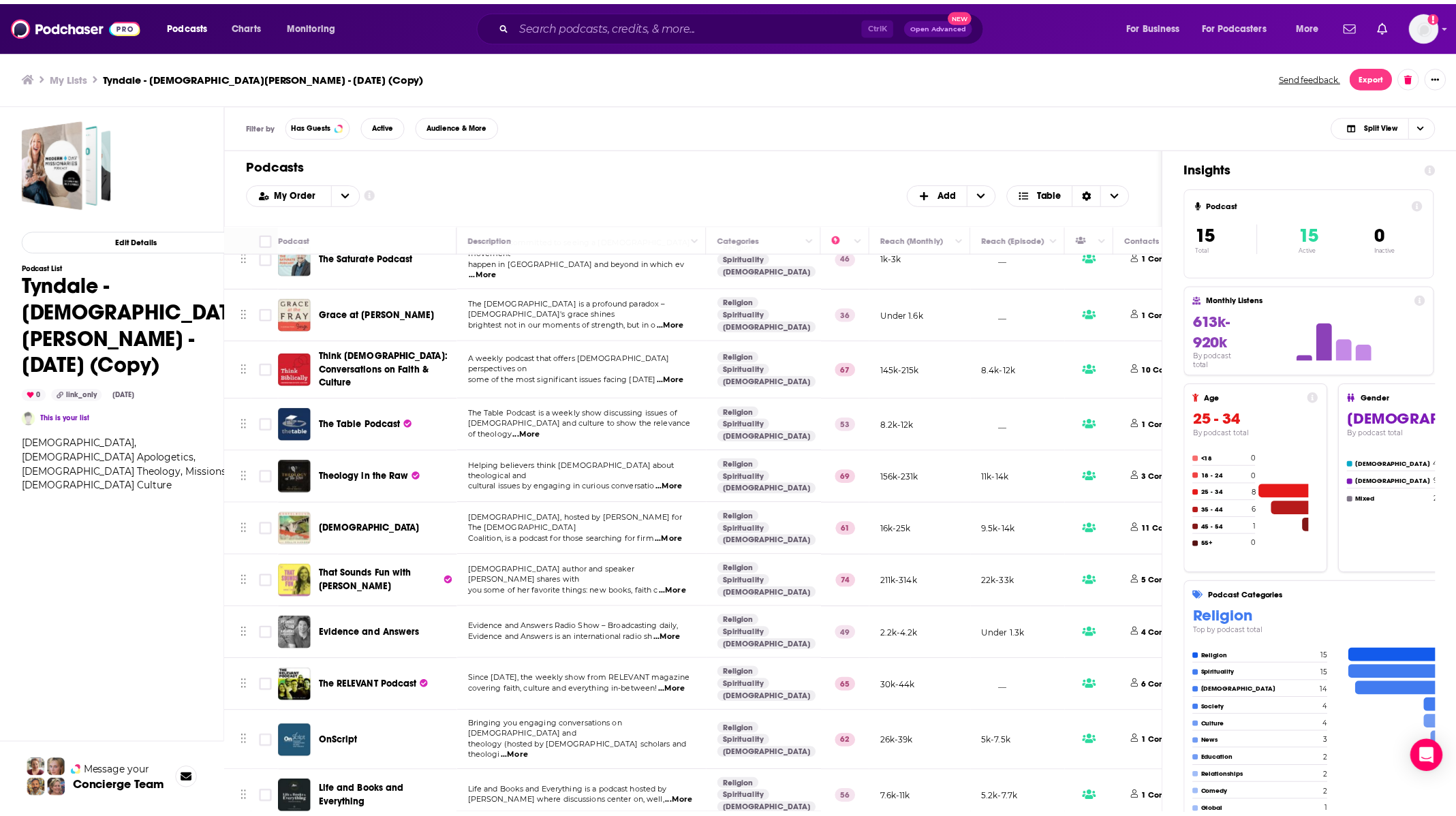
scroll to position [258, 0]
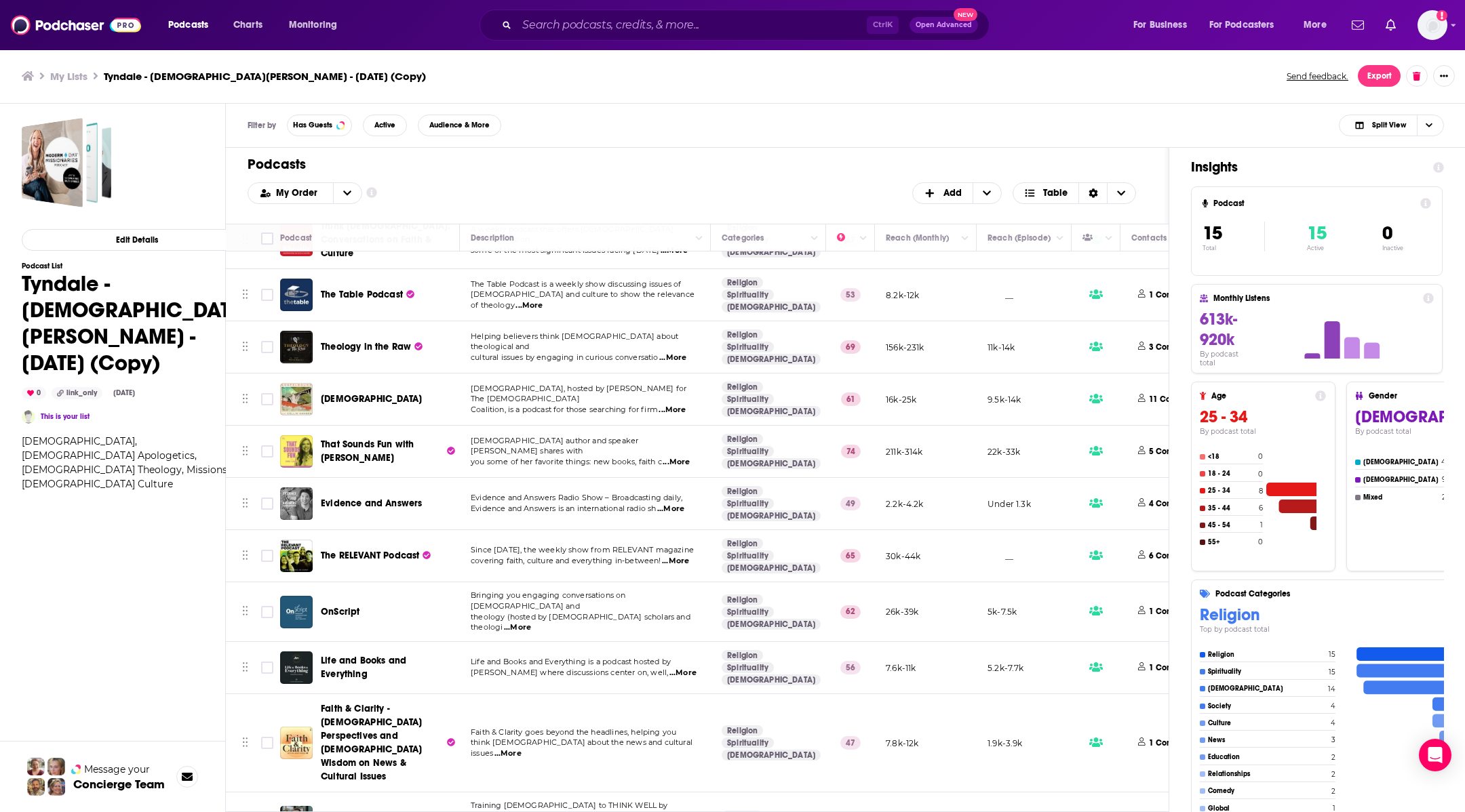
click at [673, 668] on span "...More" at bounding box center [682, 673] width 27 height 11
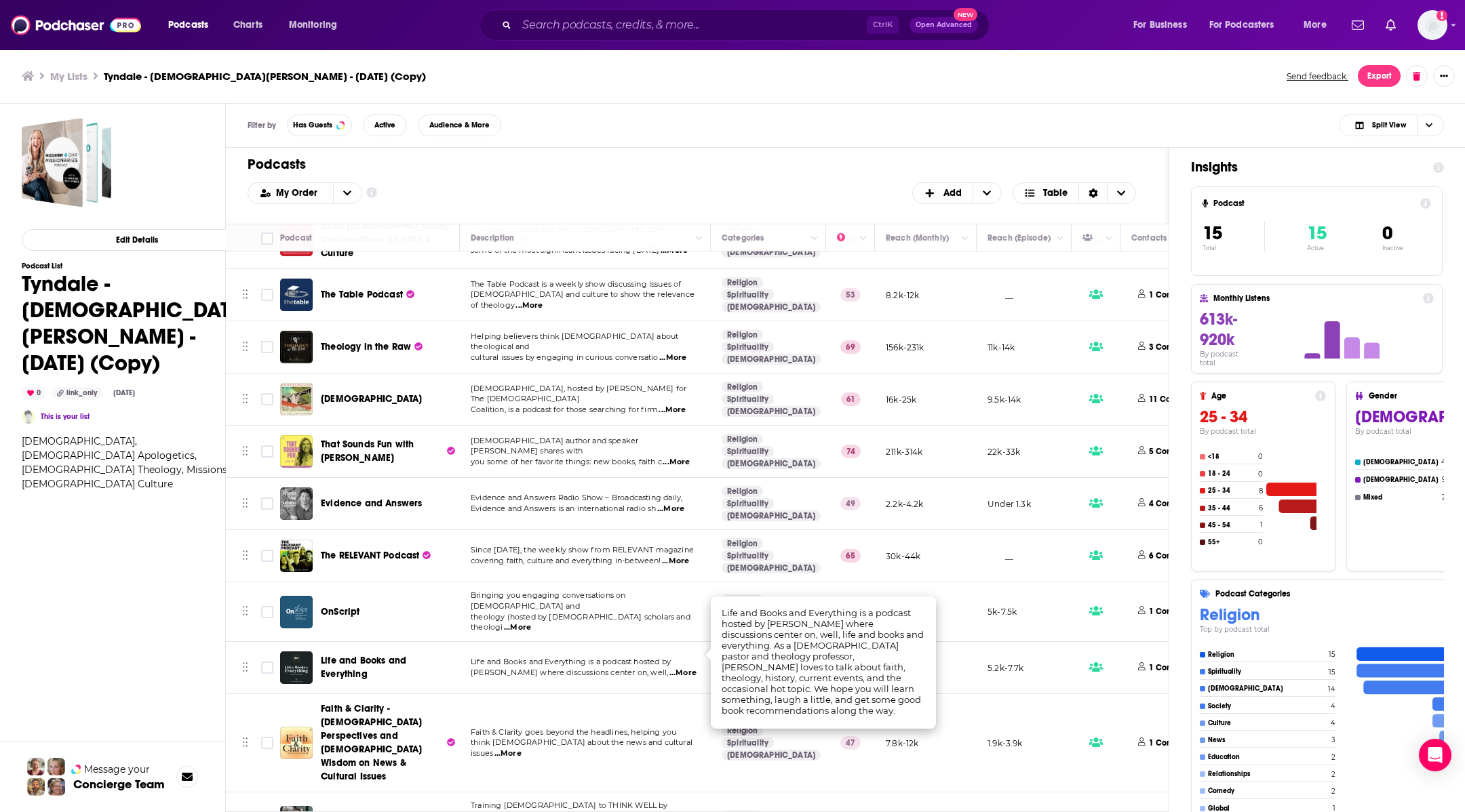
click at [352, 655] on span "Life and Books and Everything" at bounding box center [363, 667] width 85 height 25
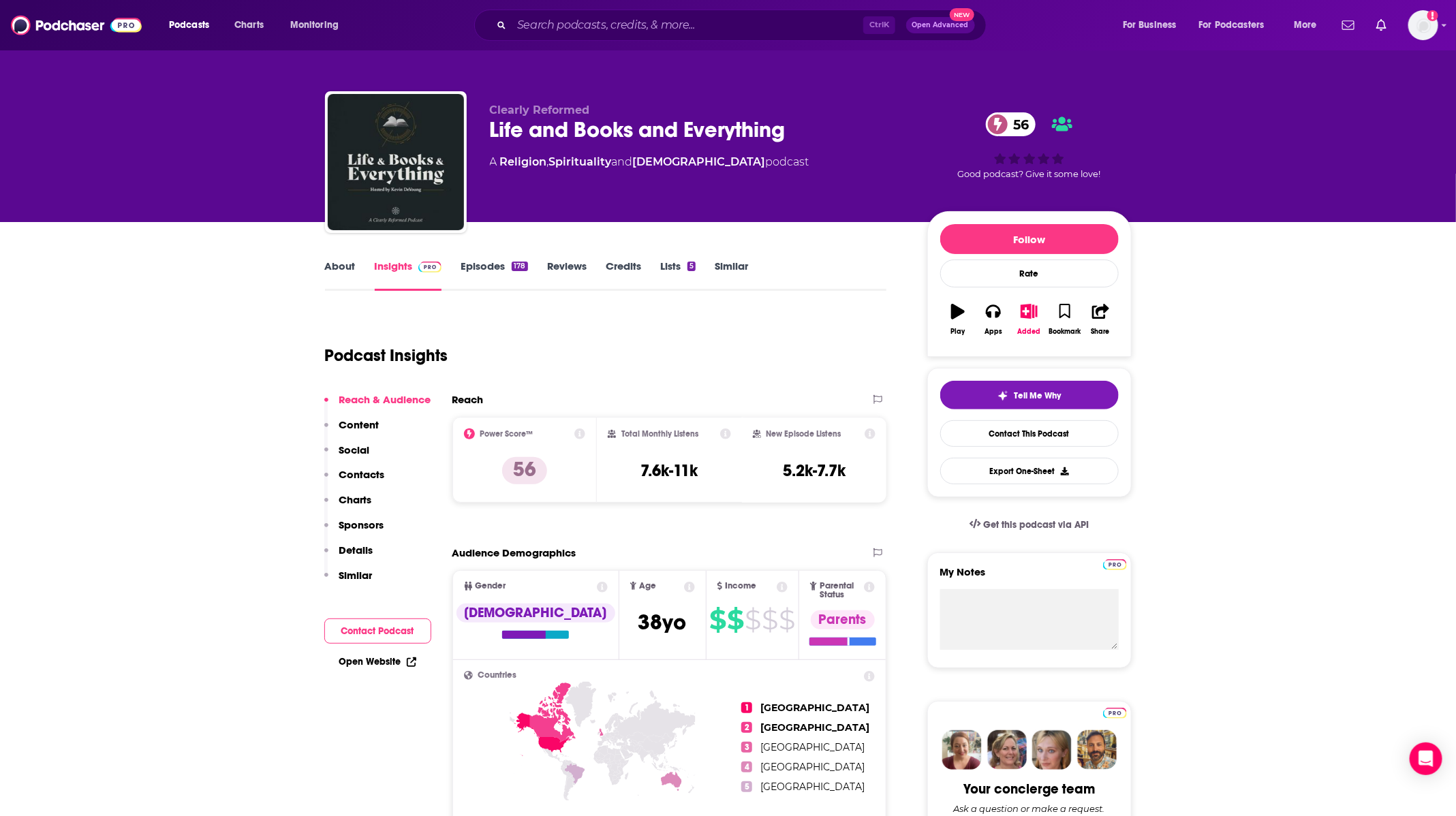
click at [489, 266] on link "Episodes 178" at bounding box center [494, 275] width 67 height 31
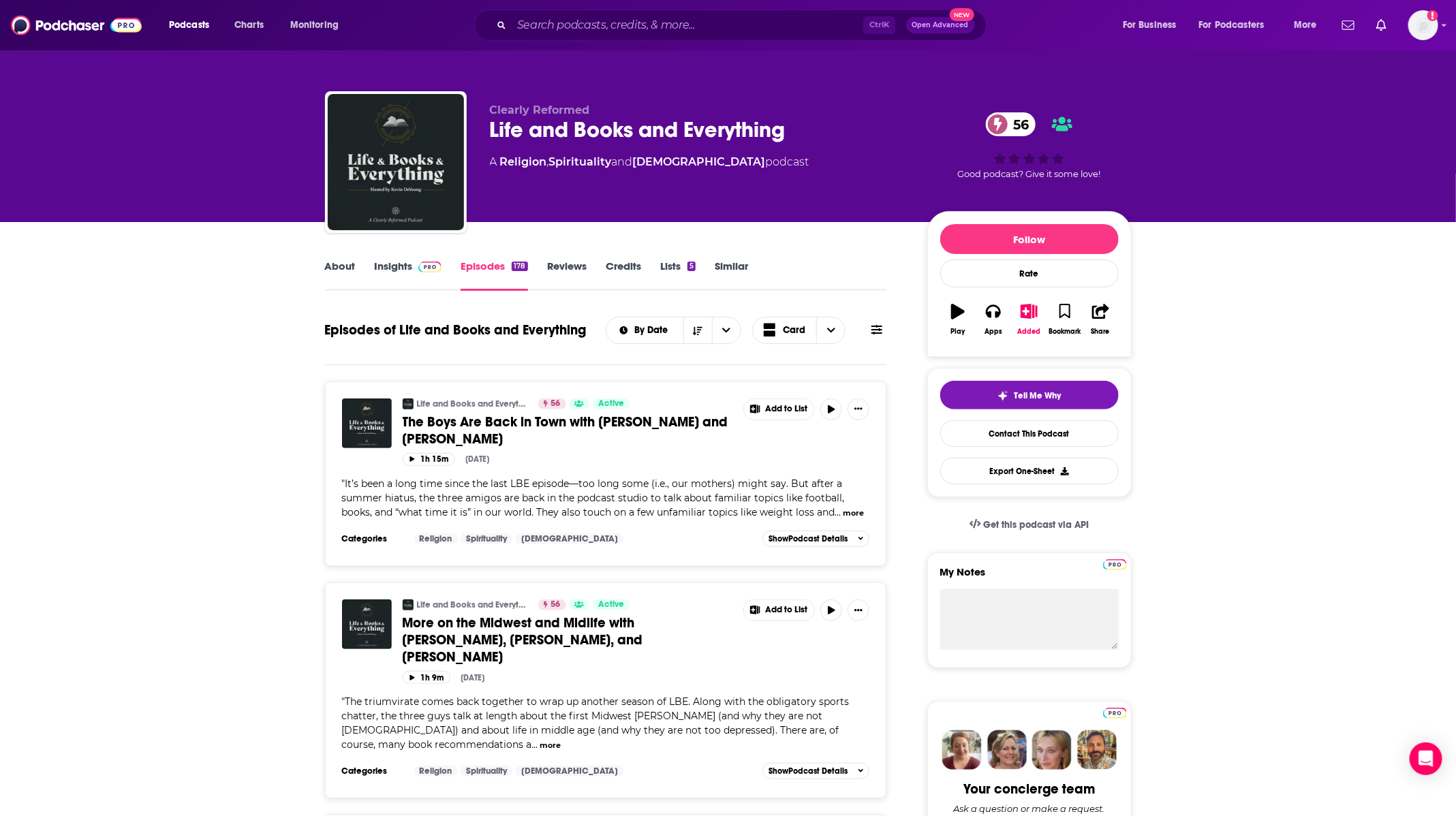
click at [407, 273] on link "Insights" at bounding box center [409, 275] width 68 height 31
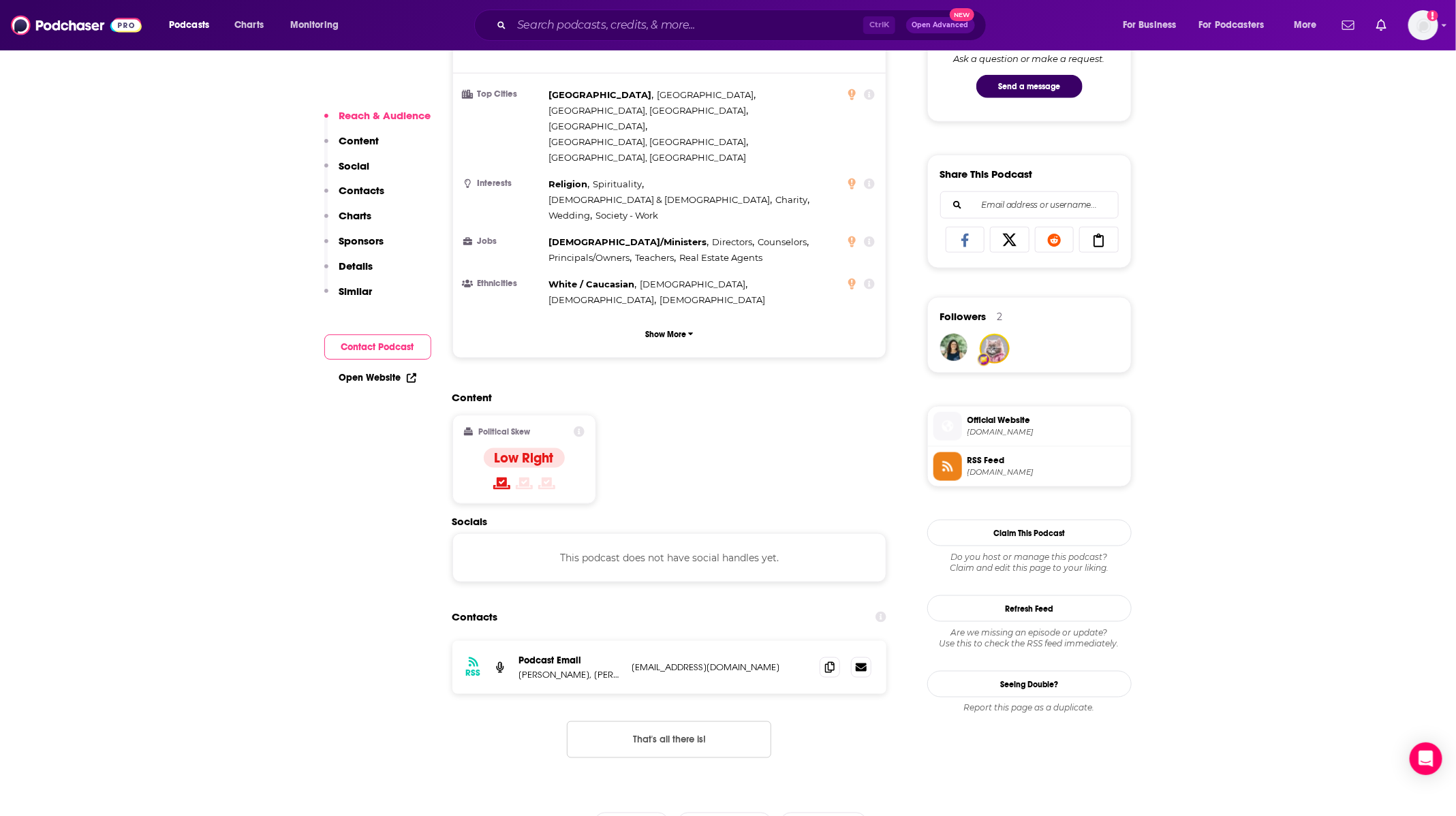
scroll to position [818, 0]
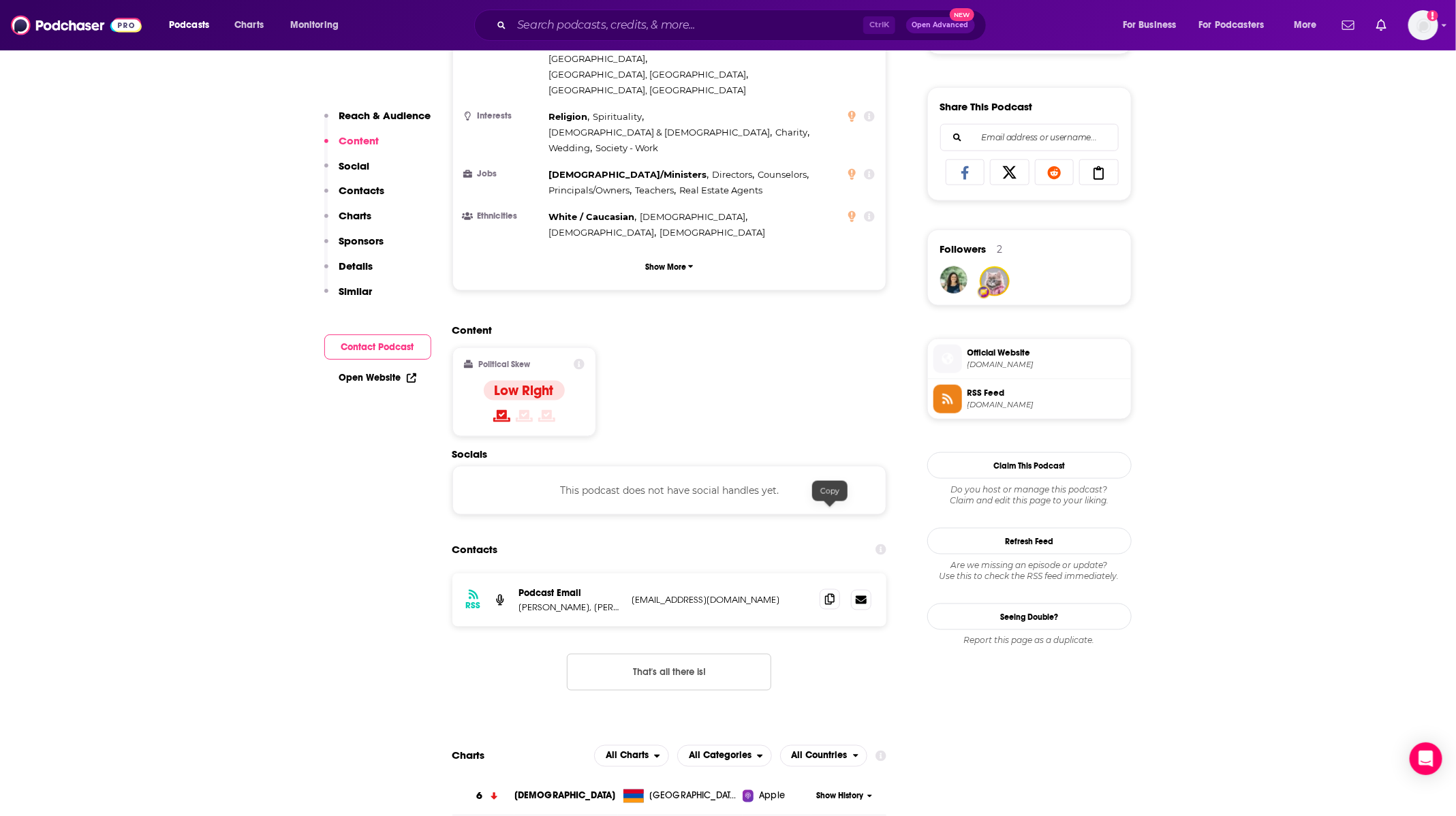
click at [836, 590] on span at bounding box center [829, 600] width 21 height 21
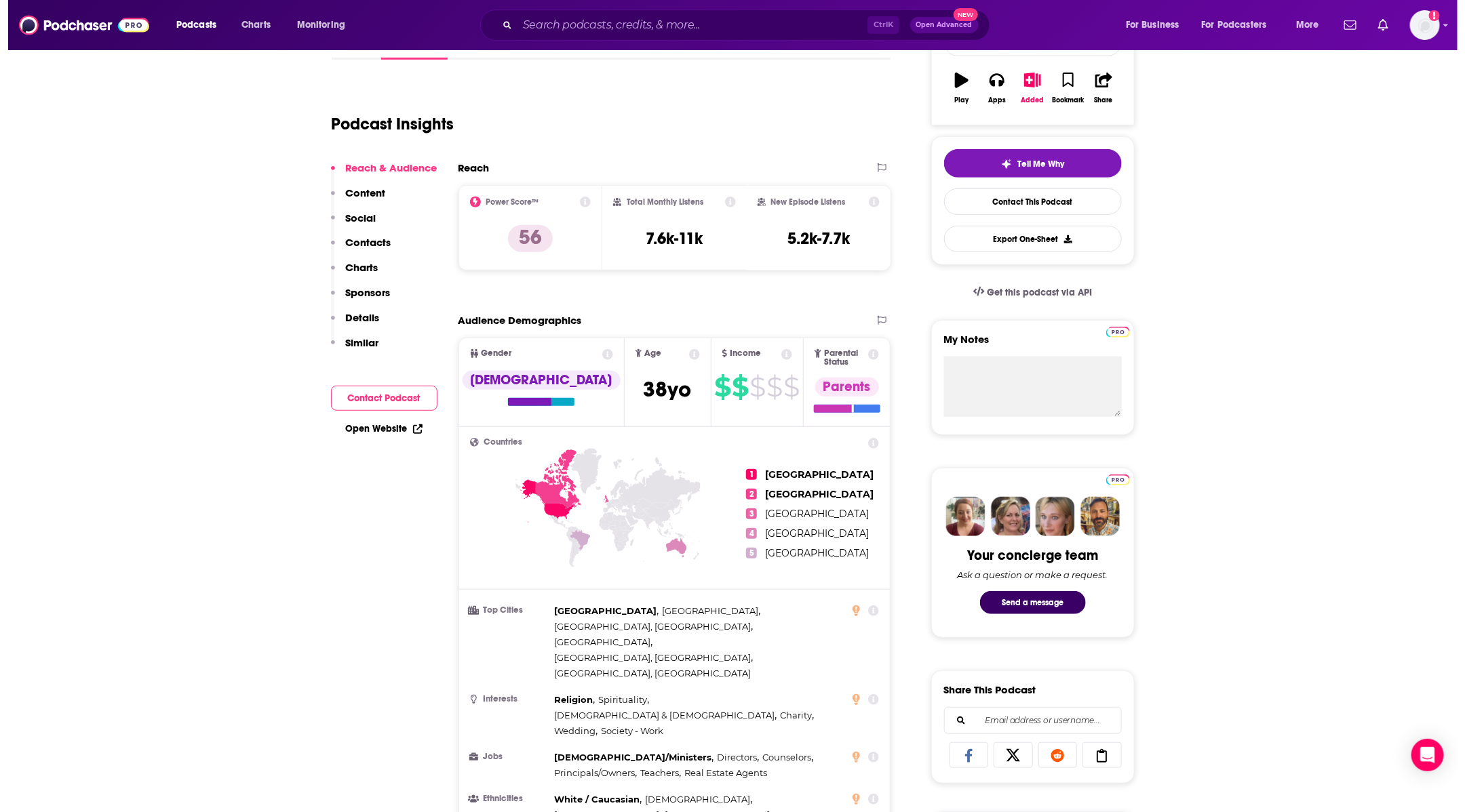
scroll to position [0, 0]
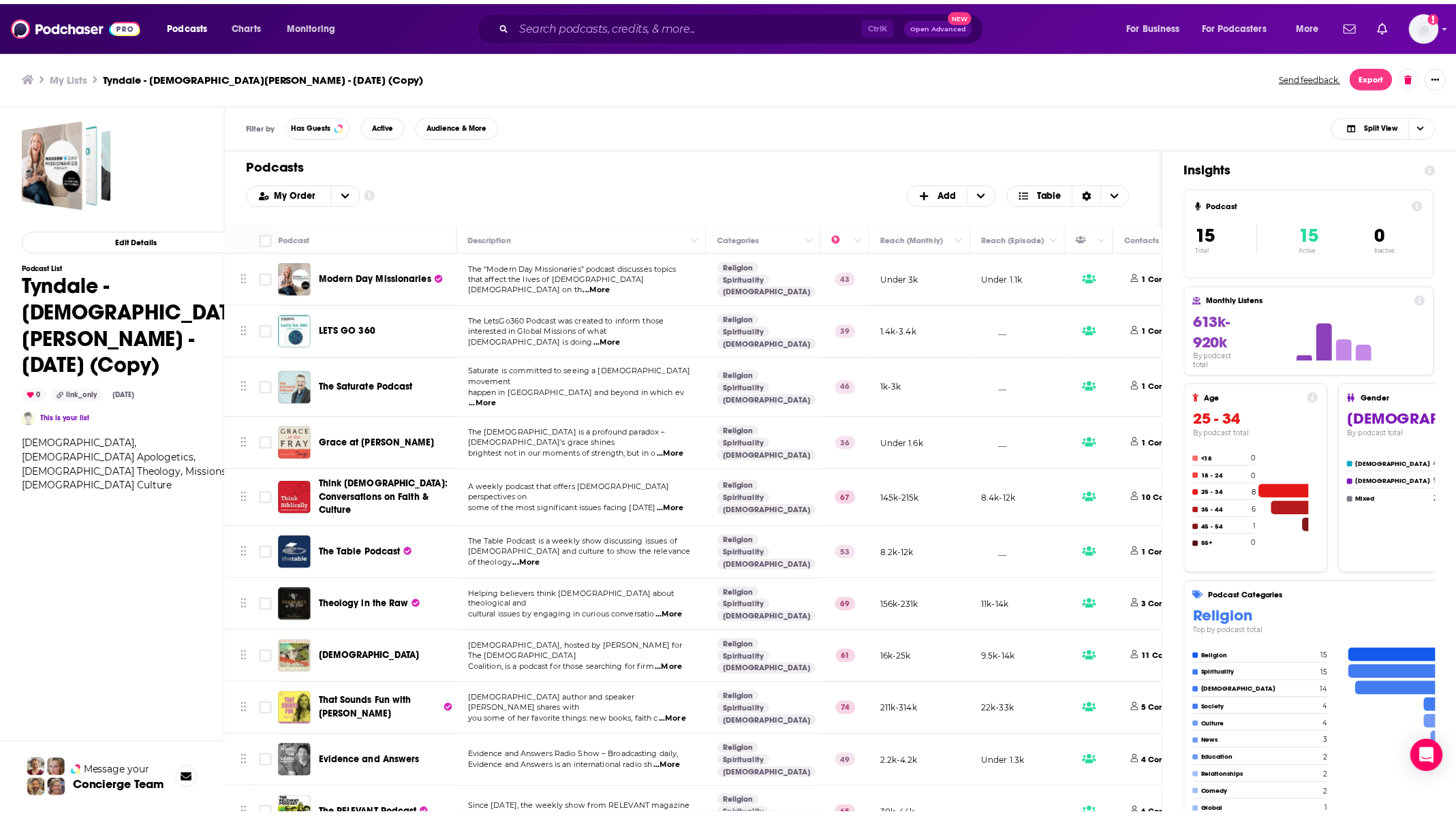
scroll to position [258, 0]
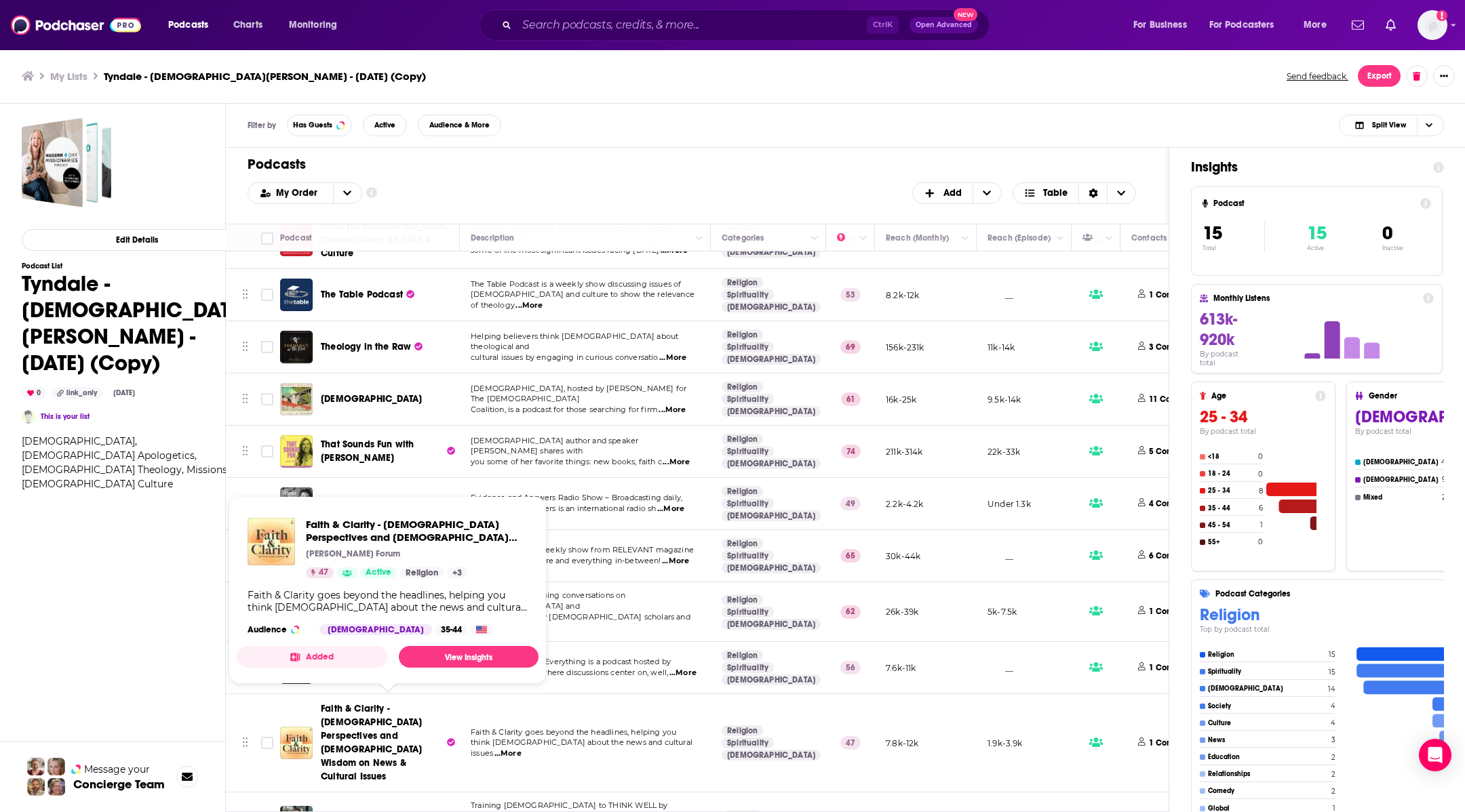
click at [397, 710] on span "Faith & Clarity - [DEMOGRAPHIC_DATA] Perspectives and [DEMOGRAPHIC_DATA] Wisdom…" at bounding box center [381, 743] width 122 height 81
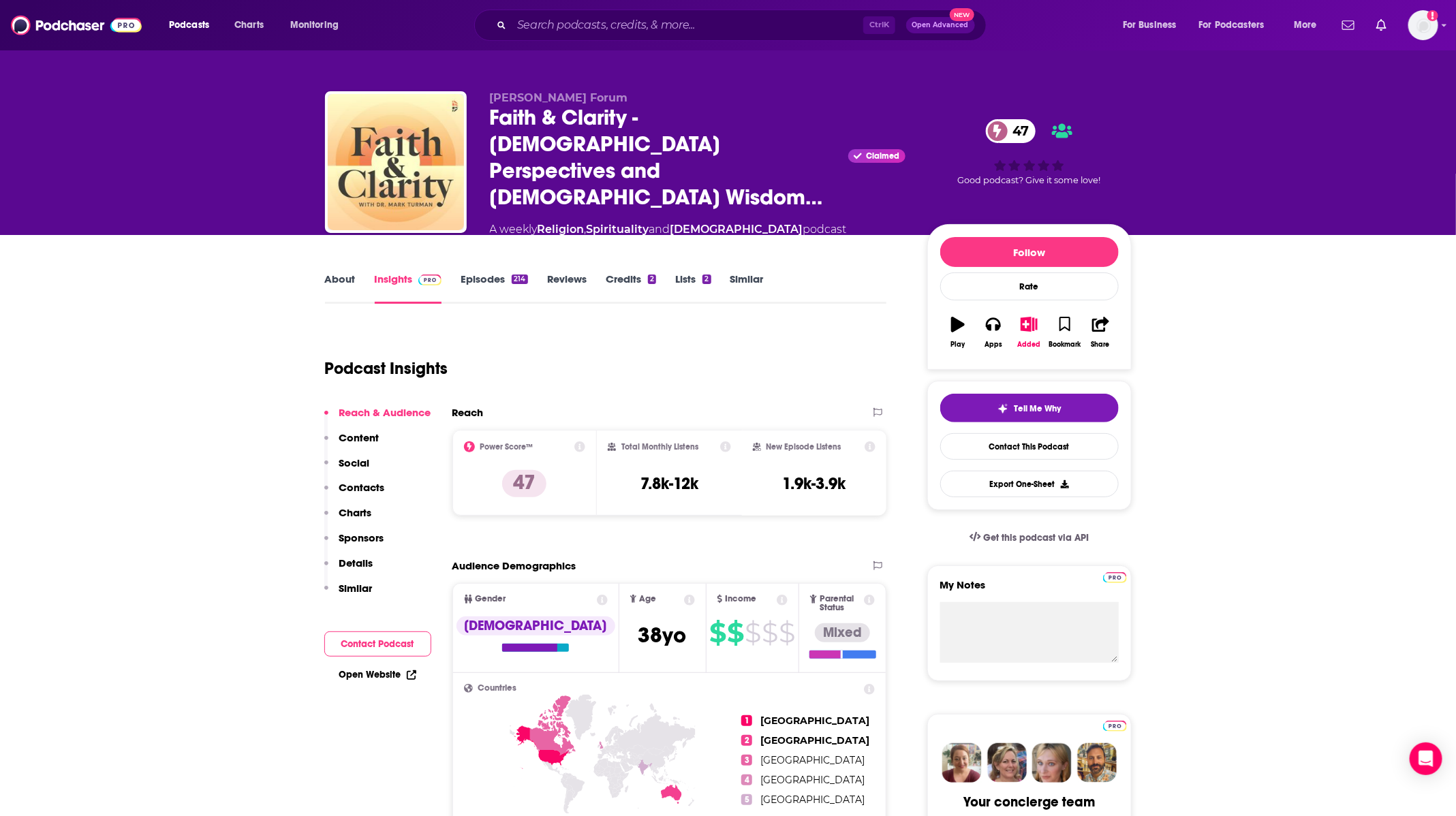
click at [339, 273] on link "About" at bounding box center [340, 288] width 31 height 31
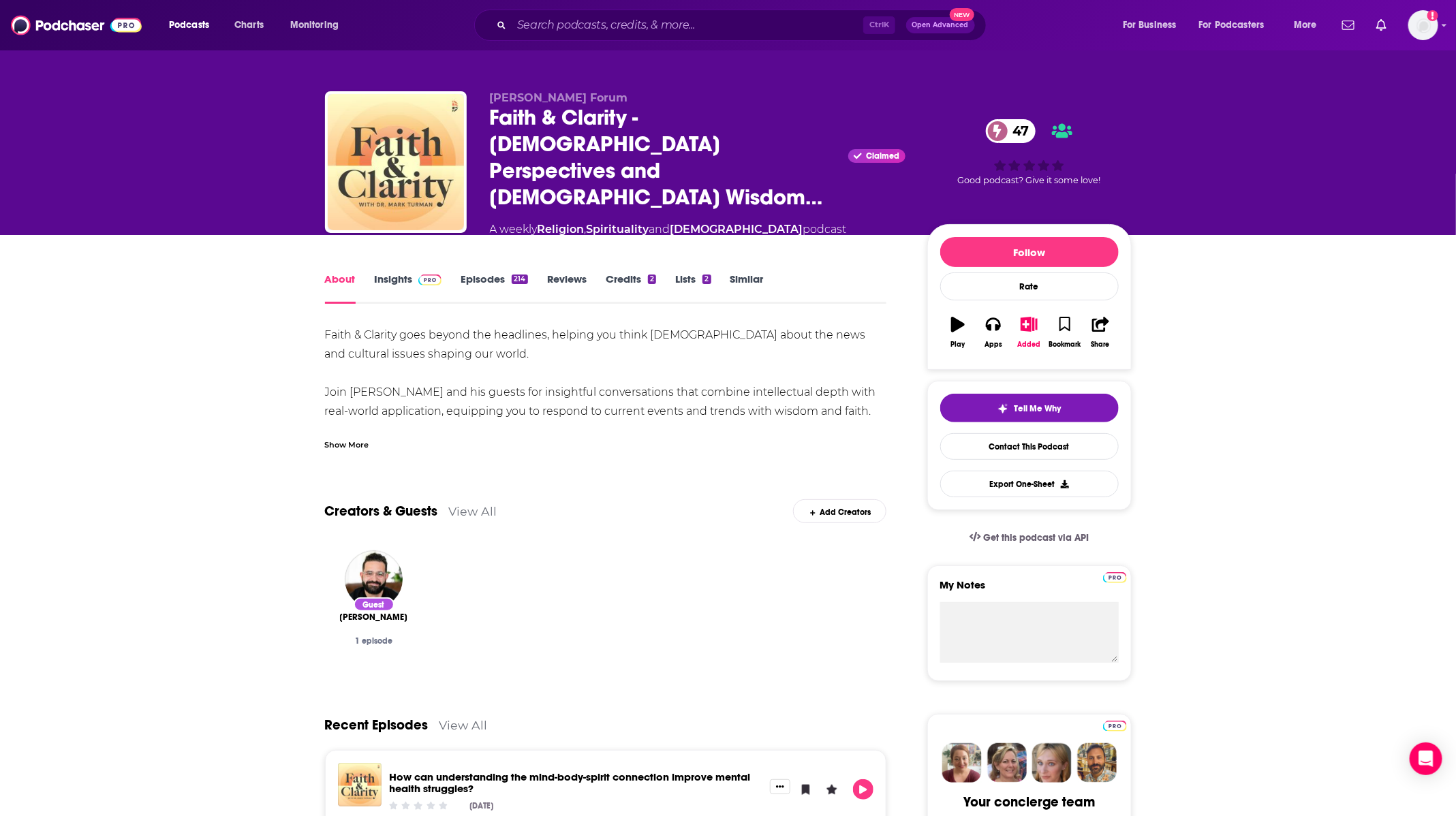
click at [496, 276] on link "Episodes 214" at bounding box center [494, 288] width 67 height 31
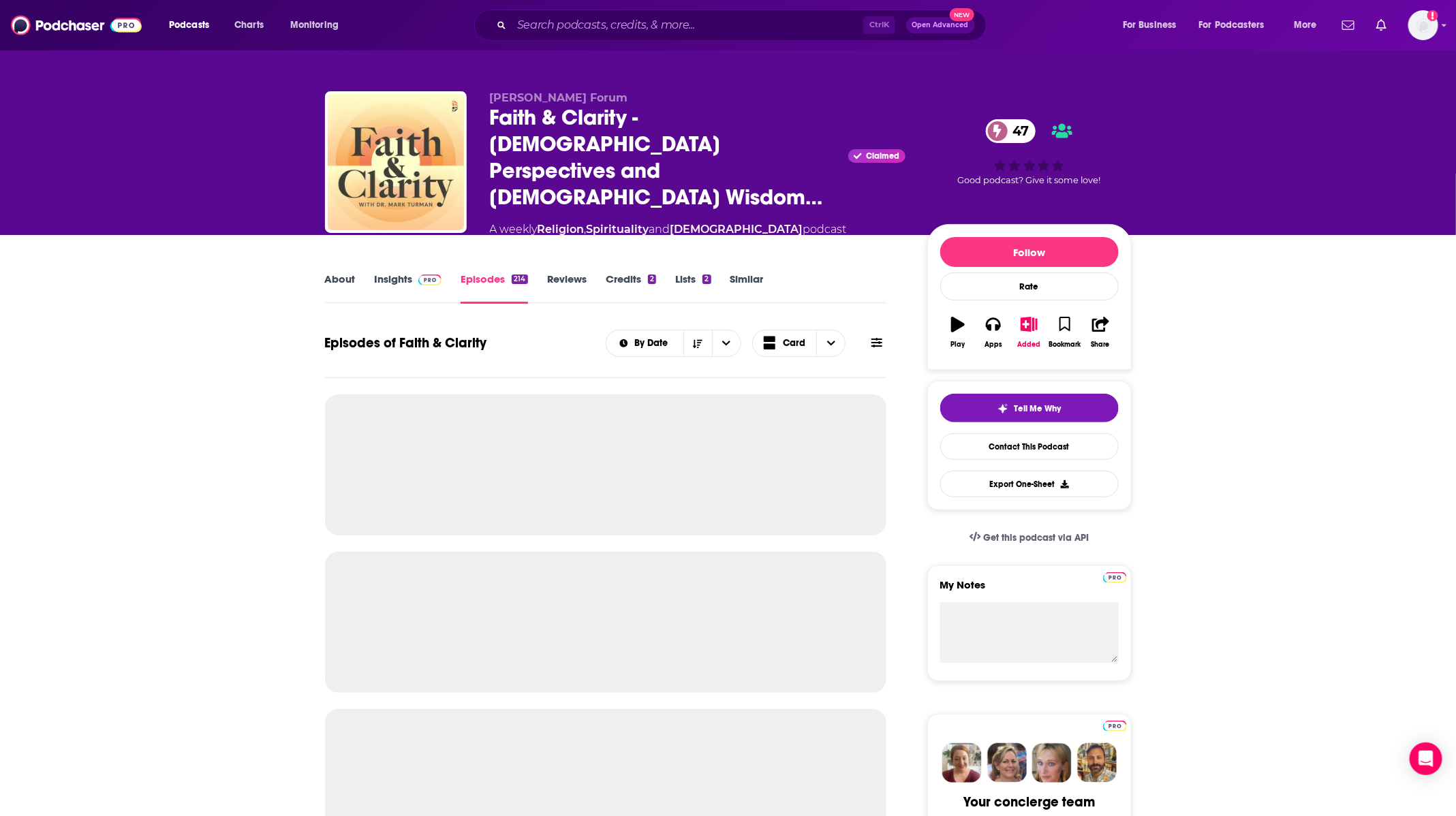
click at [417, 279] on link "Insights" at bounding box center [409, 288] width 68 height 31
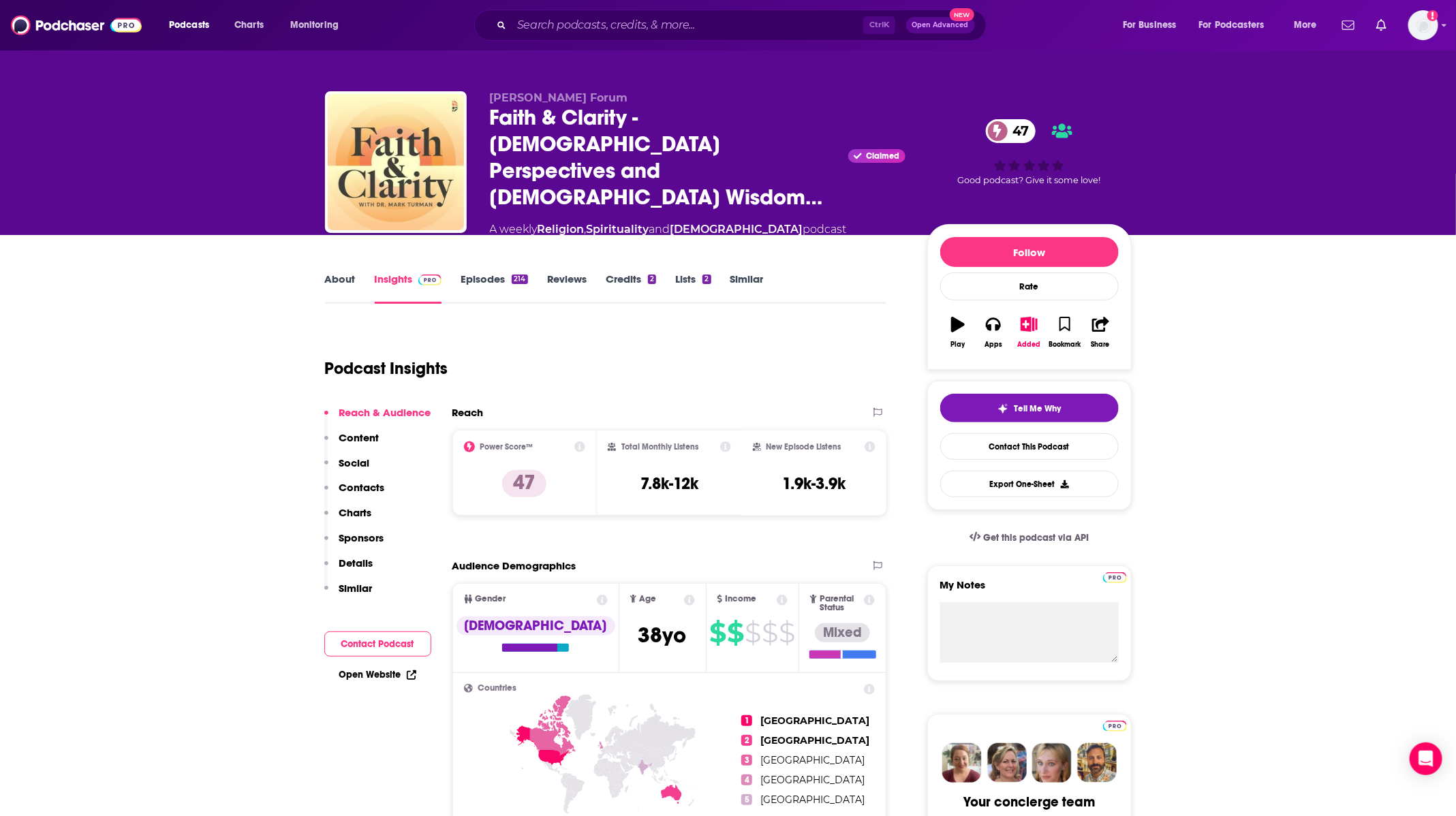
click at [483, 273] on link "Episodes 214" at bounding box center [494, 288] width 67 height 31
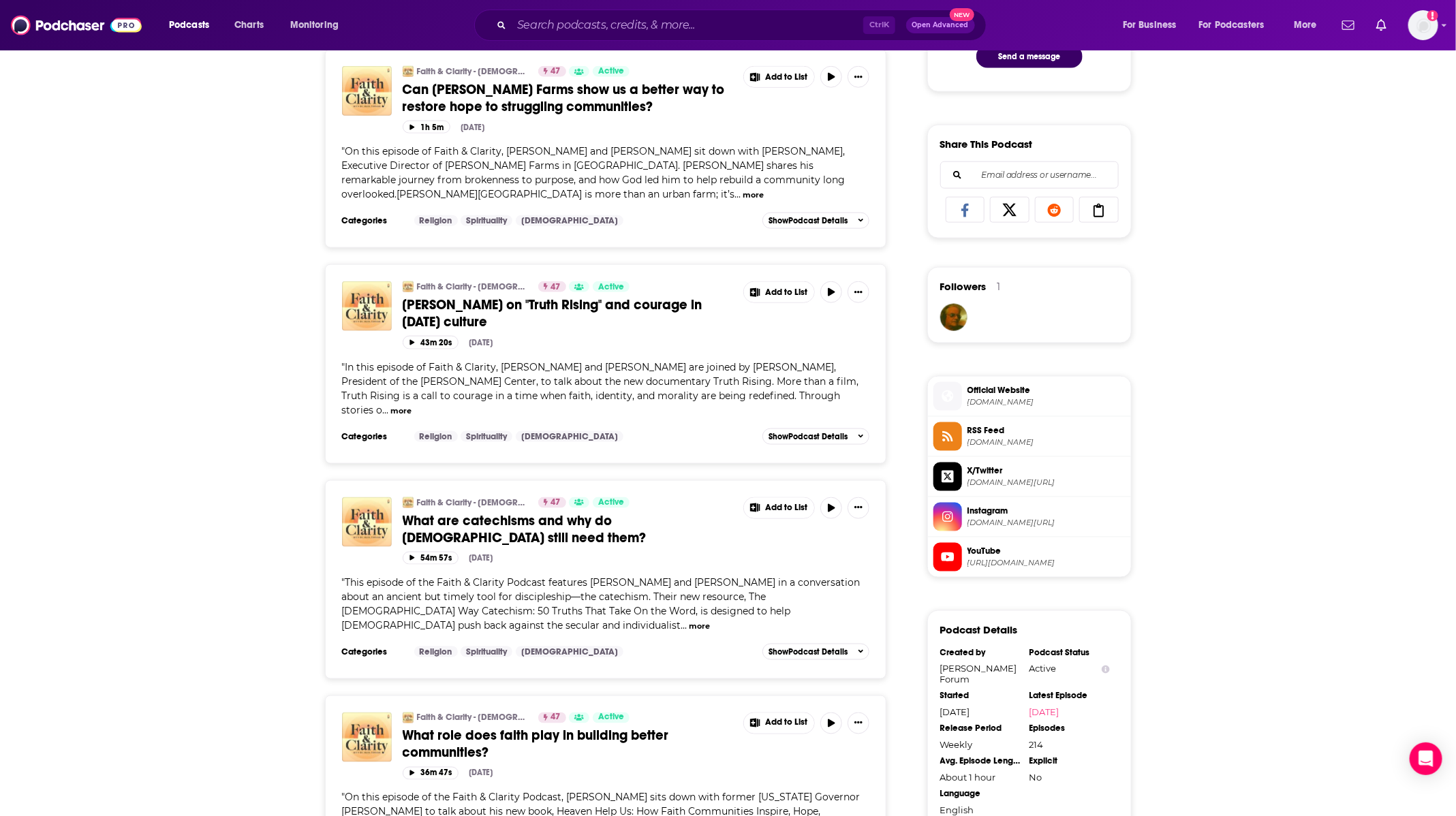
scroll to position [818, 0]
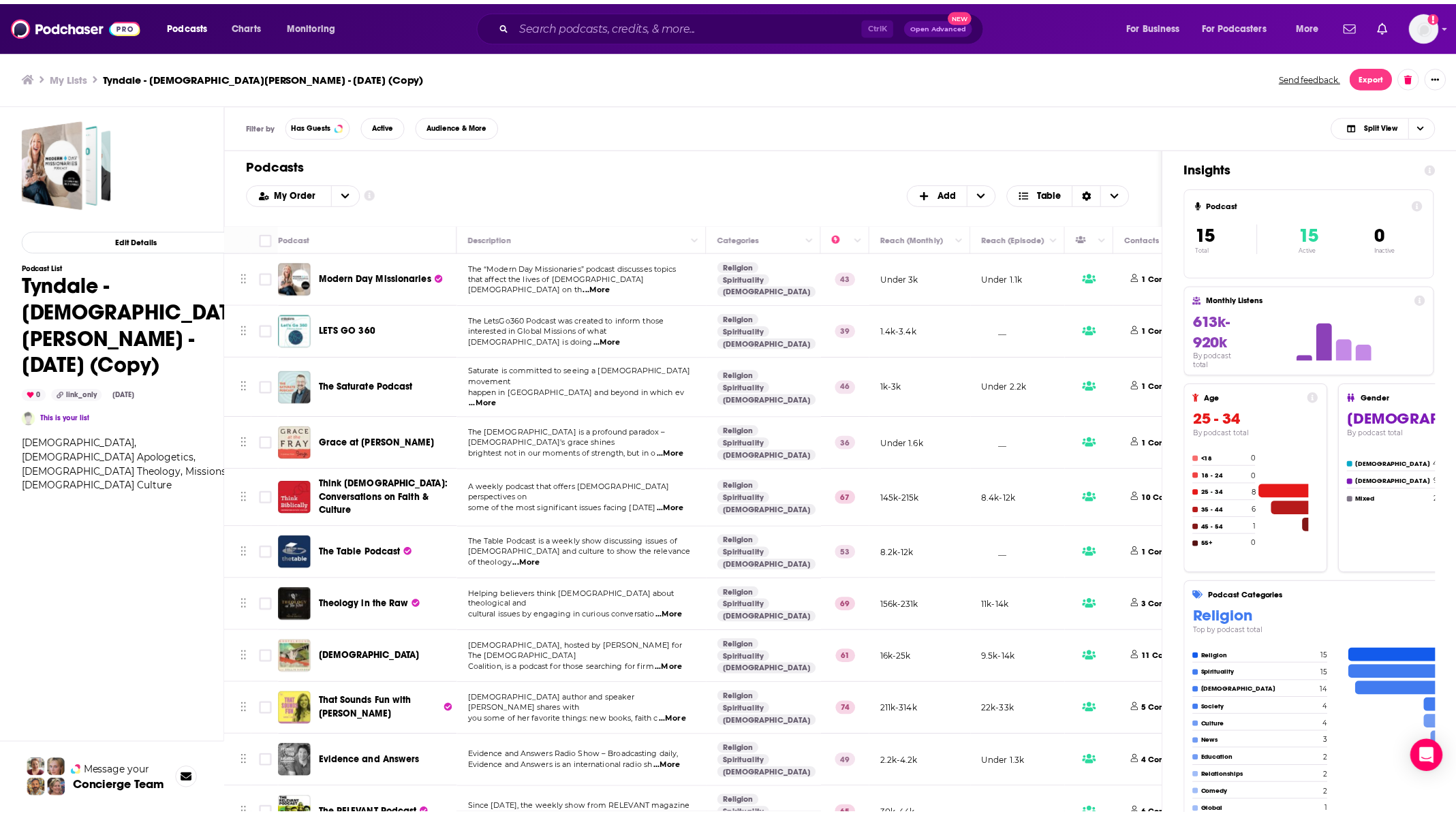
scroll to position [258, 0]
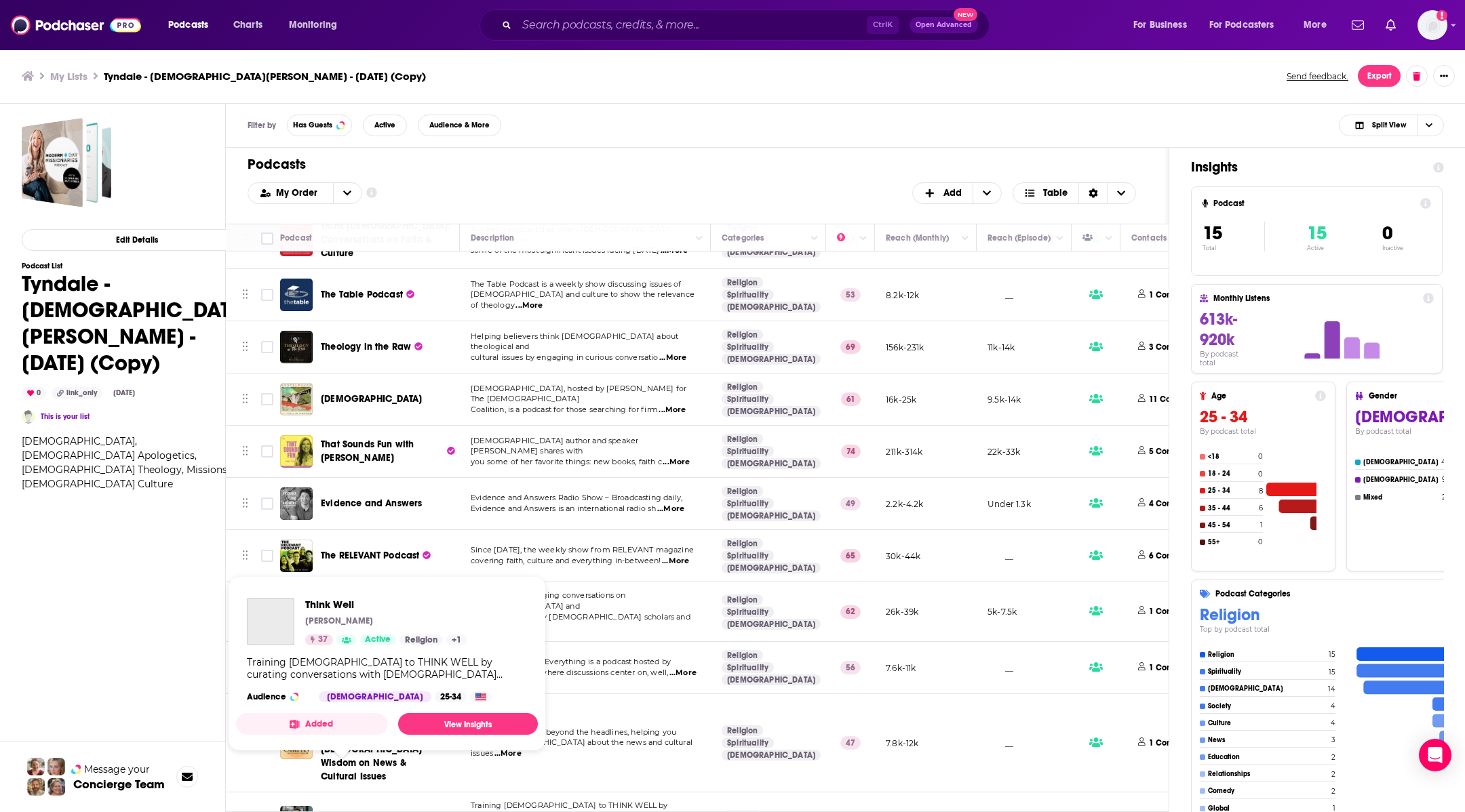
click at [356, 811] on span "Think Well" at bounding box center [343, 822] width 45 height 12
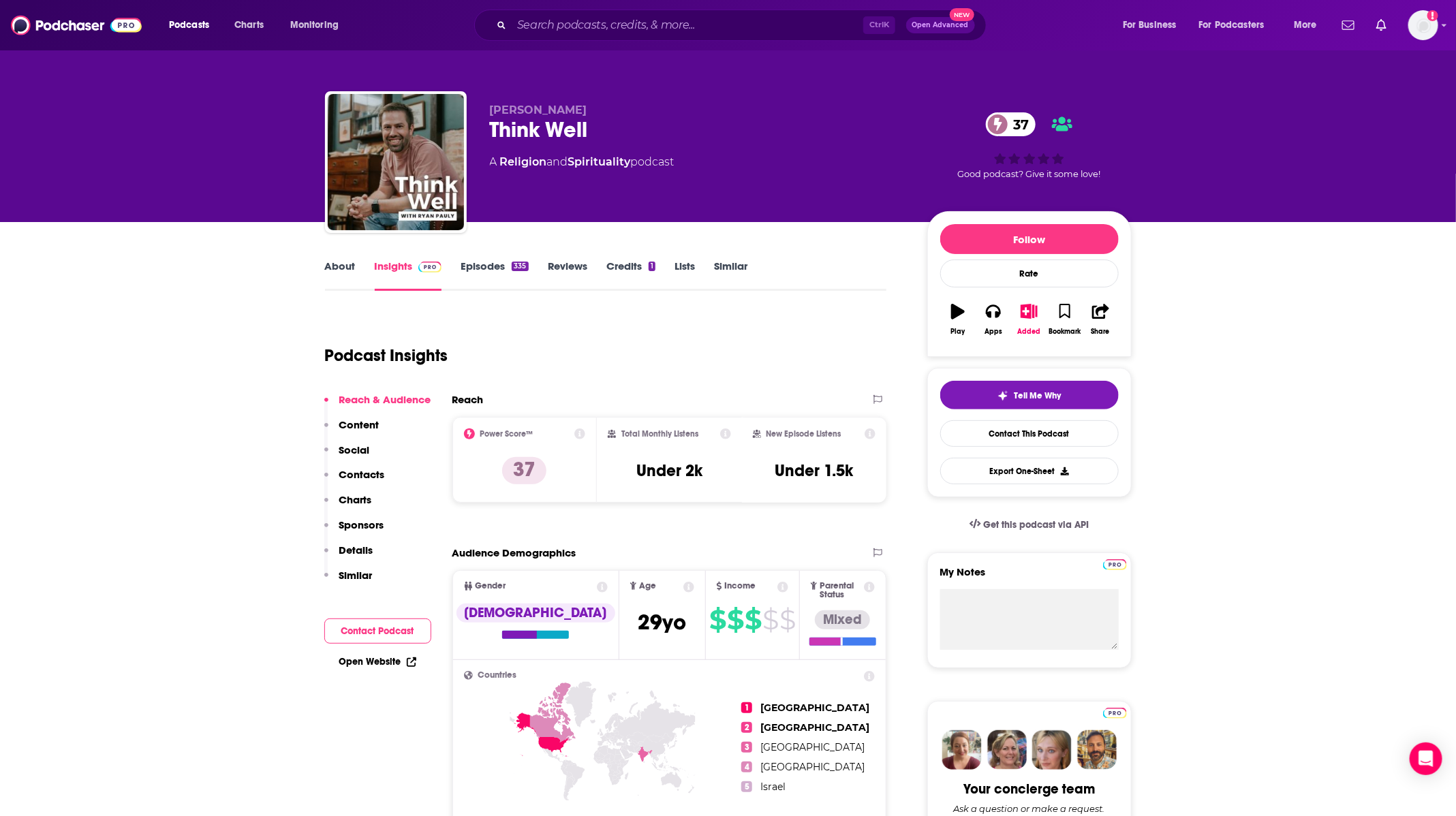
click at [345, 266] on link "About" at bounding box center [340, 275] width 31 height 31
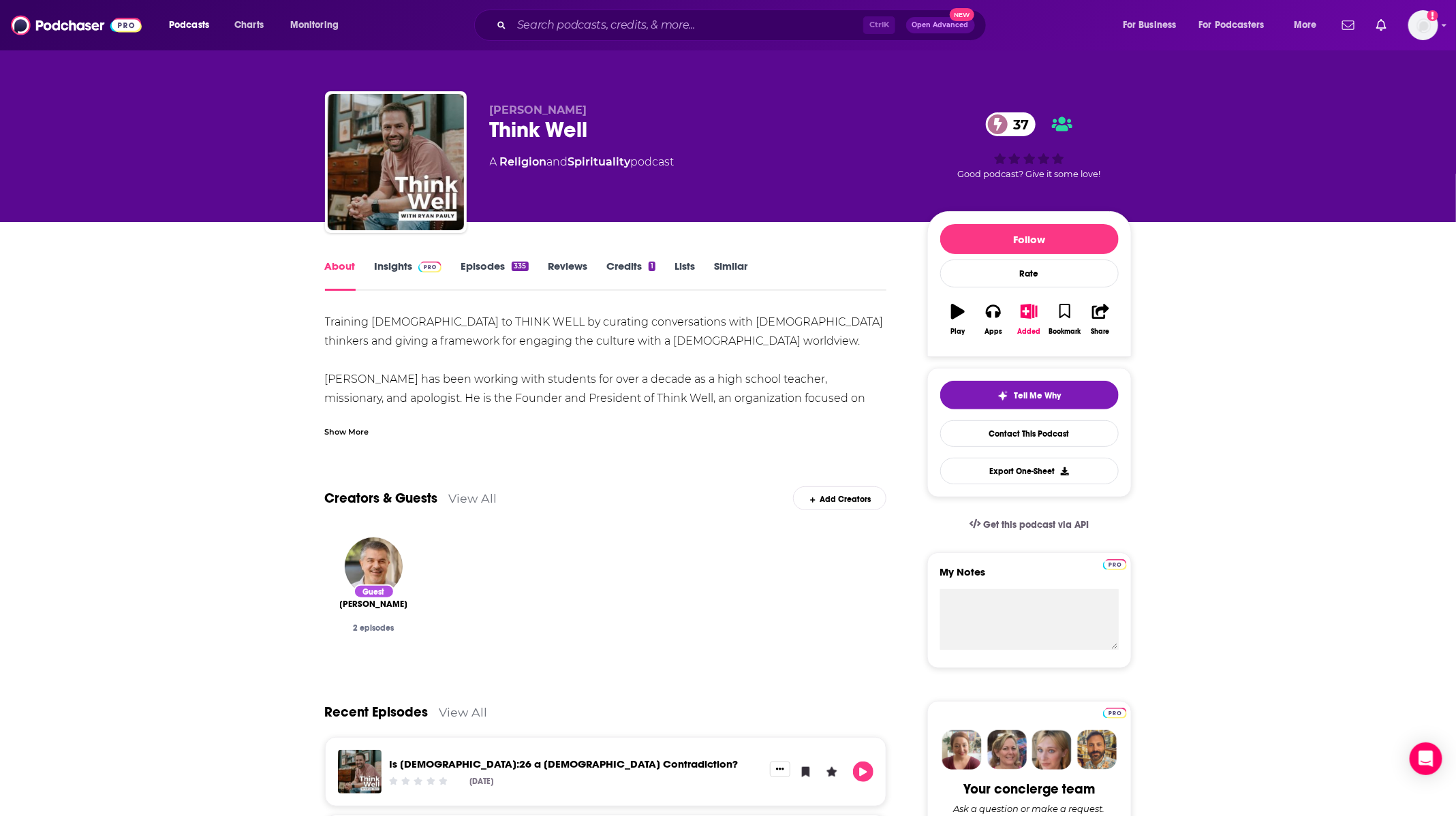
click at [425, 274] on link "Insights" at bounding box center [409, 275] width 68 height 31
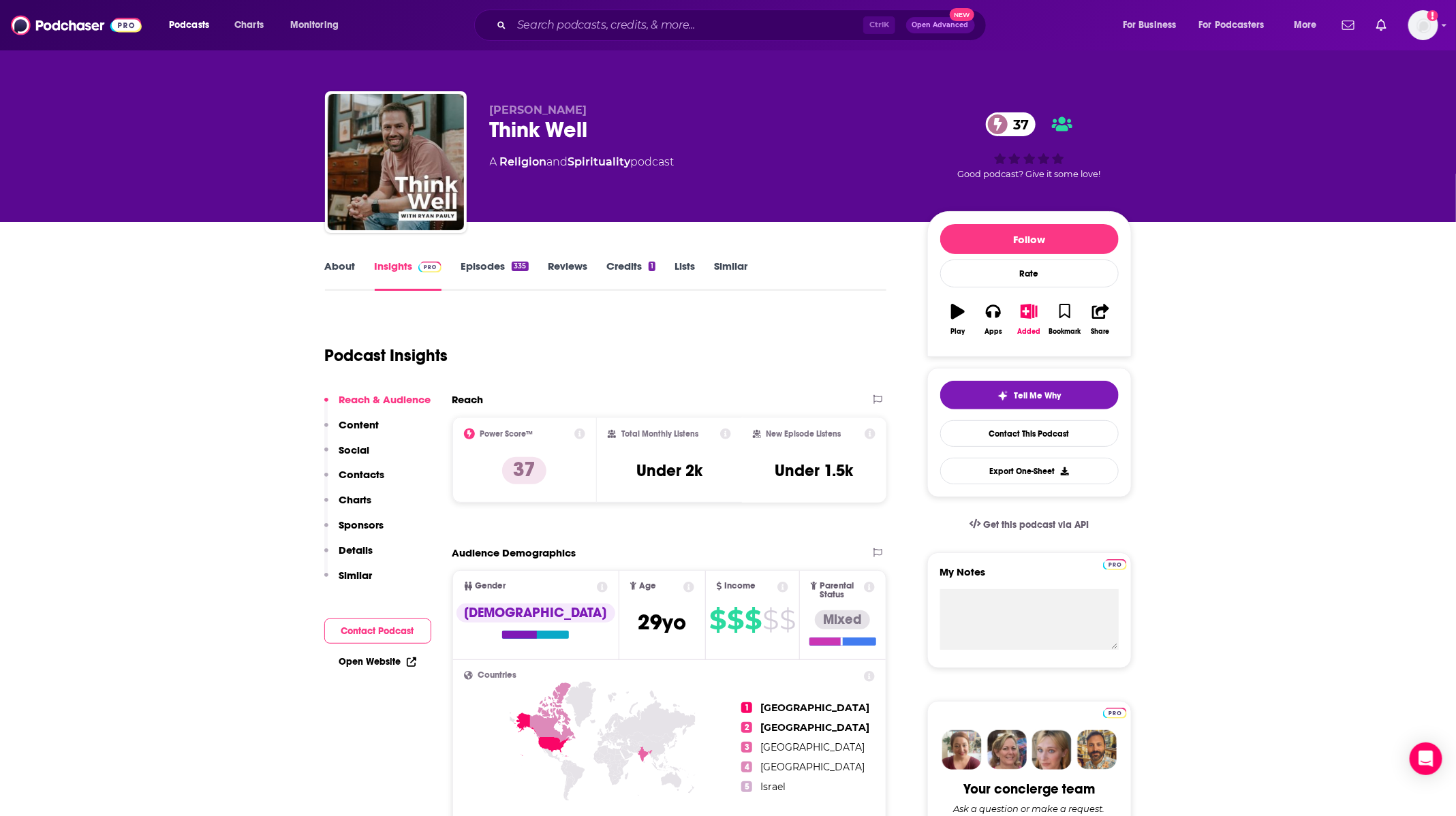
click at [497, 266] on link "Episodes 335" at bounding box center [495, 275] width 68 height 31
